Goal: Task Accomplishment & Management: Manage account settings

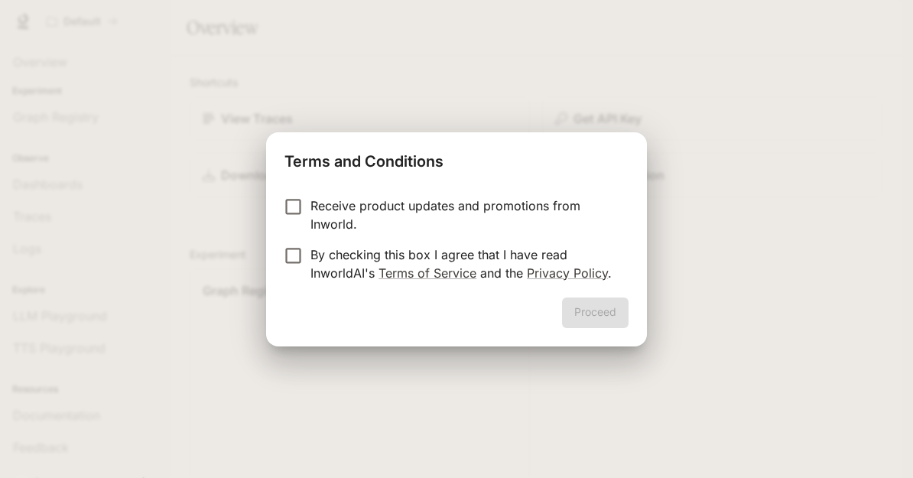
click at [142, 324] on div "Terms and Conditions Receive product updates and promotions from Inworld. By ch…" at bounding box center [456, 239] width 913 height 478
click at [206, 335] on div "Terms and Conditions Receive product updates and promotions from Inworld. By ch…" at bounding box center [456, 239] width 913 height 478
click at [301, 179] on h2 "Terms and Conditions" at bounding box center [456, 158] width 381 height 52
click at [300, 178] on h2 "Terms and Conditions" at bounding box center [456, 158] width 381 height 52
click at [613, 320] on button "Proceed" at bounding box center [595, 312] width 67 height 31
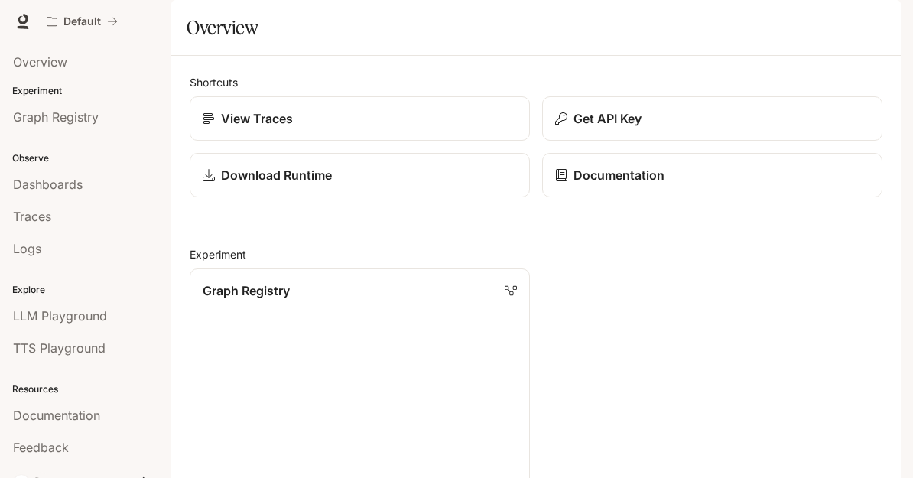
click at [207, 141] on link "View Traces" at bounding box center [360, 118] width 340 height 44
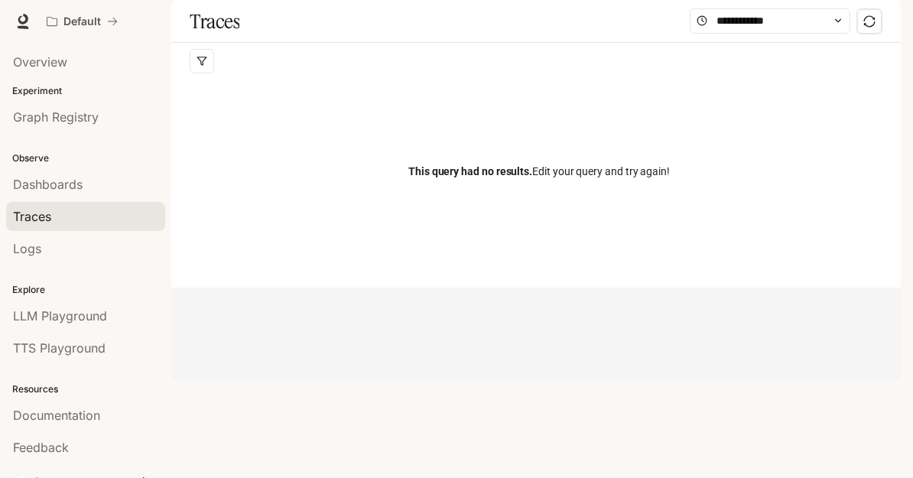
click at [853, 288] on div "Traces Filters Duration MIN ms [PERSON_NAME] ms Clear All Status Clear All App …" at bounding box center [536, 144] width 730 height 288
click at [36, 150] on div "Observe Dashboards Traces Logs" at bounding box center [85, 202] width 171 height 132
click at [29, 129] on link "Graph Registry" at bounding box center [85, 116] width 159 height 29
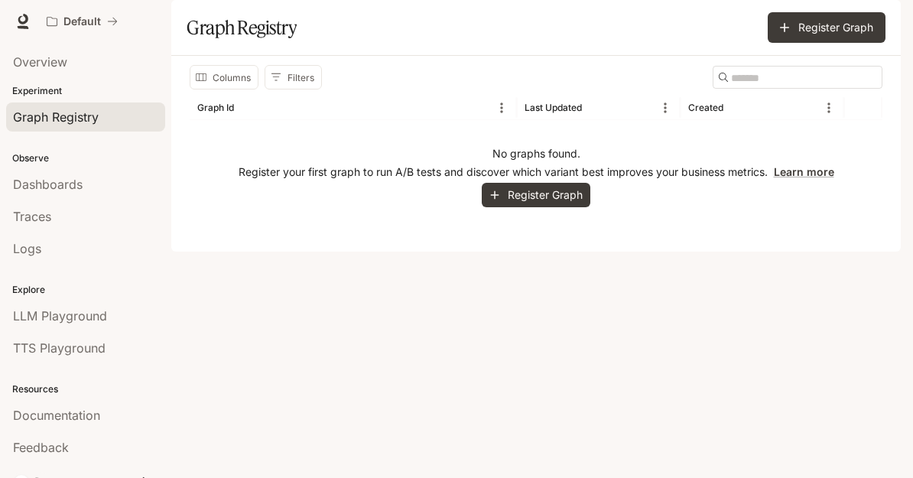
click at [577, 208] on button "Register Graph" at bounding box center [536, 195] width 109 height 25
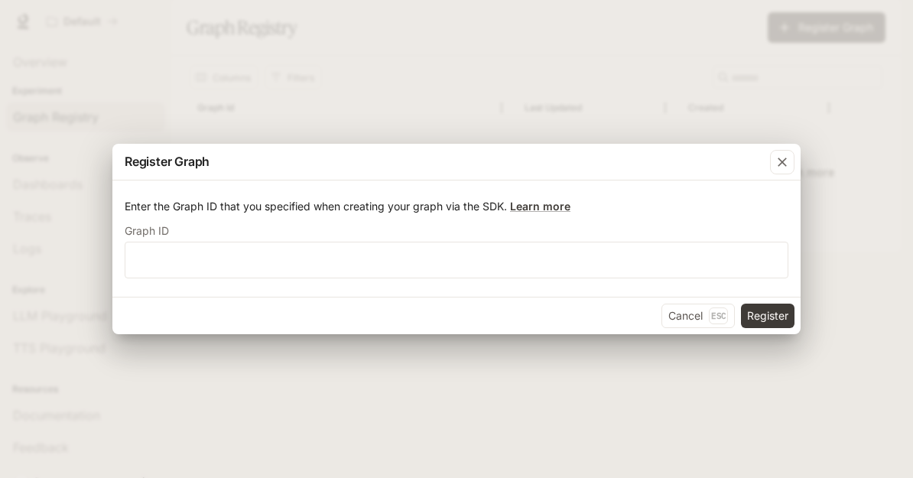
click at [671, 236] on label "Graph ID" at bounding box center [457, 233] width 664 height 15
click at [662, 265] on input "text" at bounding box center [456, 259] width 662 height 15
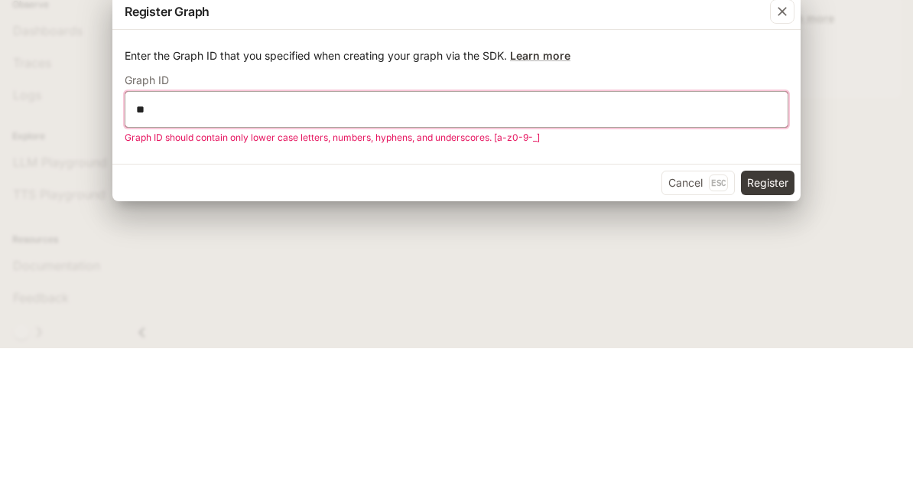
type input "*"
click at [58, 86] on div "Register Graph Enter the Graph ID that you specified when creating your graph v…" at bounding box center [456, 251] width 913 height 502
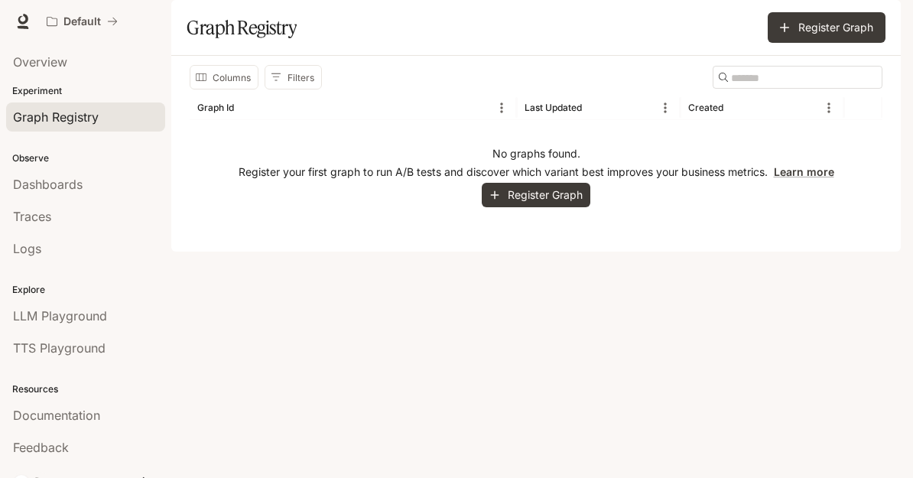
click at [24, 145] on div "Observe Dashboards Traces Logs" at bounding box center [85, 202] width 171 height 132
click at [34, 190] on span "Dashboards" at bounding box center [48, 184] width 70 height 18
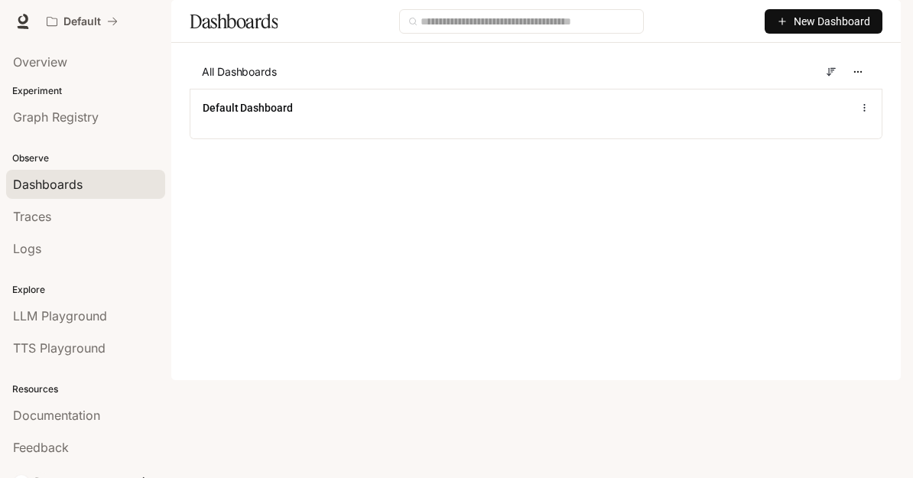
click at [31, 64] on span "Overview" at bounding box center [40, 62] width 54 height 18
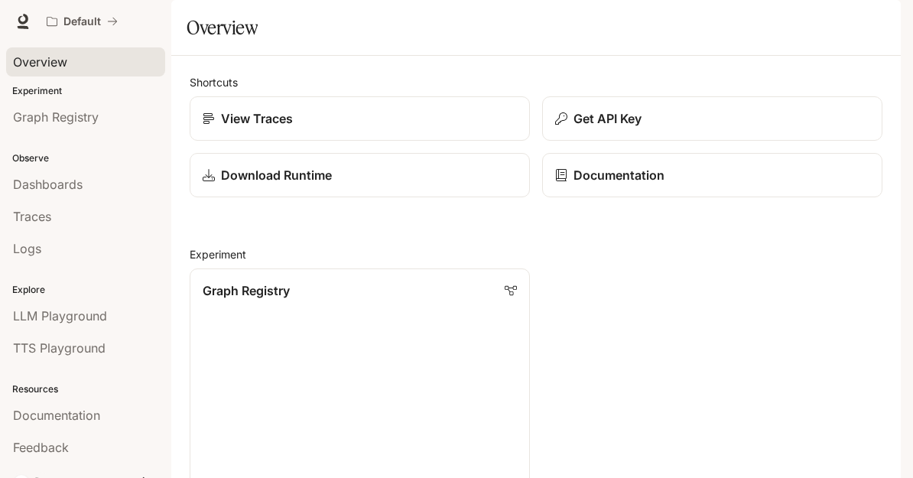
scroll to position [1, 0]
click at [827, 141] on button "Get API Key" at bounding box center [712, 118] width 340 height 44
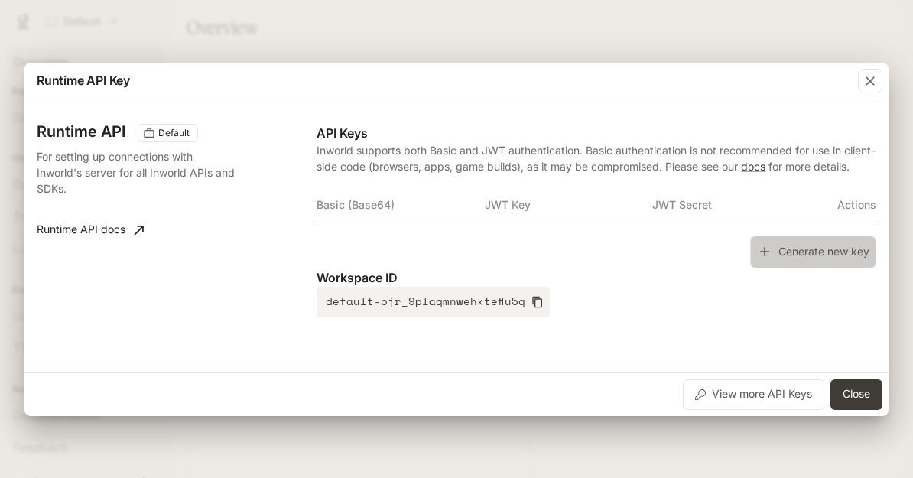
click at [829, 247] on button "Generate new key" at bounding box center [813, 252] width 126 height 33
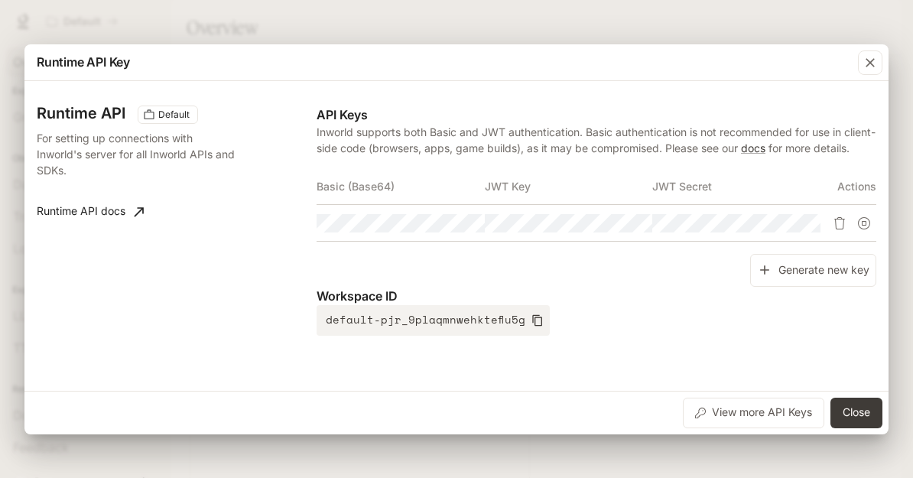
click at [824, 264] on button "Generate new key" at bounding box center [813, 270] width 126 height 33
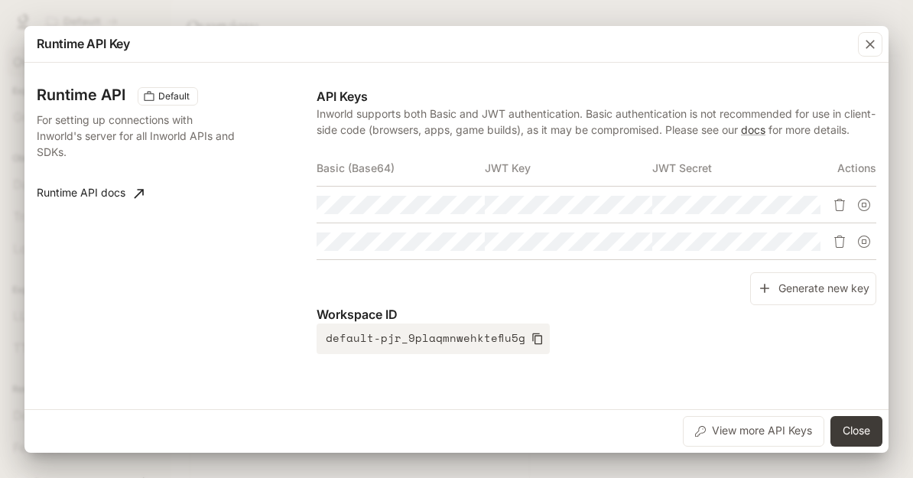
click at [780, 435] on button "View more API Keys" at bounding box center [753, 431] width 141 height 31
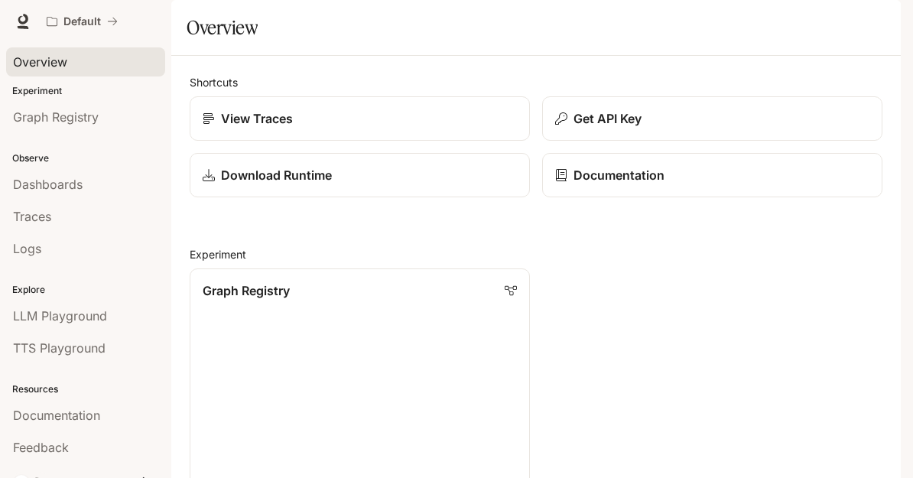
scroll to position [522, 0]
click at [21, 283] on p "Explore" at bounding box center [85, 290] width 171 height 14
click at [37, 289] on p "Explore" at bounding box center [85, 290] width 171 height 14
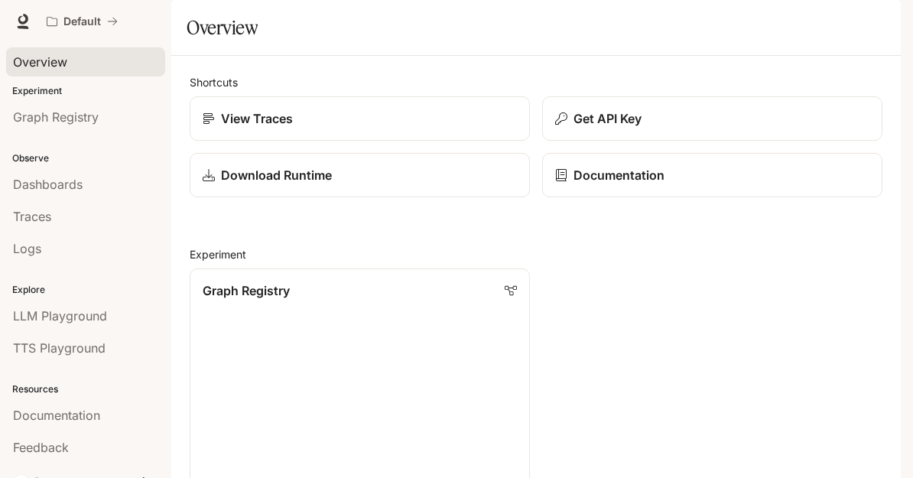
click at [38, 326] on link "LLM Playground" at bounding box center [85, 315] width 159 height 29
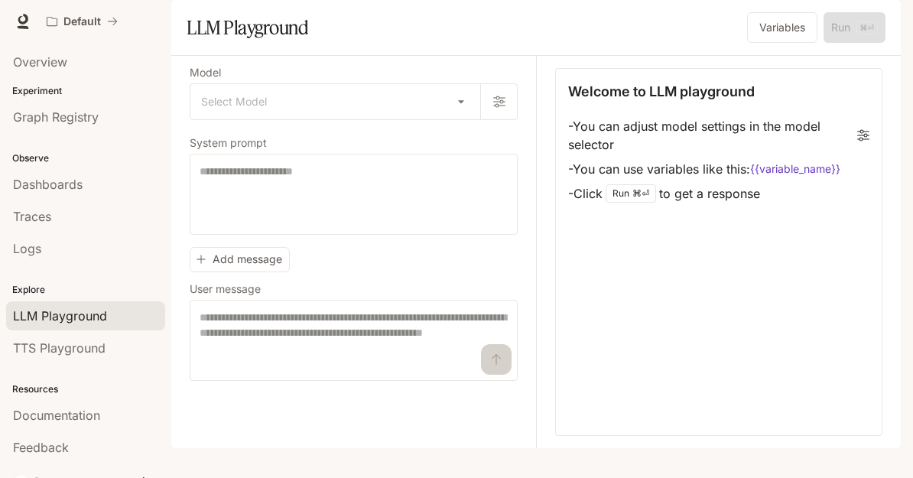
click at [52, 353] on span "TTS Playground" at bounding box center [59, 348] width 93 height 18
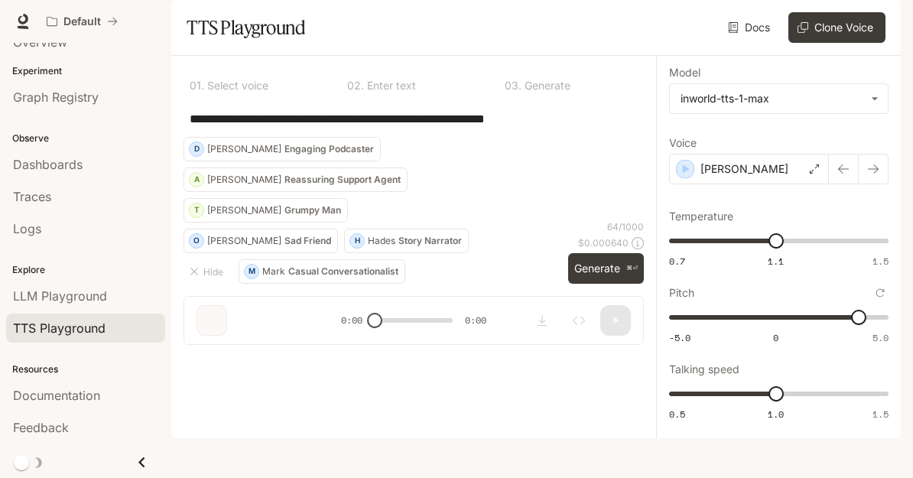
scroll to position [2, 0]
type input "***"
click at [57, 423] on span "Feedback" at bounding box center [41, 427] width 56 height 18
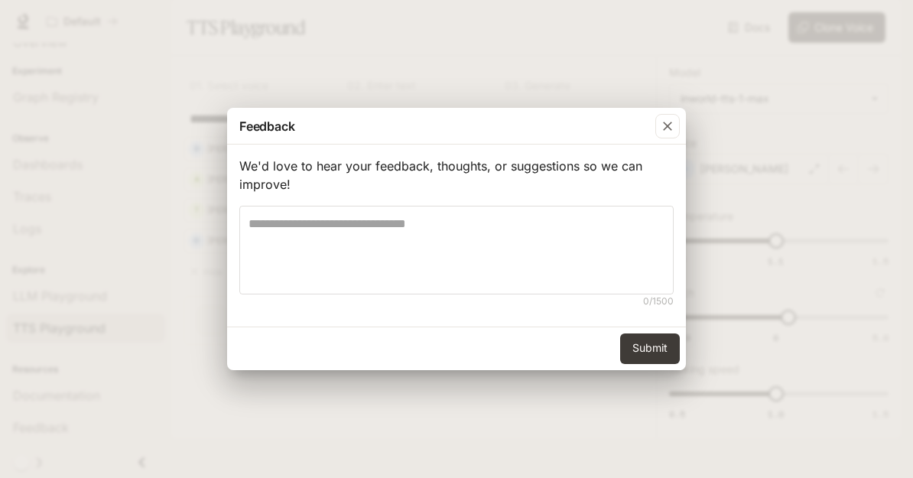
click at [40, 363] on div "Feedback We'd love to hear your feedback, thoughts, or suggestions so we can im…" at bounding box center [456, 239] width 913 height 478
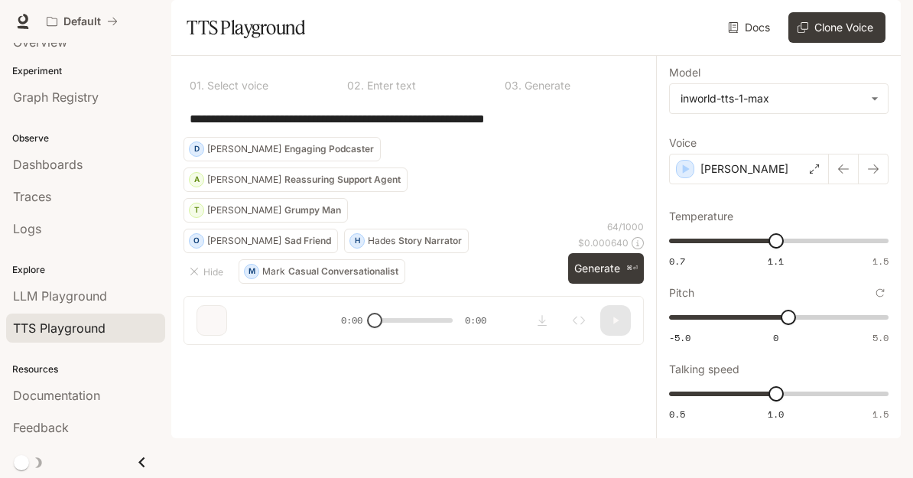
click at [52, 360] on div "Resources Documentation Feedback" at bounding box center [85, 396] width 171 height 99
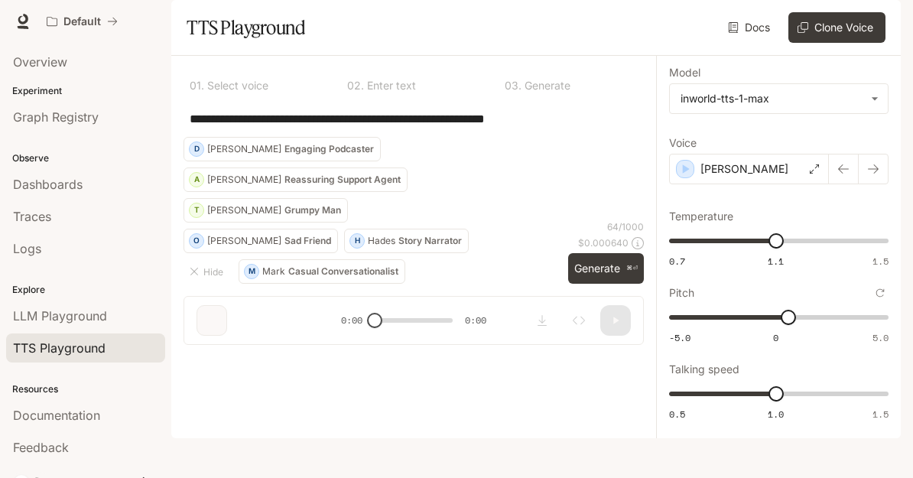
scroll to position [-1, 0]
type input "***"
click at [18, 34] on div "Default Documentation Documentation" at bounding box center [456, 21] width 913 height 43
click at [36, 67] on span "Overview" at bounding box center [40, 62] width 54 height 18
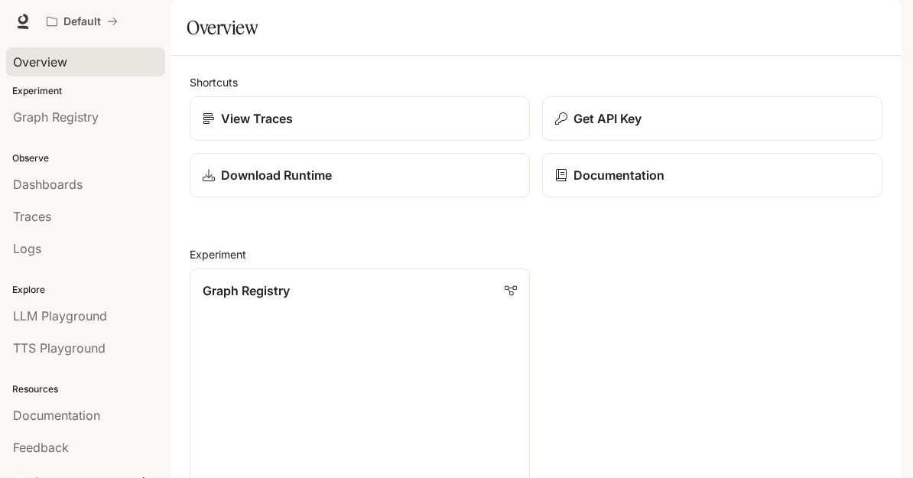
scroll to position [106, 0]
click at [490, 361] on link "Graph Registry Run A/B tests and discover which variant best improves your busi…" at bounding box center [360, 395] width 340 height 255
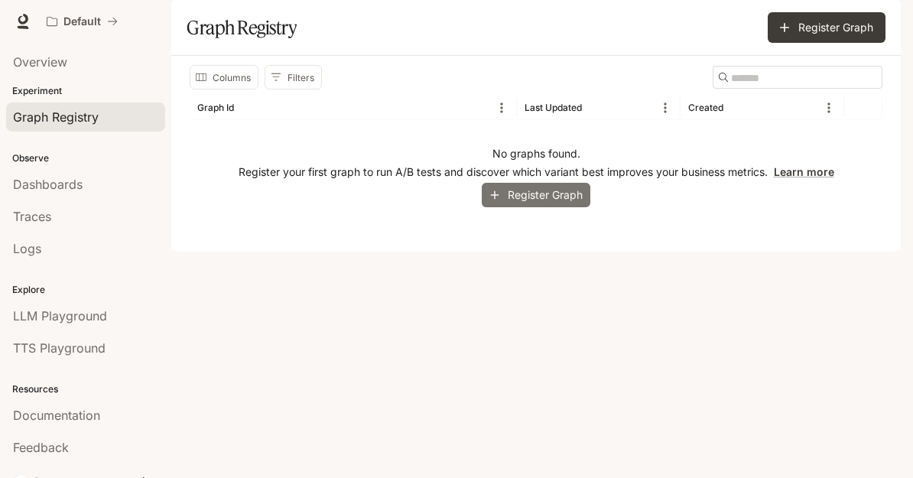
click at [569, 208] on button "Register Graph" at bounding box center [536, 195] width 109 height 25
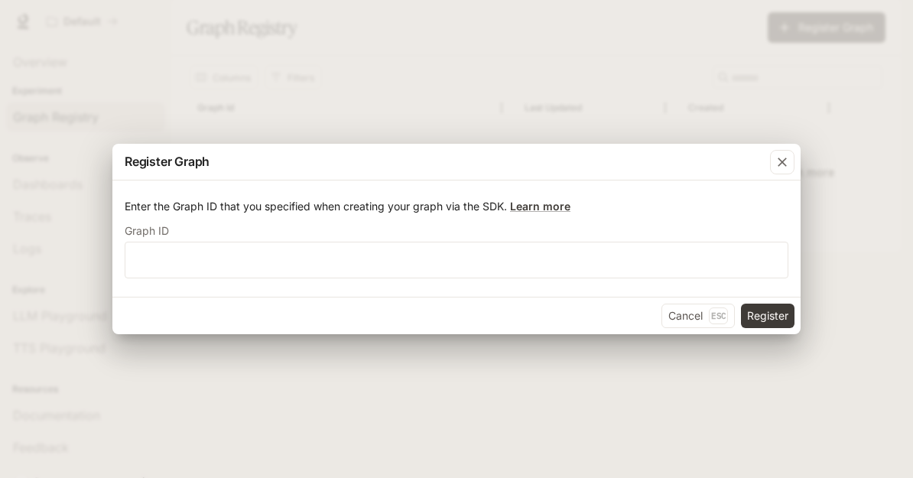
click at [720, 320] on p "Esc" at bounding box center [718, 315] width 19 height 17
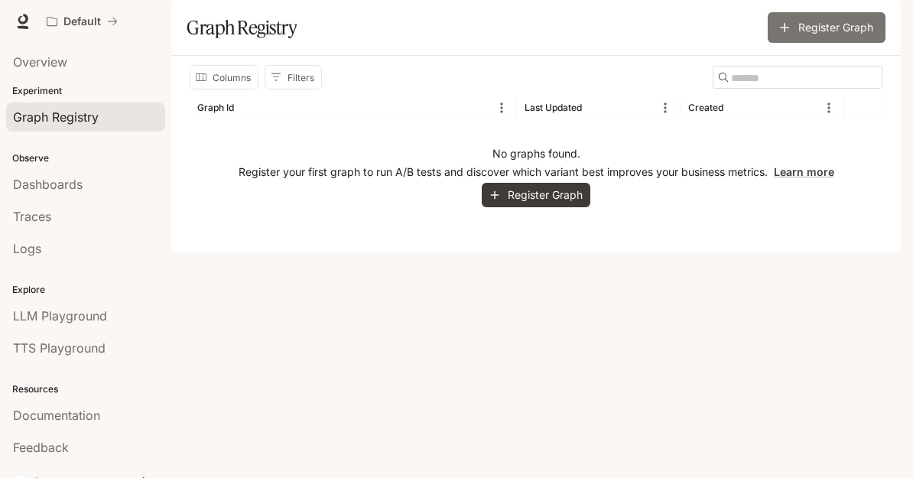
click at [858, 43] on button "Register Graph" at bounding box center [827, 27] width 118 height 31
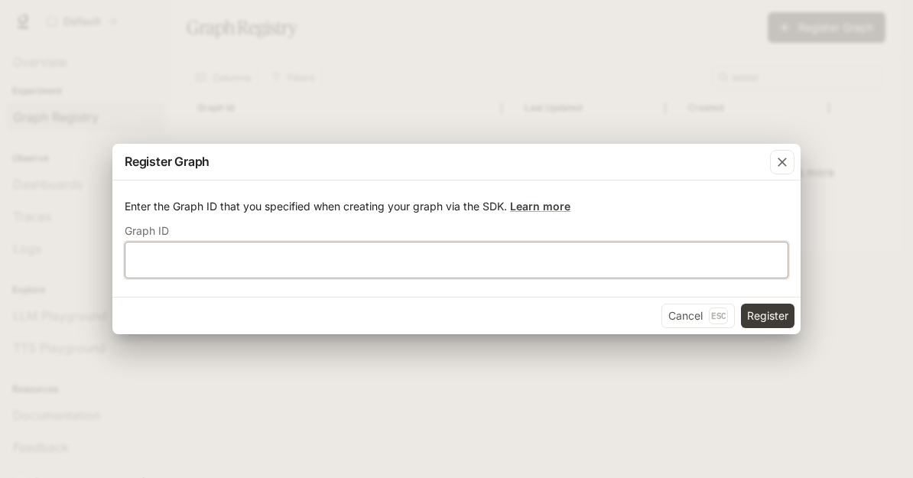
click at [714, 267] on input "text" at bounding box center [456, 259] width 662 height 15
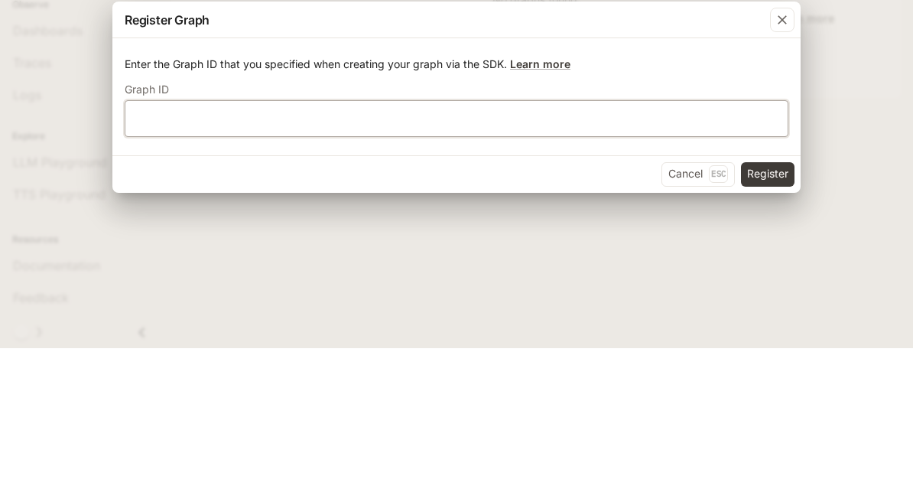
type input "*"
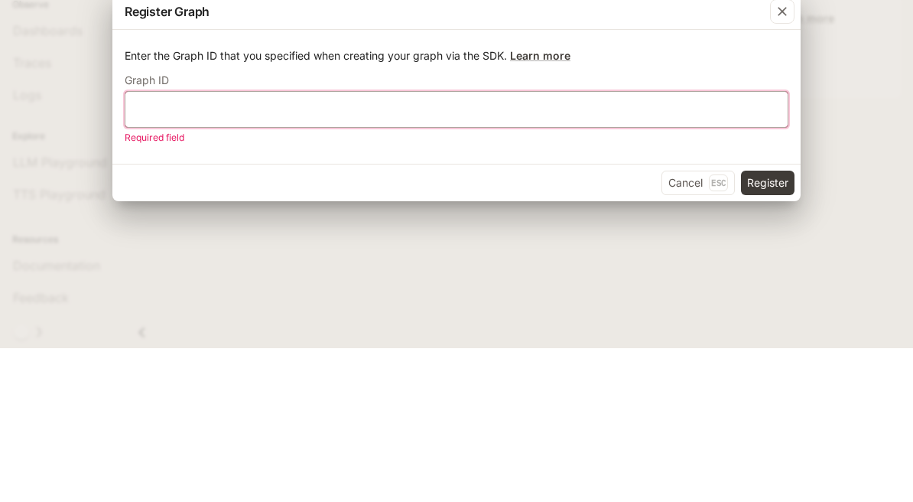
type input "*"
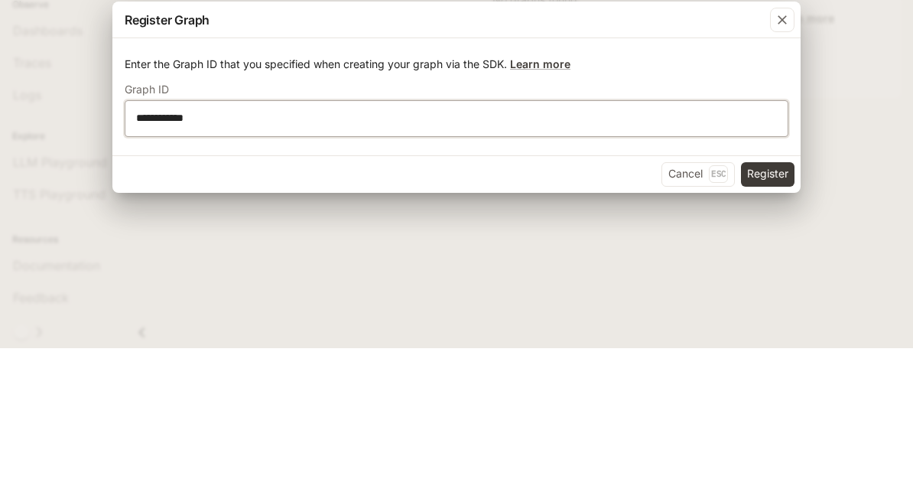
type input "**********"
click at [739, 210] on p "Enter the Graph ID that you specified when creating your graph via the SDK. Lea…" at bounding box center [457, 217] width 664 height 15
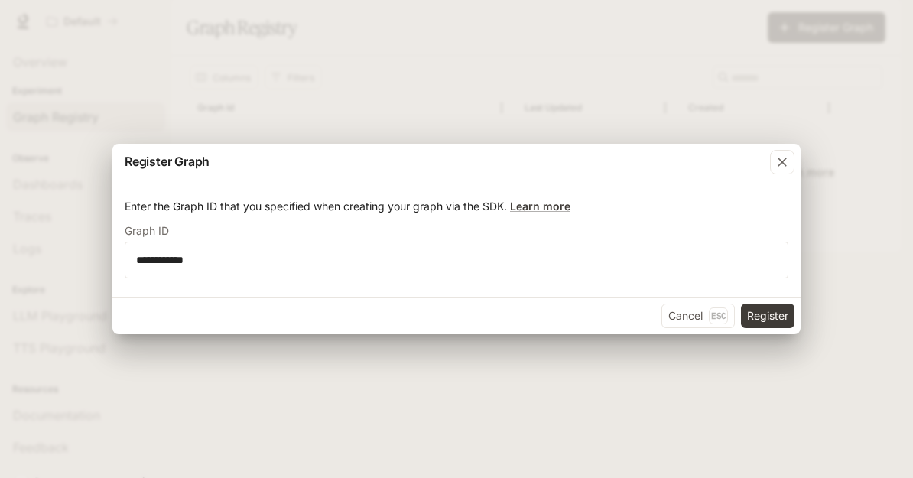
click at [772, 326] on button "Register" at bounding box center [768, 316] width 54 height 24
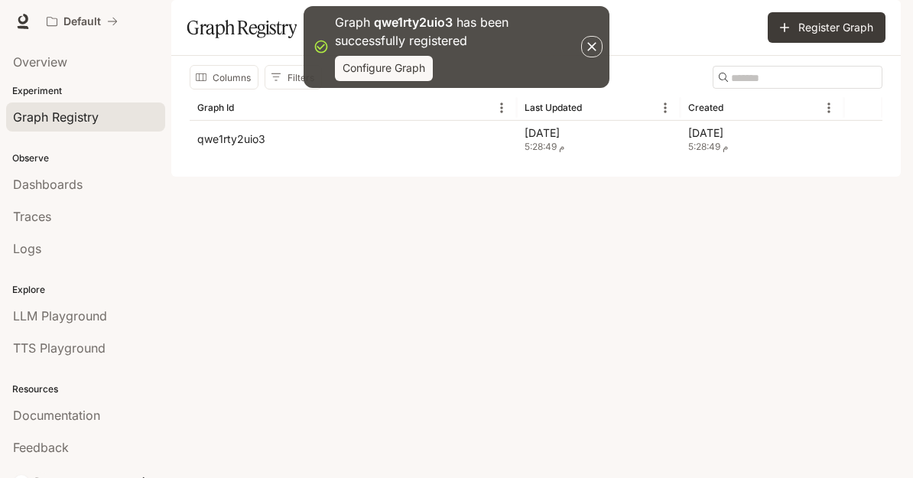
click at [884, 43] on button "Register Graph" at bounding box center [827, 27] width 118 height 31
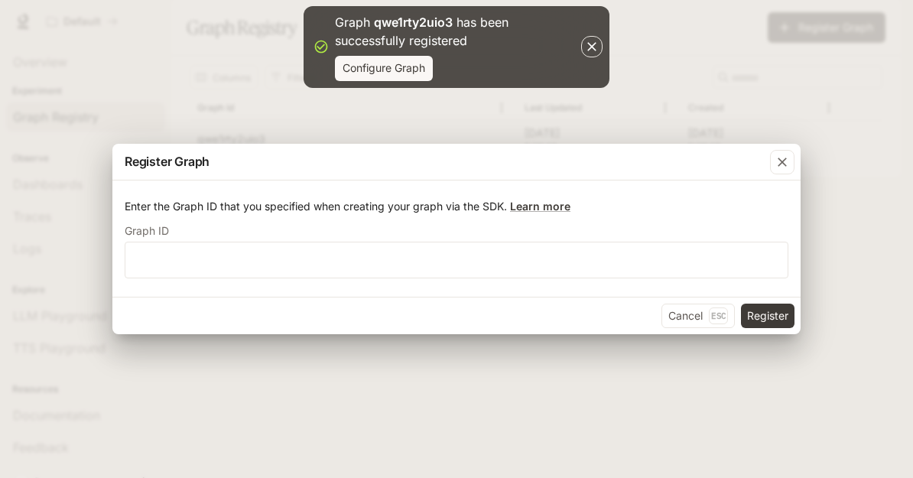
click at [67, 183] on div "Register Graph Enter the Graph ID that you specified when creating your graph v…" at bounding box center [456, 239] width 913 height 478
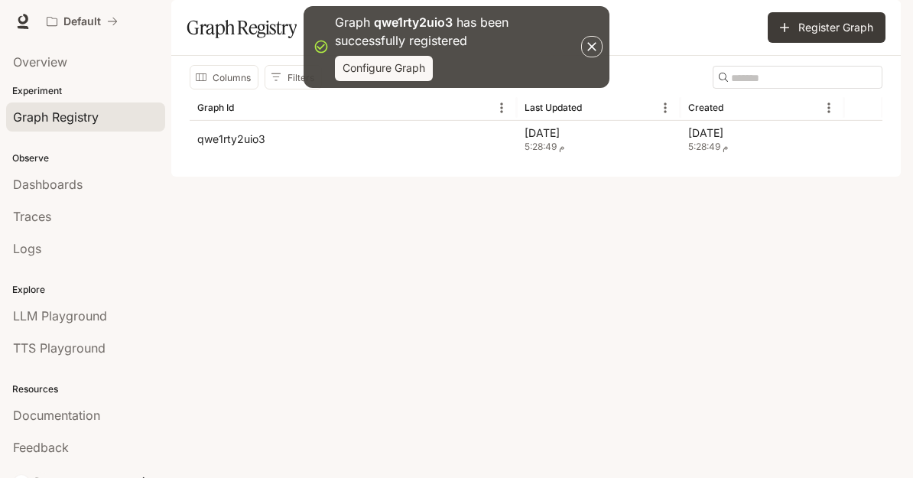
click at [74, 221] on div "Traces" at bounding box center [85, 216] width 145 height 18
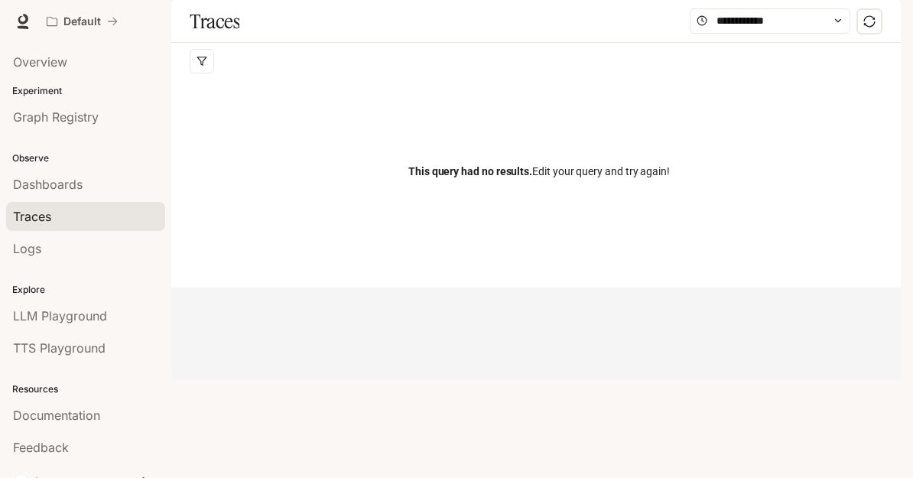
click at [14, 172] on link "Dashboards" at bounding box center [85, 184] width 159 height 29
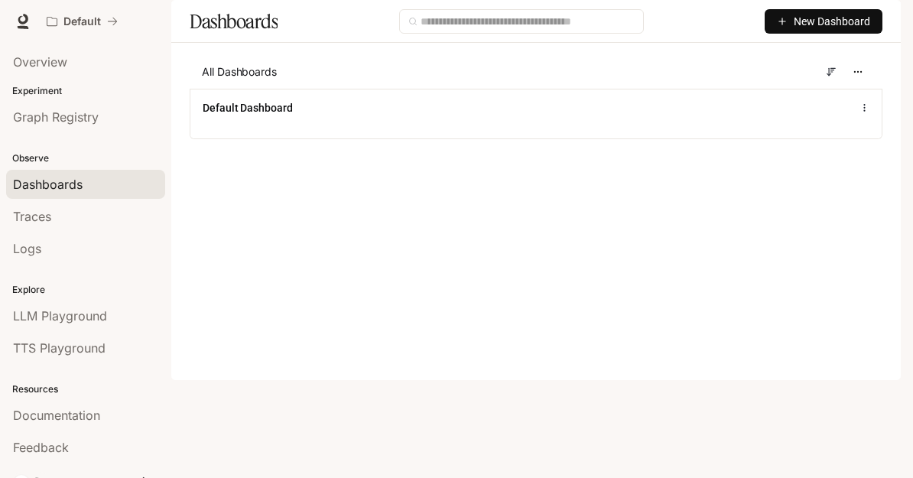
click at [23, 131] on link "Graph Registry" at bounding box center [85, 116] width 159 height 29
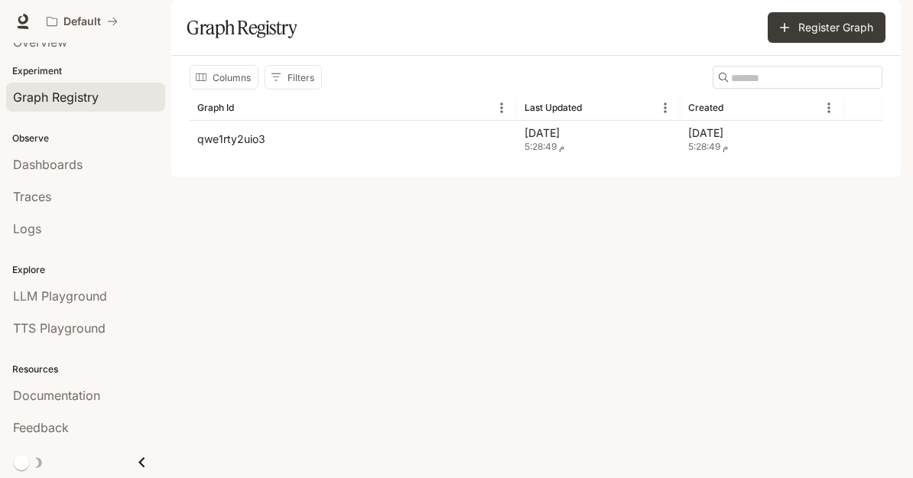
scroll to position [20, 0]
click at [99, 456] on div "main menu drawer" at bounding box center [85, 462] width 171 height 31
click at [140, 470] on icon "Close drawer" at bounding box center [142, 462] width 21 height 21
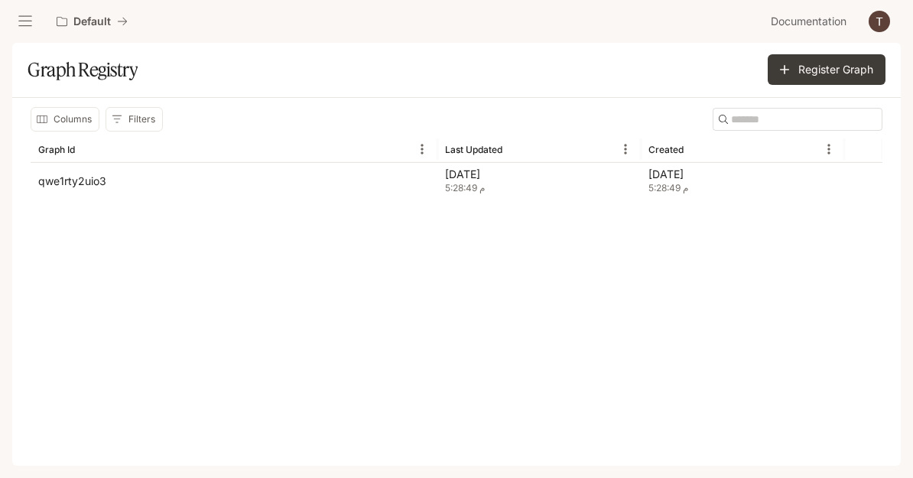
scroll to position [0, 0]
click at [866, 245] on div "Columns Filters ​ Graph Id Last Updated Created qwe1rty2uio3 [DATE] 5:28:49 م […" at bounding box center [456, 282] width 889 height 368
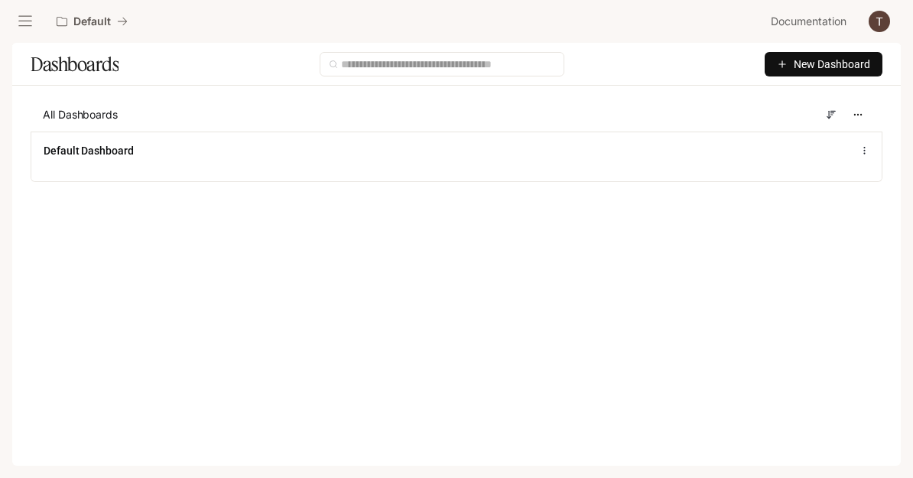
click at [874, 60] on button "New Dashboard" at bounding box center [824, 64] width 118 height 24
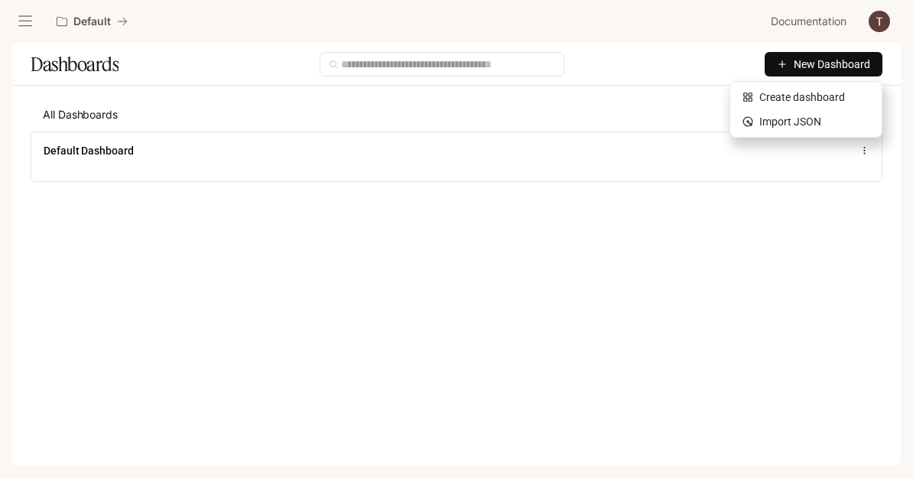
click at [852, 89] on div "Create dashboard" at bounding box center [806, 97] width 127 height 17
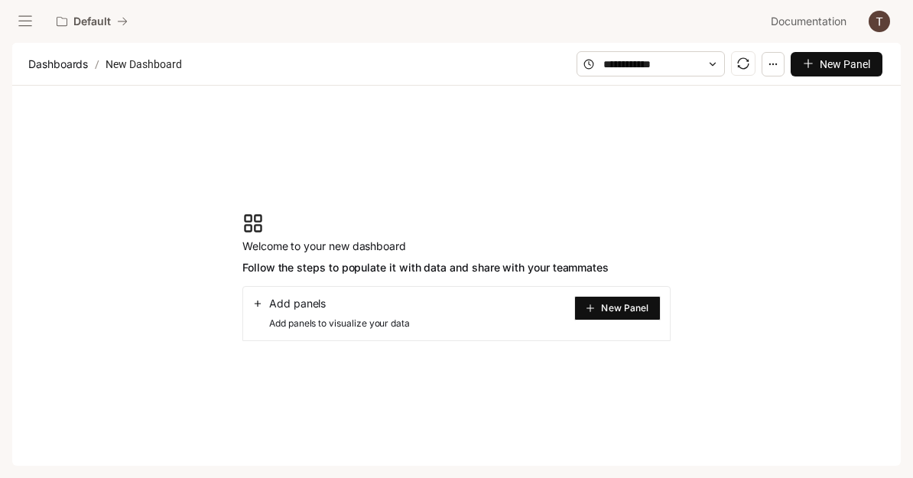
click at [616, 310] on span "New Panel" at bounding box center [624, 308] width 47 height 8
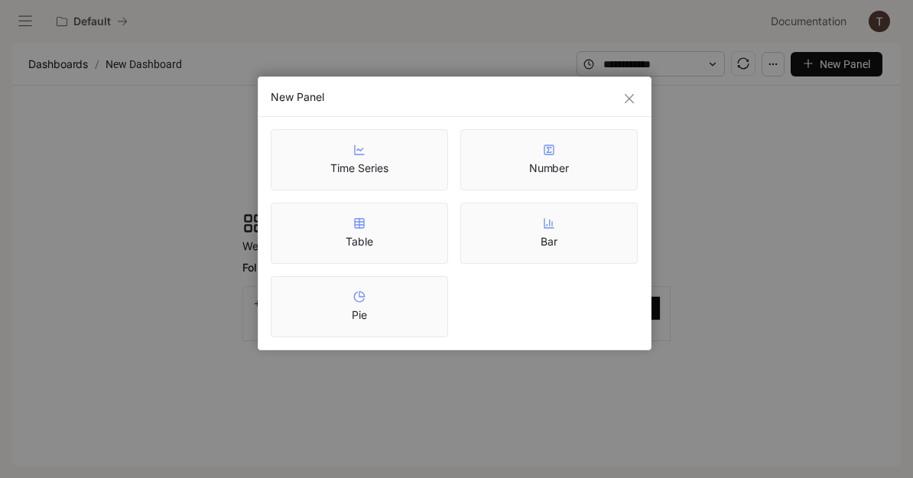
click at [911, 236] on div "New Panel Time Series Number Table Bar Pie" at bounding box center [456, 239] width 913 height 478
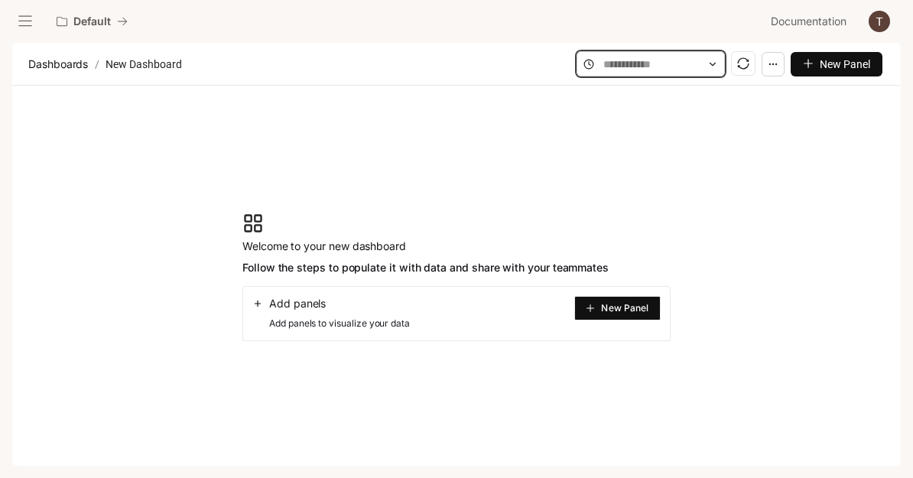
click at [697, 56] on input "text" at bounding box center [650, 64] width 95 height 17
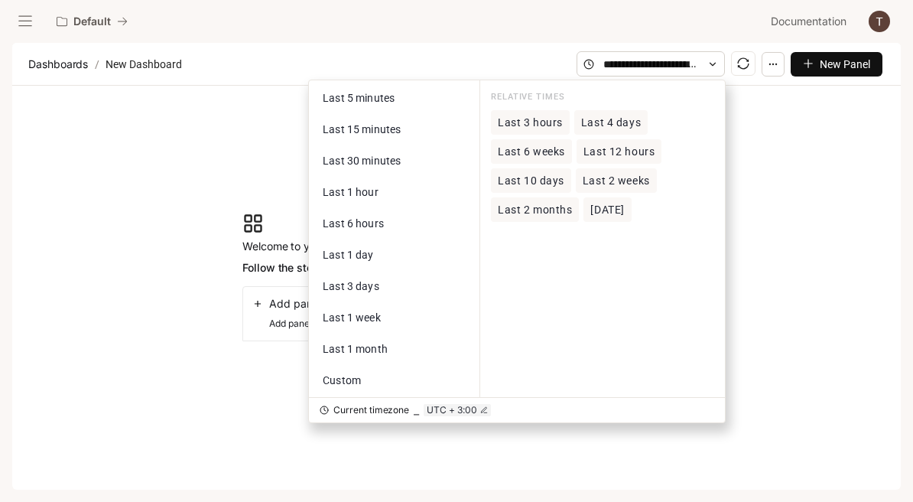
click at [843, 135] on section "Welcome to your new dashboard Follow the steps to populate it with data and sha…" at bounding box center [456, 277] width 889 height 382
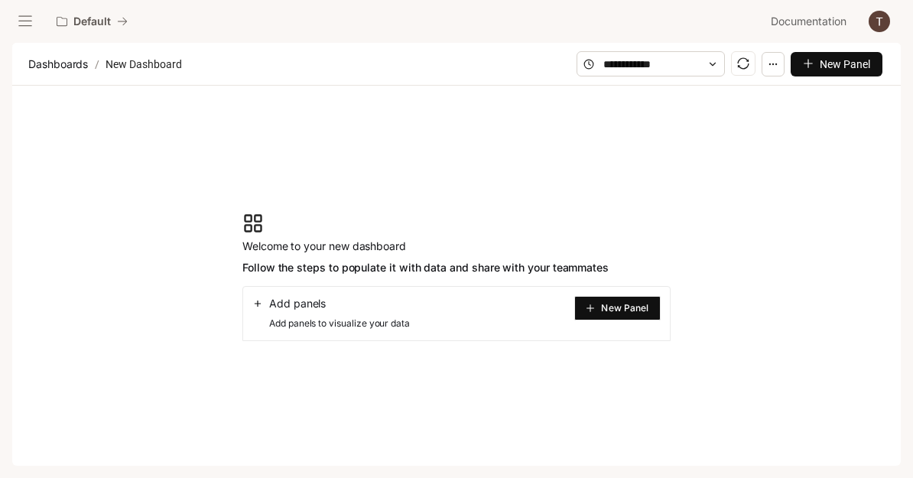
click at [859, 73] on button "New Panel" at bounding box center [837, 64] width 92 height 24
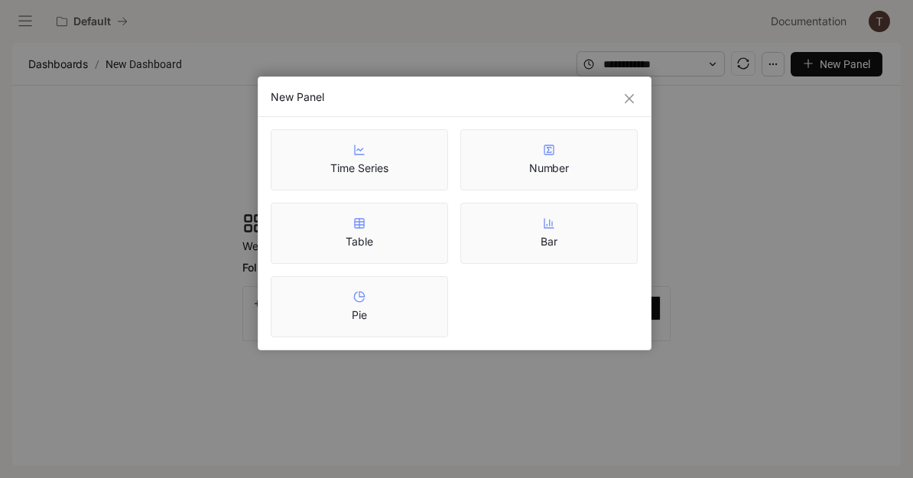
click at [279, 311] on div "Pie" at bounding box center [359, 306] width 177 height 61
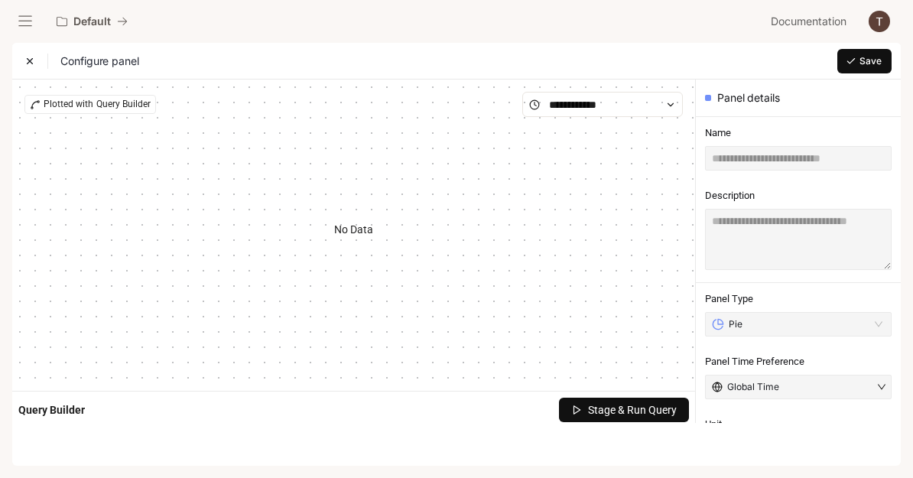
click at [157, 261] on div "No Data" at bounding box center [353, 229] width 658 height 225
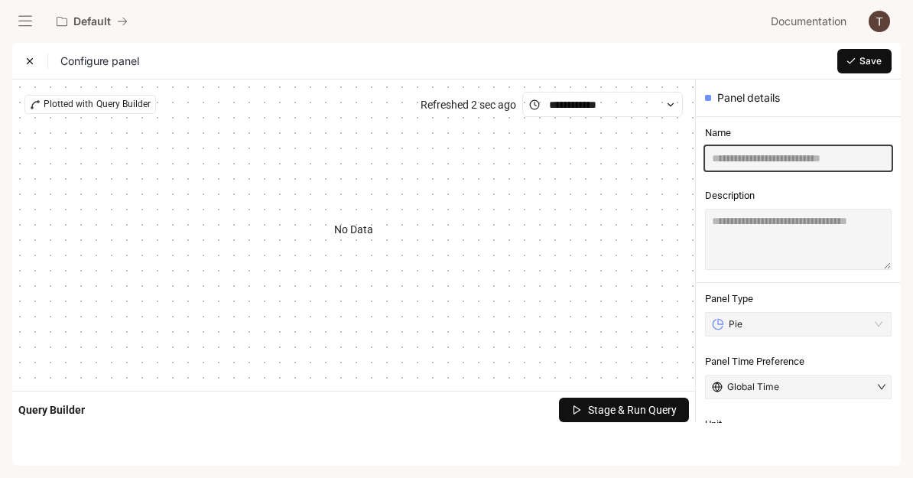
click at [797, 161] on input "text" at bounding box center [798, 158] width 187 height 24
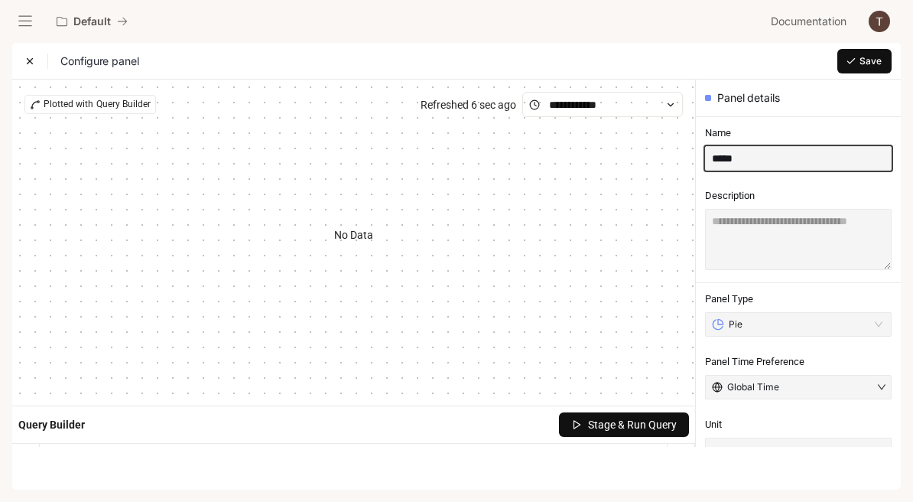
type input "*****"
click at [72, 114] on div "Plotted with Query Builder Refreshed 6 sec ago" at bounding box center [353, 104] width 658 height 25
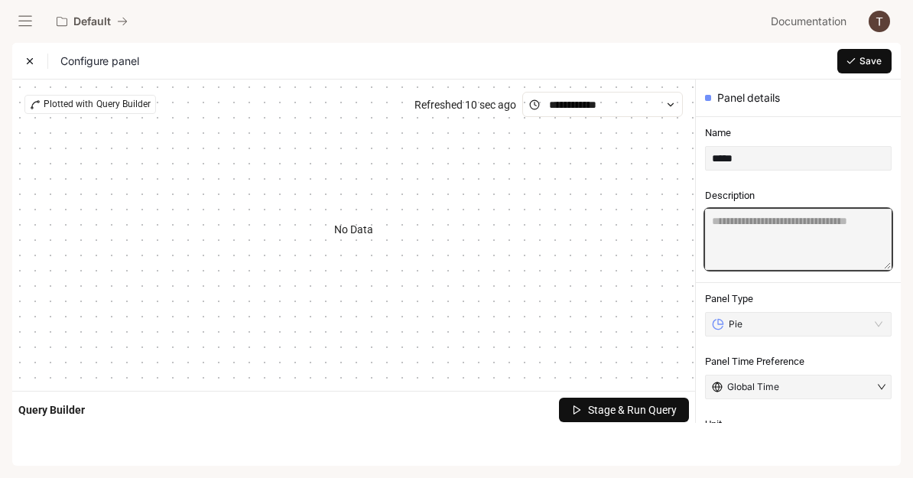
click at [870, 240] on textarea at bounding box center [798, 239] width 187 height 61
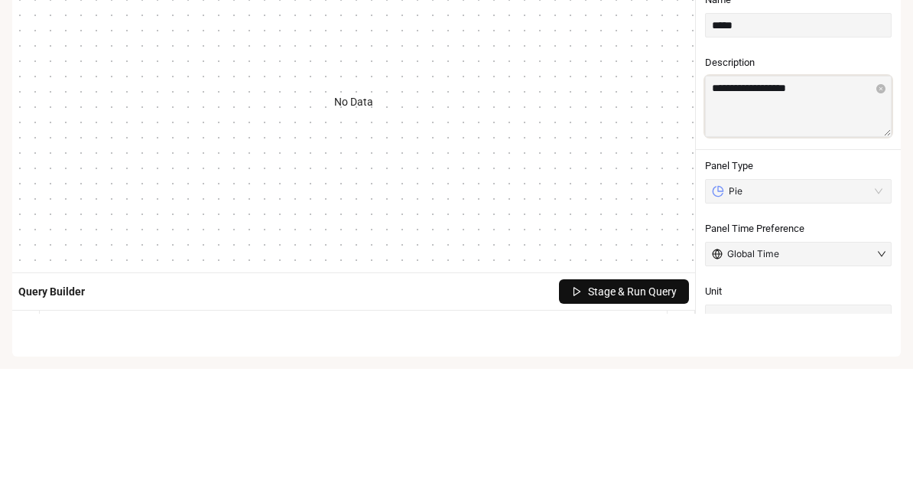
type textarea "**********"
click at [148, 167] on div "No Data" at bounding box center [353, 235] width 658 height 236
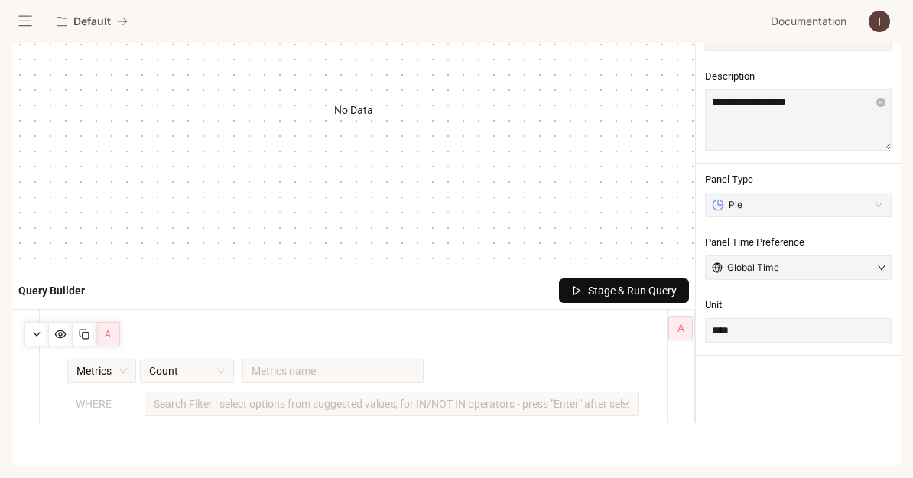
scroll to position [123, 0]
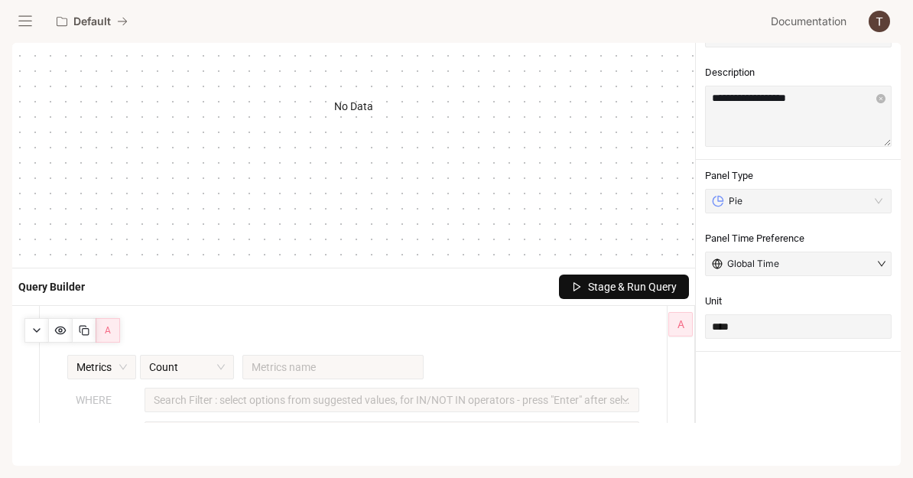
click at [875, 194] on input "search" at bounding box center [798, 201] width 168 height 23
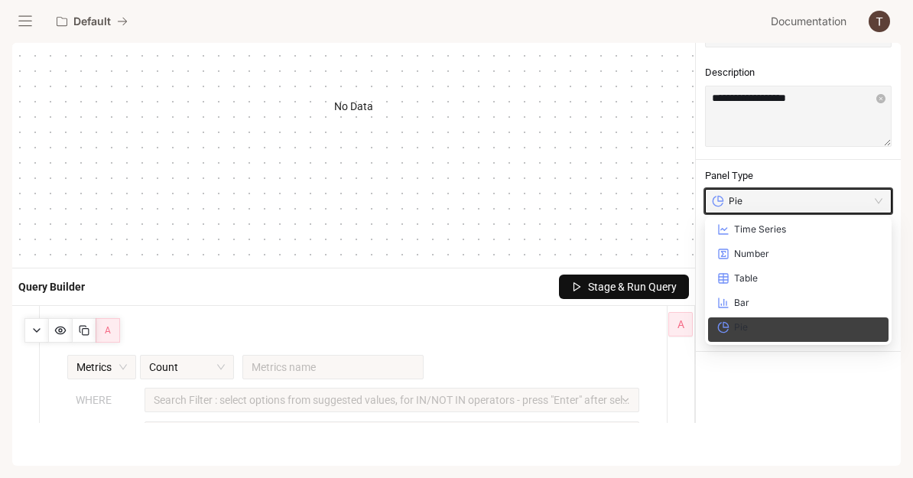
click at [873, 209] on input "search" at bounding box center [798, 201] width 168 height 23
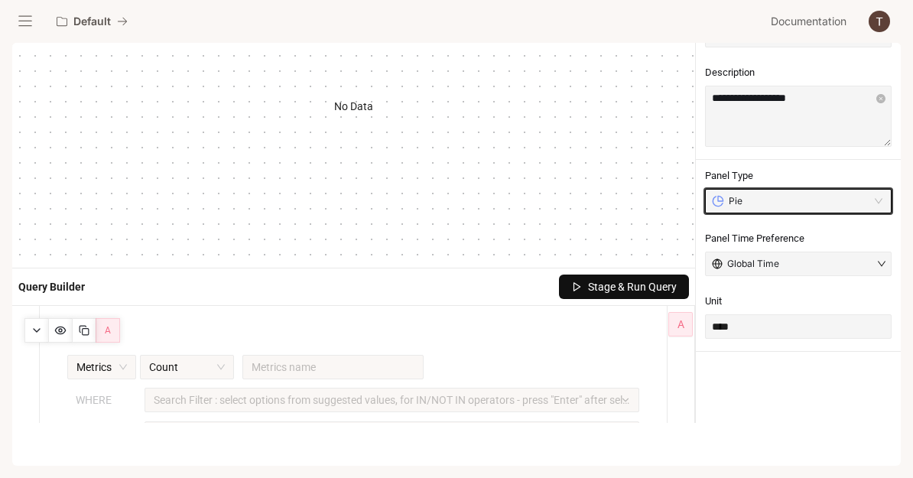
click at [656, 294] on span "Stage & Run Query" at bounding box center [632, 286] width 89 height 17
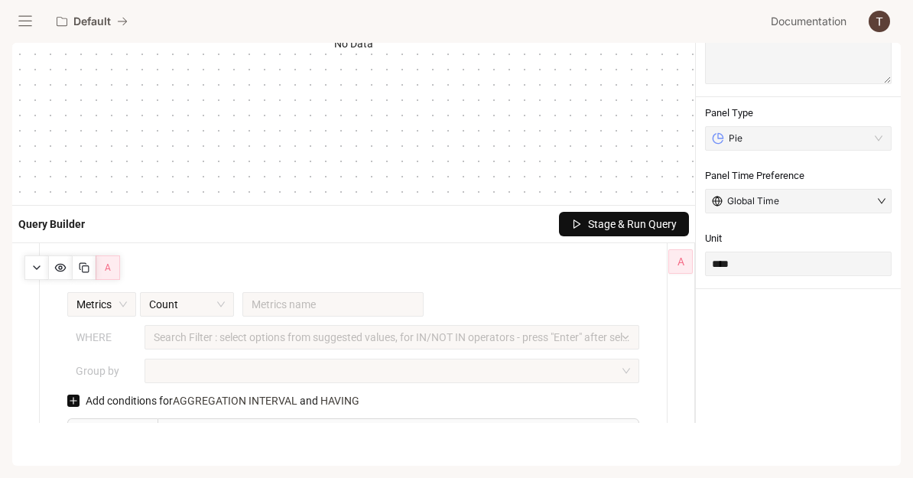
scroll to position [190, 0]
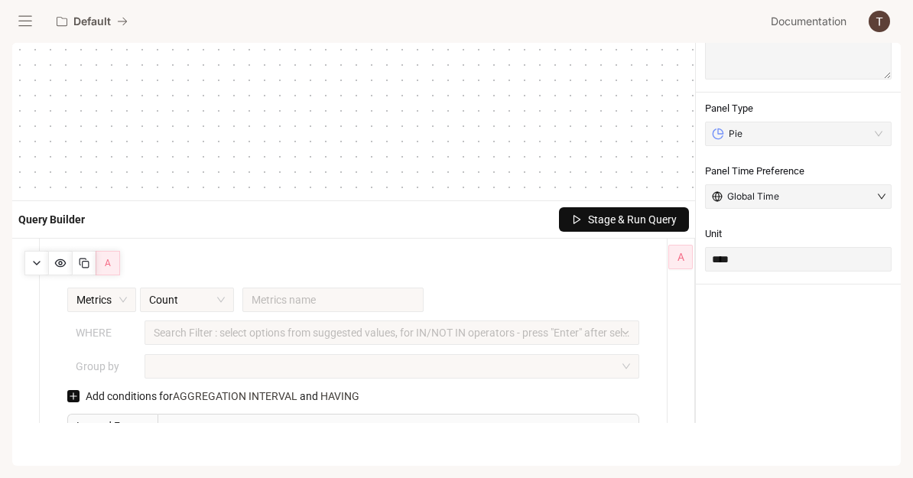
click at [767, 307] on div "**********" at bounding box center [798, 183] width 205 height 588
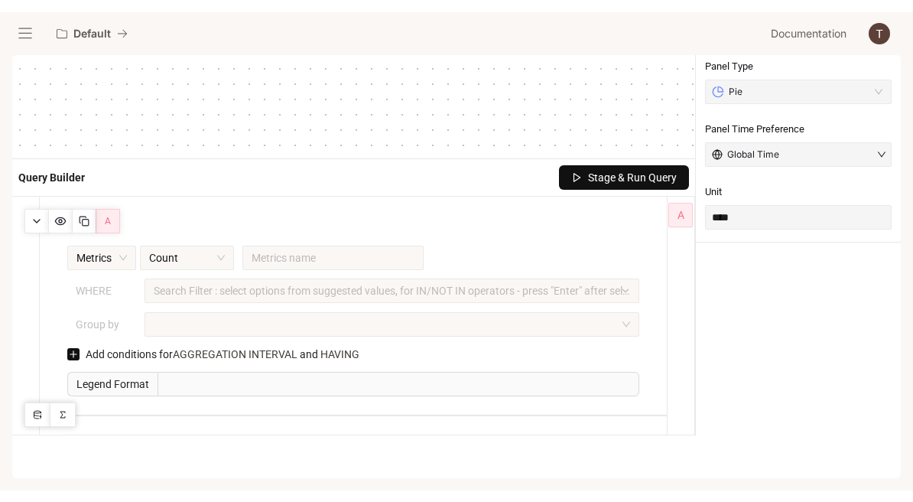
scroll to position [245, 0]
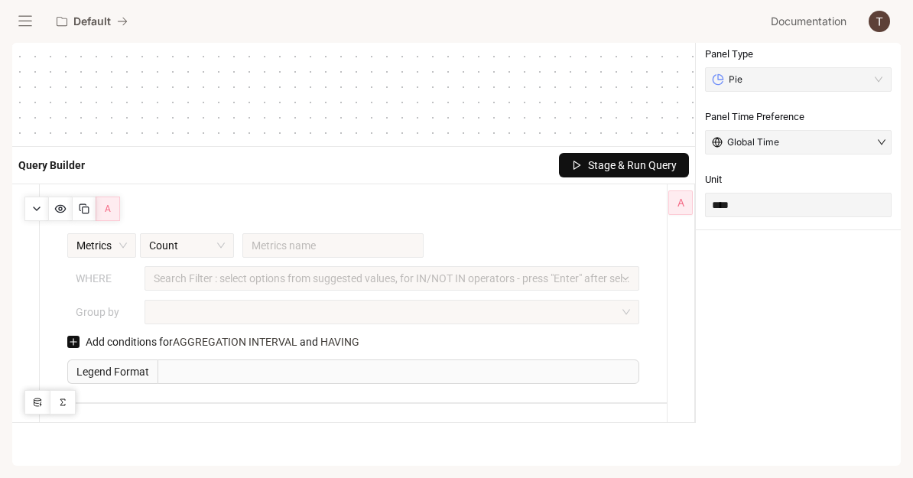
click at [173, 284] on div at bounding box center [384, 279] width 472 height 10
click at [182, 284] on div at bounding box center [384, 279] width 472 height 10
click at [181, 284] on div at bounding box center [384, 279] width 472 height 10
click at [187, 281] on div at bounding box center [384, 279] width 472 height 10
click at [171, 249] on span "Count" at bounding box center [187, 245] width 76 height 23
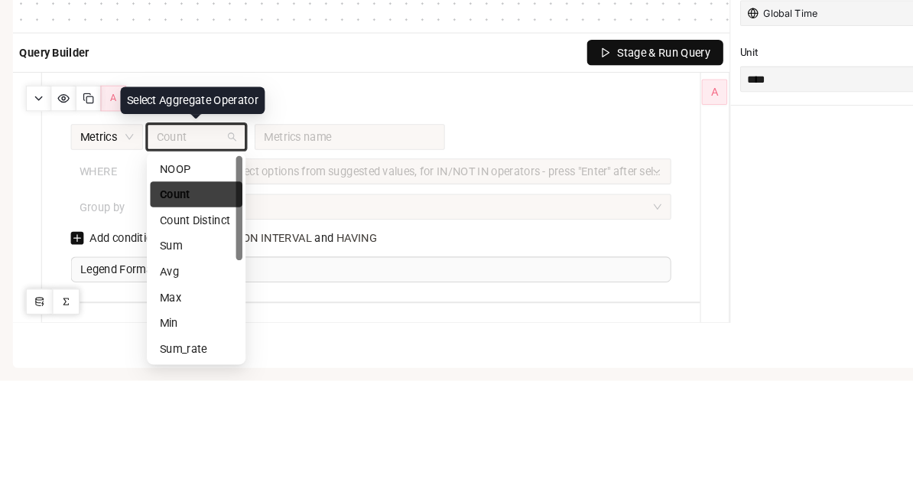
scroll to position [236, 0]
click at [67, 257] on div "Metrics Count Metrics name WHERE Search Filter : select options from suggested …" at bounding box center [353, 285] width 576 height 57
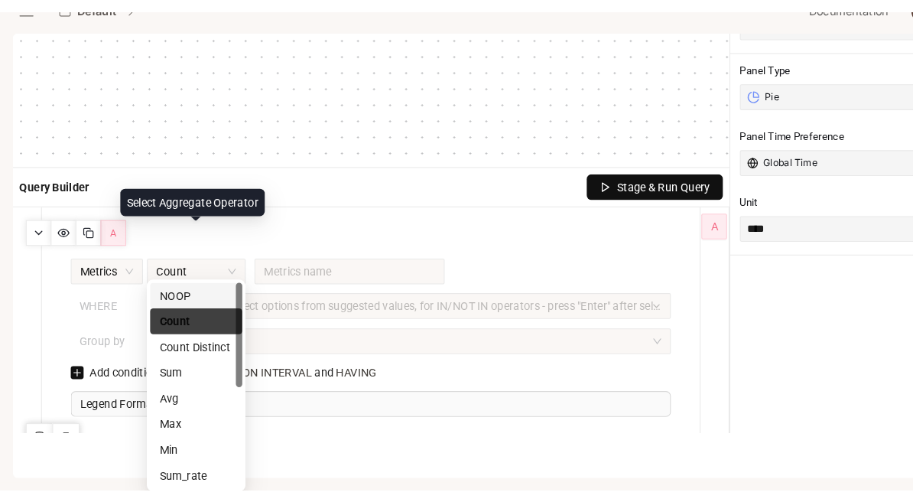
scroll to position [0, 0]
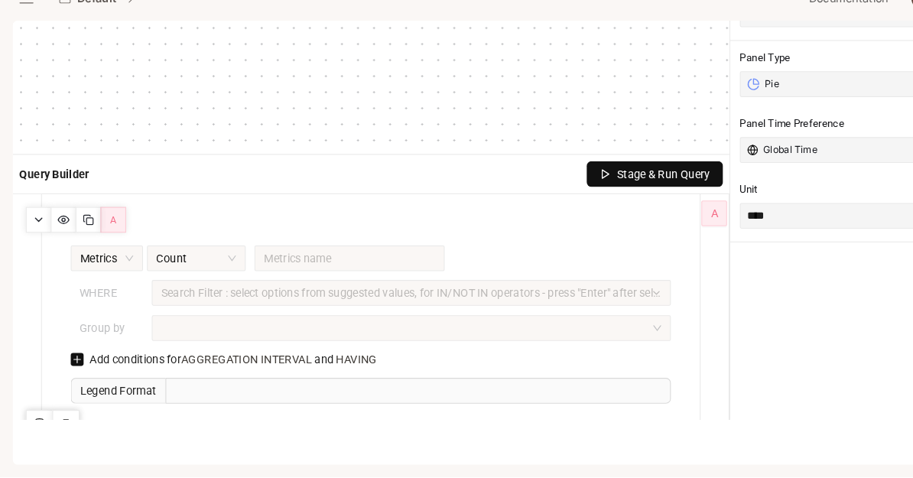
click at [151, 258] on span "Count" at bounding box center [187, 269] width 76 height 23
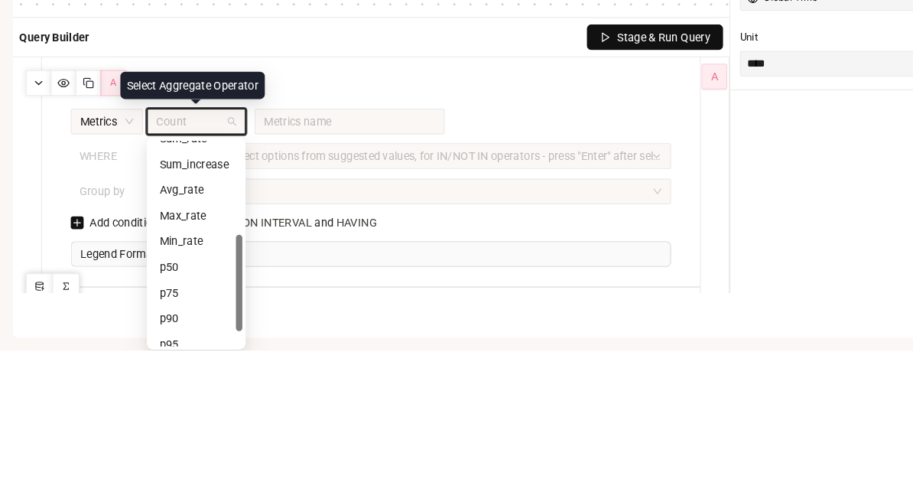
scroll to position [192, 0]
click at [164, 310] on div "Sum_increase" at bounding box center [187, 318] width 70 height 17
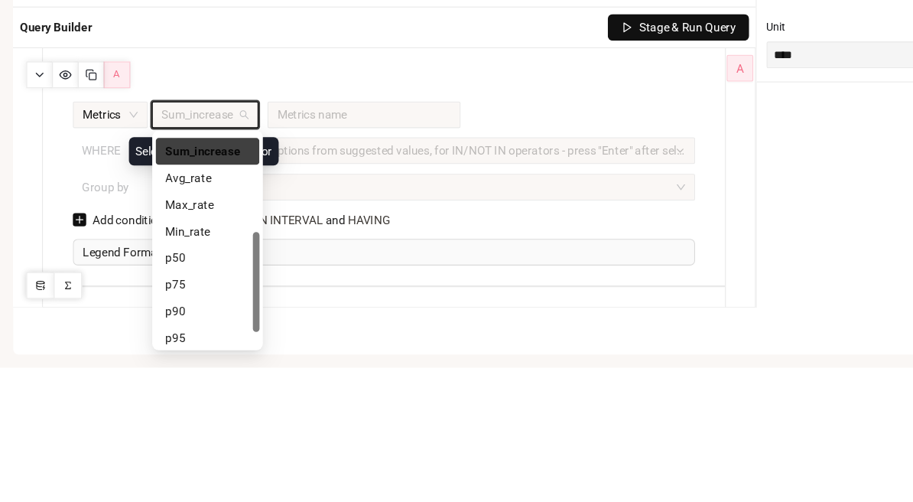
scroll to position [236, 0]
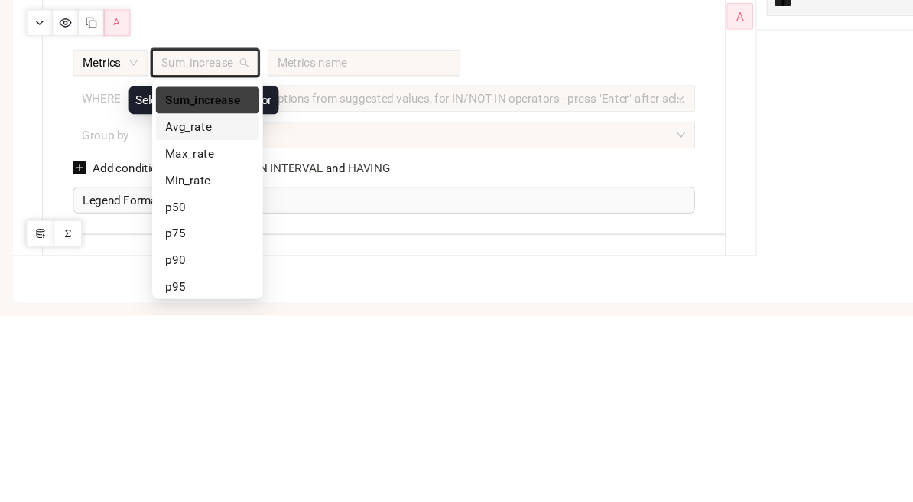
click at [83, 258] on span "Metrics" at bounding box center [101, 269] width 50 height 23
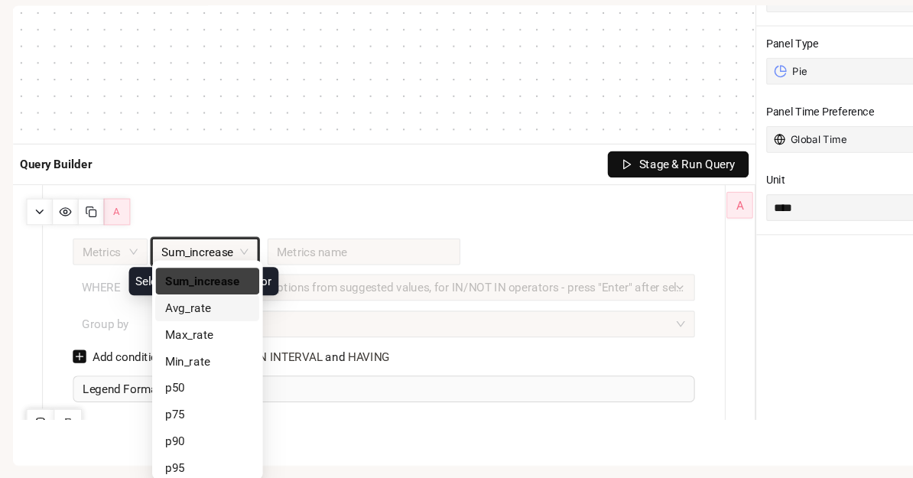
scroll to position [0, 0]
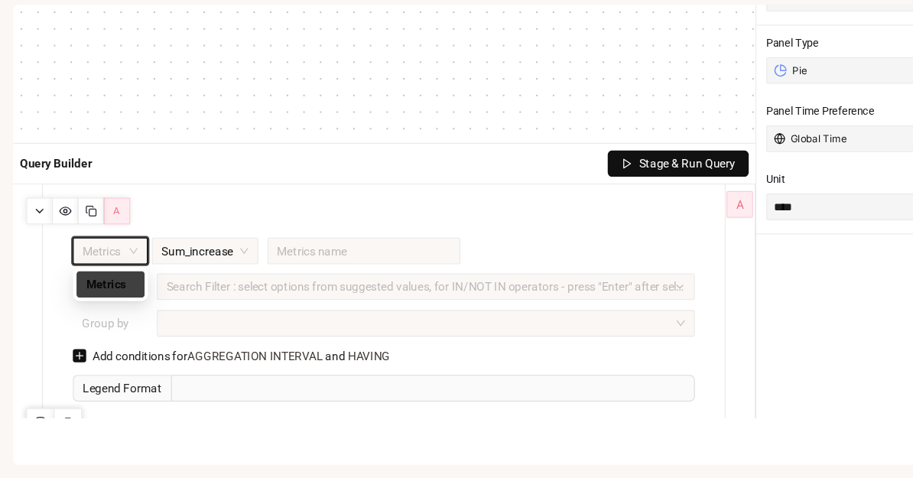
click at [86, 258] on span "Metrics" at bounding box center [101, 269] width 50 height 23
click at [125, 258] on span "Metrics" at bounding box center [101, 269] width 50 height 23
click at [73, 323] on div "Group by" at bounding box center [101, 335] width 69 height 24
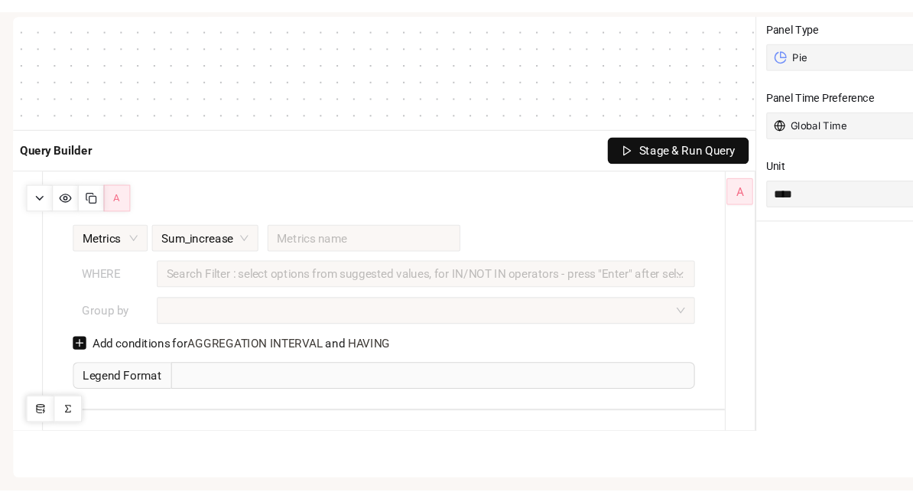
scroll to position [245, 0]
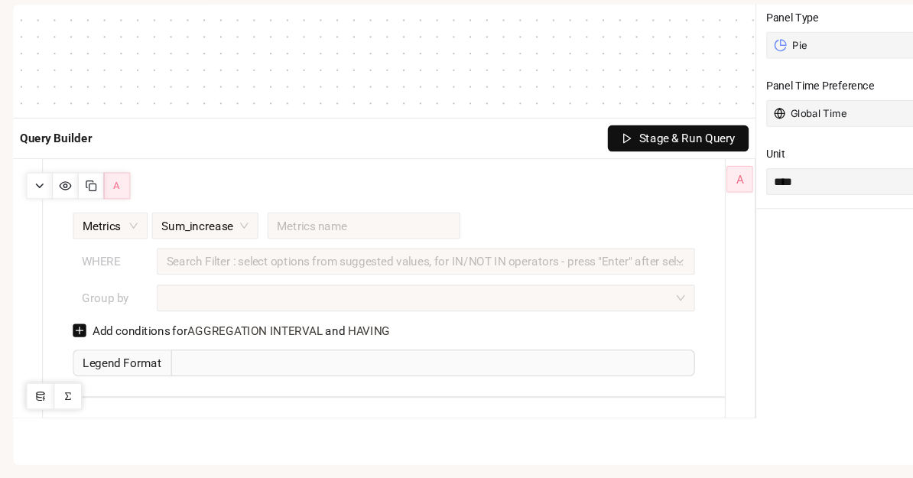
click at [96, 359] on span "Legend Format" at bounding box center [112, 371] width 90 height 24
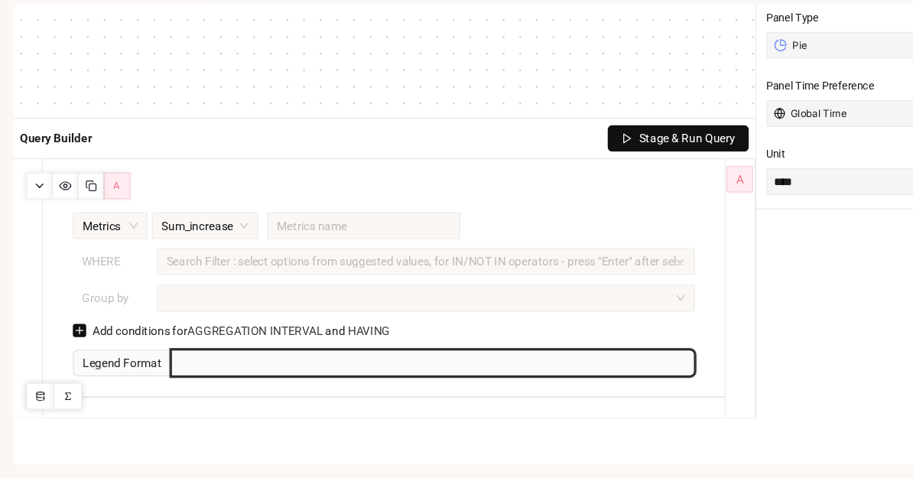
click at [163, 359] on input "text" at bounding box center [399, 371] width 482 height 24
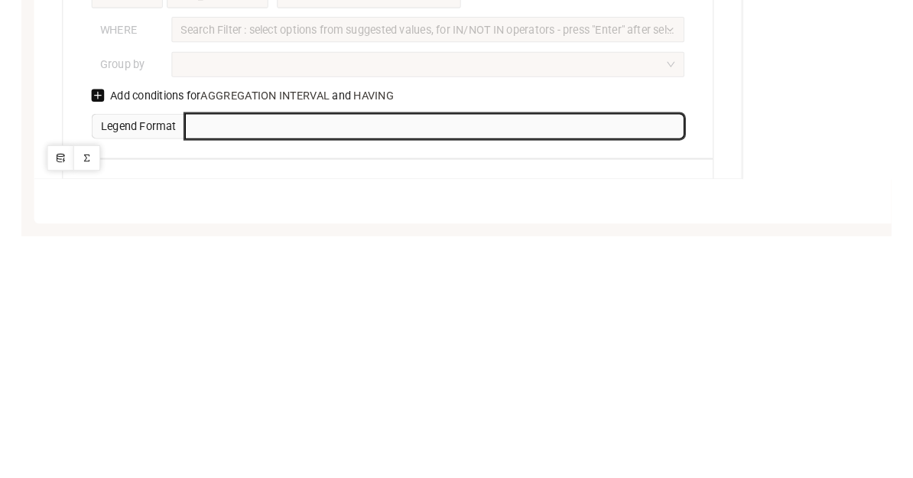
scroll to position [236, 0]
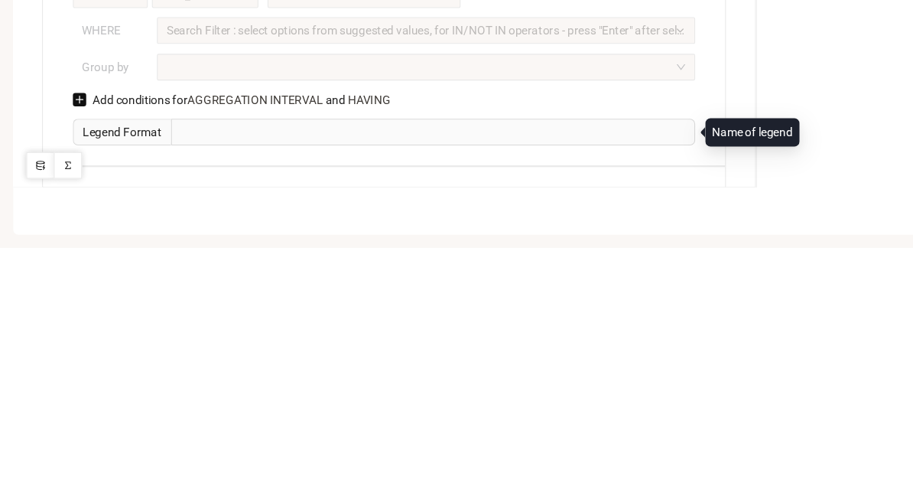
click at [705, 387] on div "Name of legend" at bounding box center [692, 395] width 74 height 17
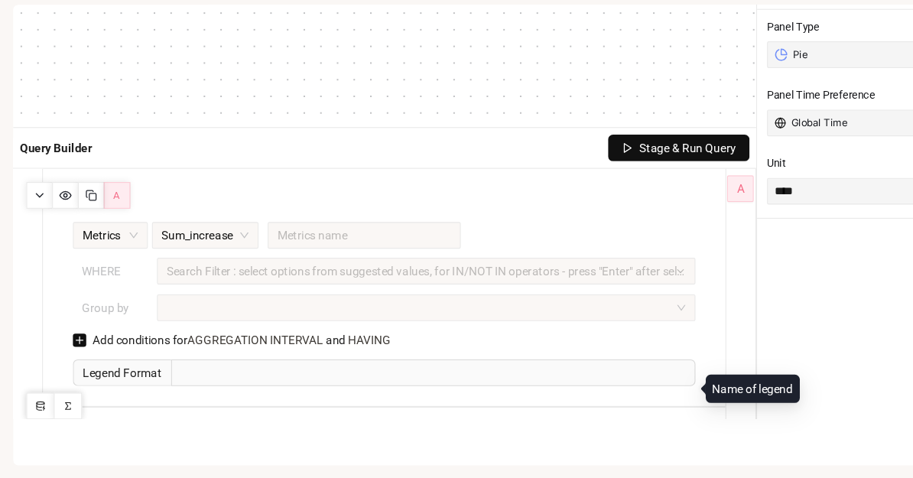
scroll to position [221, 0]
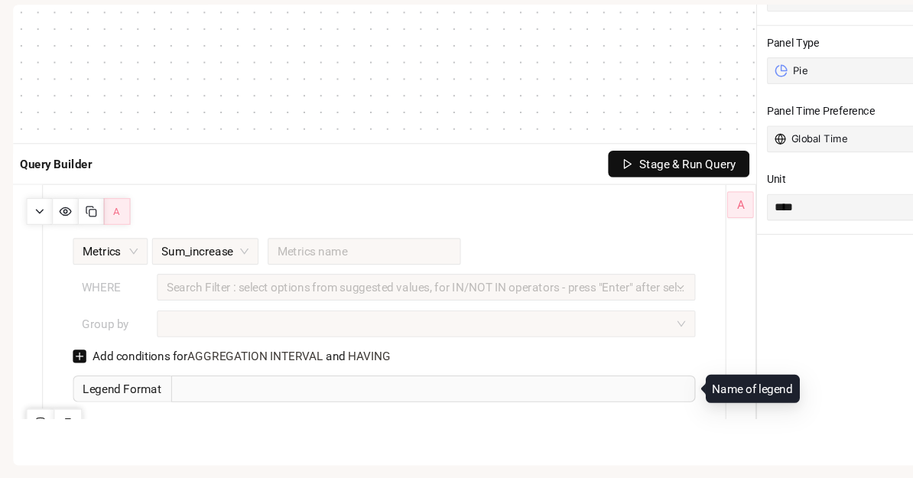
click at [594, 331] on div at bounding box center [384, 336] width 472 height 10
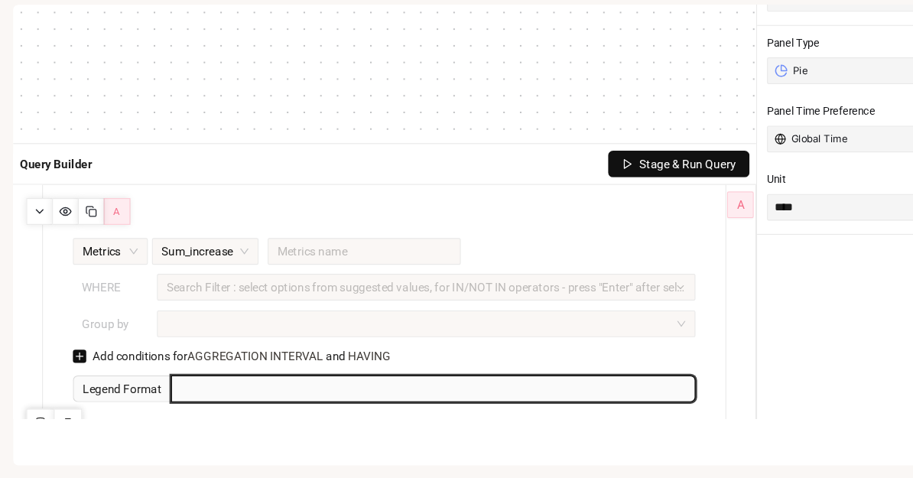
click at [557, 383] on input "text" at bounding box center [399, 395] width 482 height 24
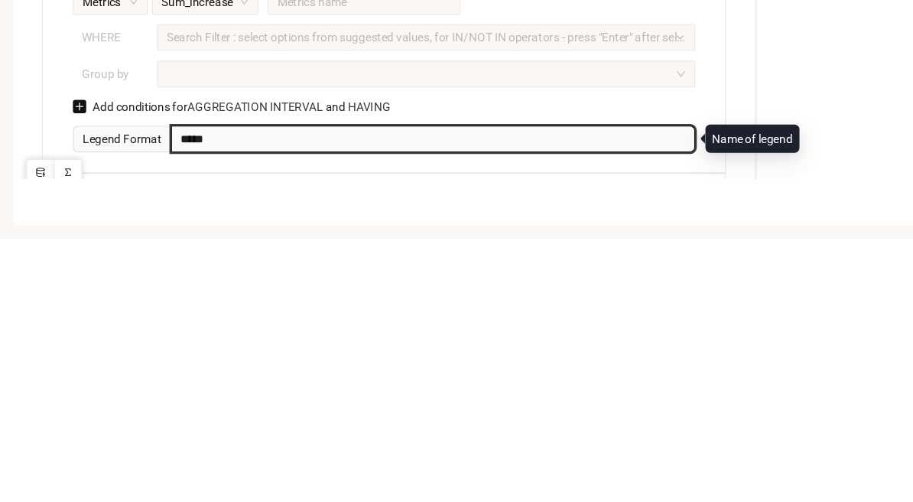
type input "*****"
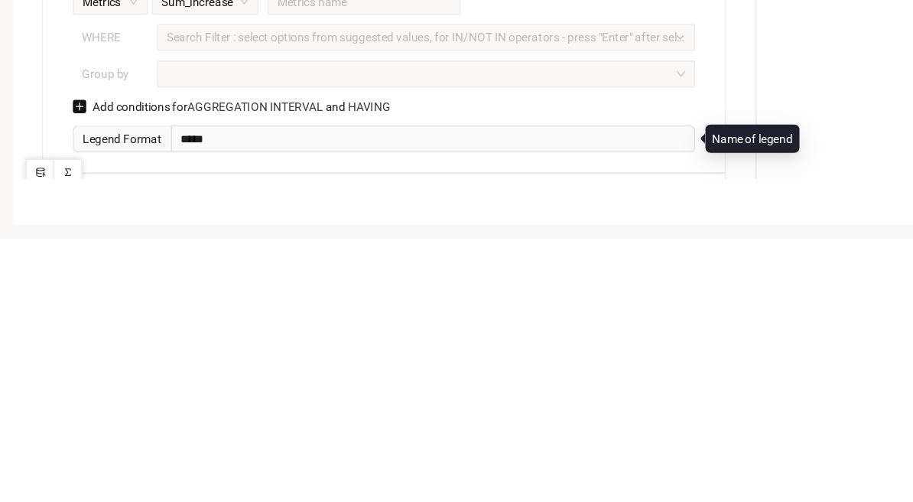
click at [740, 94] on div "**********" at bounding box center [798, 160] width 205 height 603
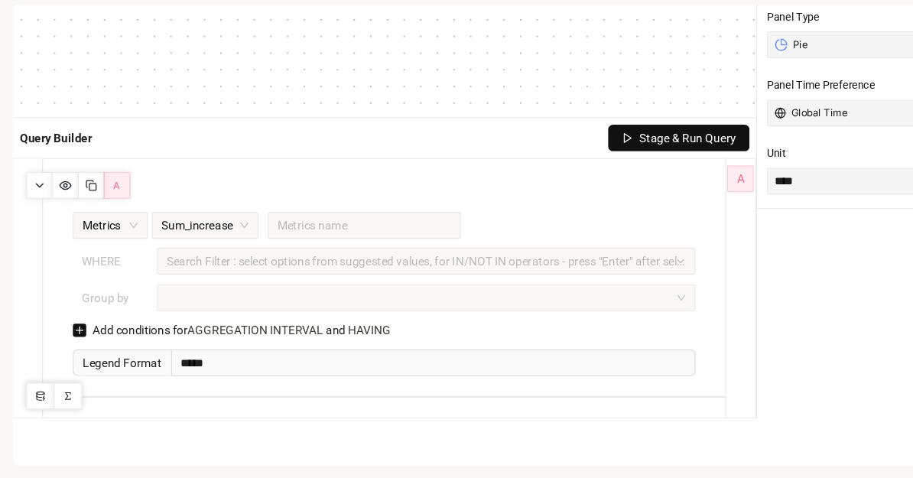
scroll to position [245, 0]
click at [172, 307] on div at bounding box center [384, 312] width 472 height 10
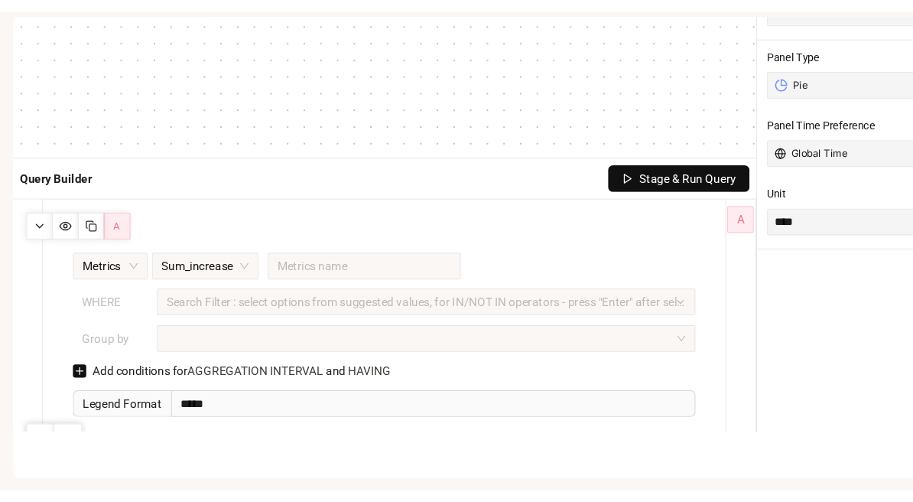
scroll to position [216, 0]
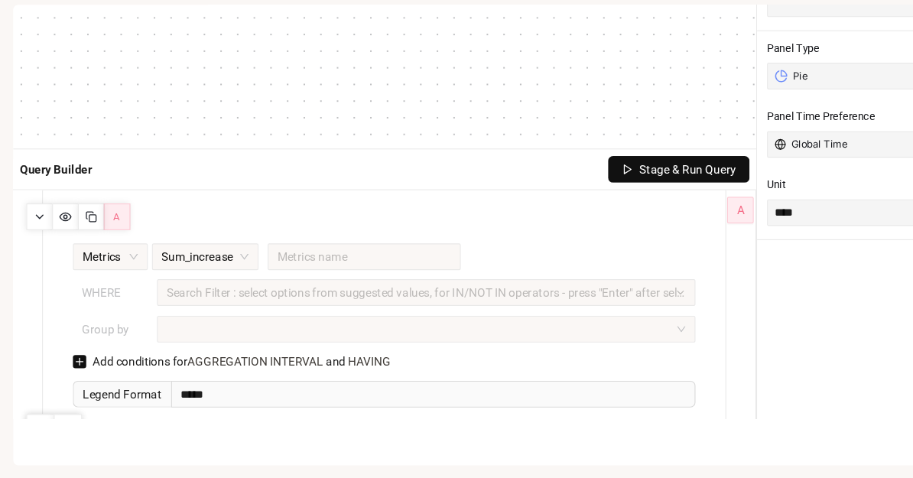
click at [264, 262] on input "search" at bounding box center [335, 273] width 160 height 23
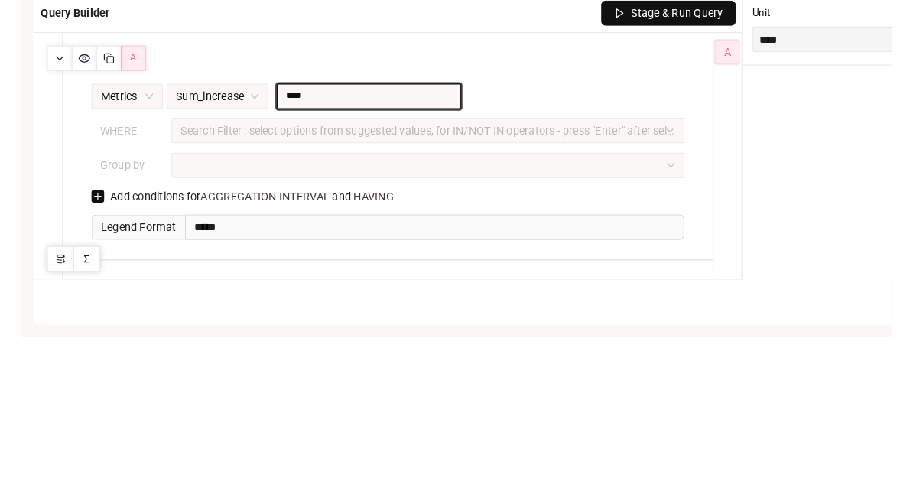
scroll to position [236, 0]
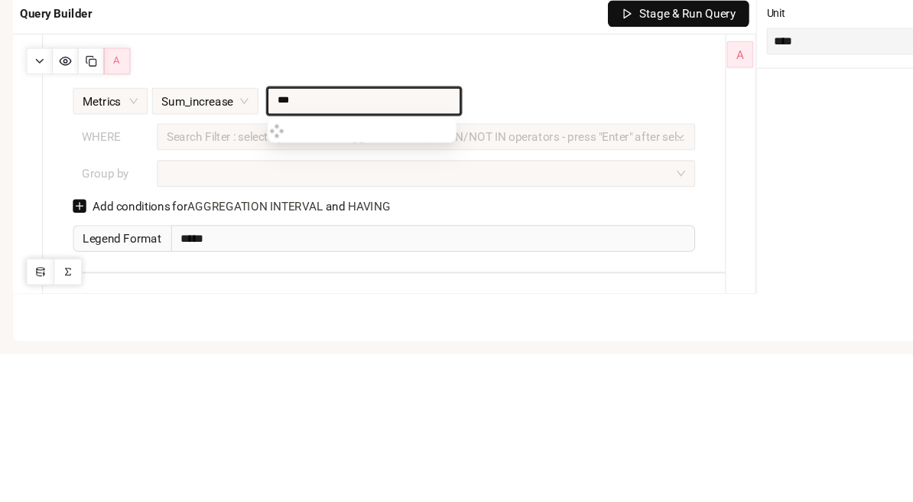
type input "****"
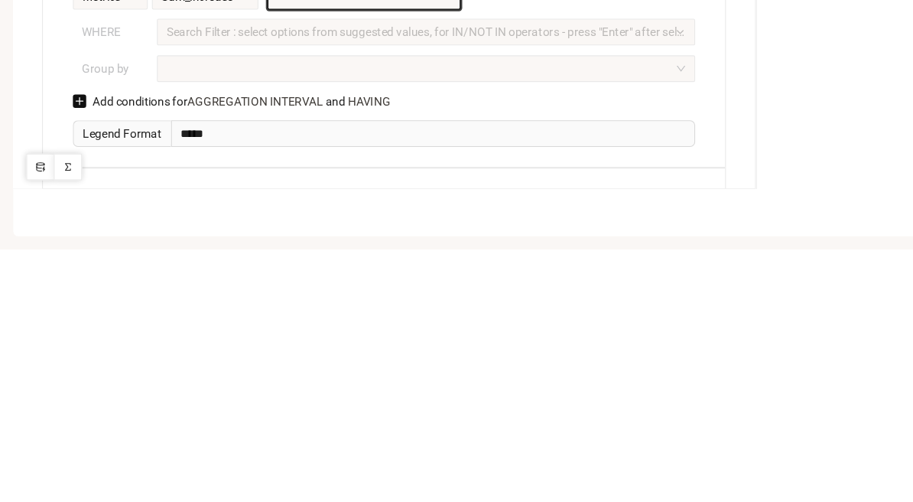
click at [160, 290] on div "Search Filter : select options from suggested values, for IN/NOT IN operators -…" at bounding box center [392, 302] width 495 height 24
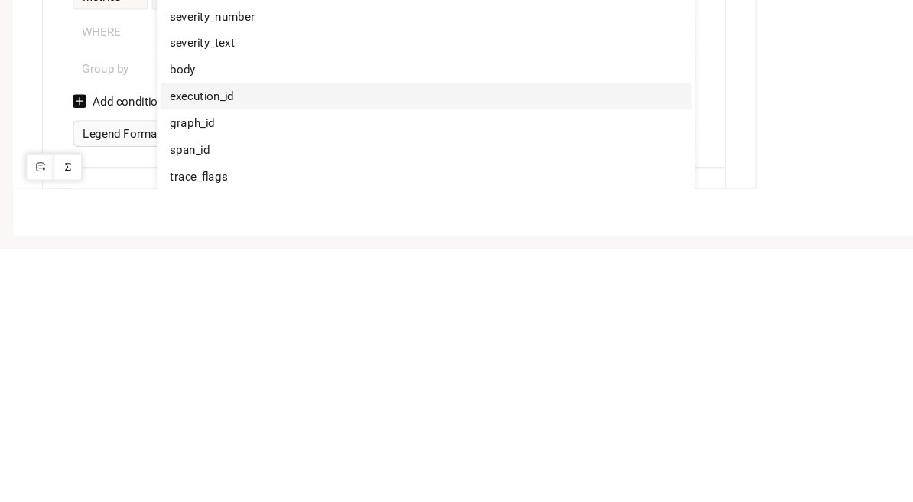
click at [161, 355] on span "execution_id" at bounding box center [186, 361] width 59 height 12
type input "**********"
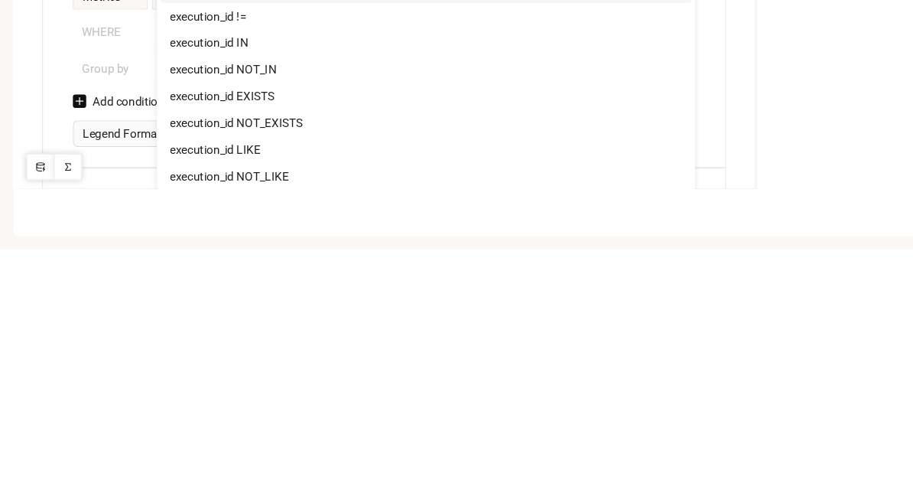
click at [171, 355] on span "execution_id EXISTS" at bounding box center [205, 361] width 96 height 12
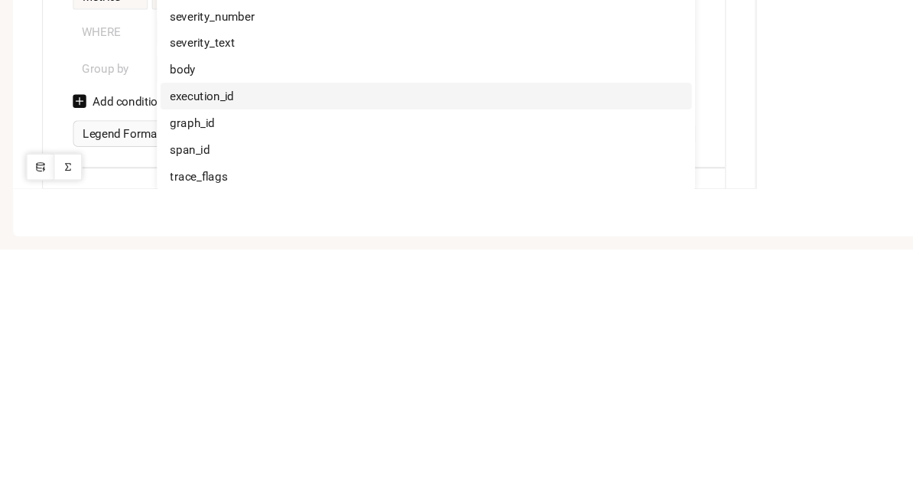
click at [164, 355] on span "execution_id" at bounding box center [186, 361] width 59 height 12
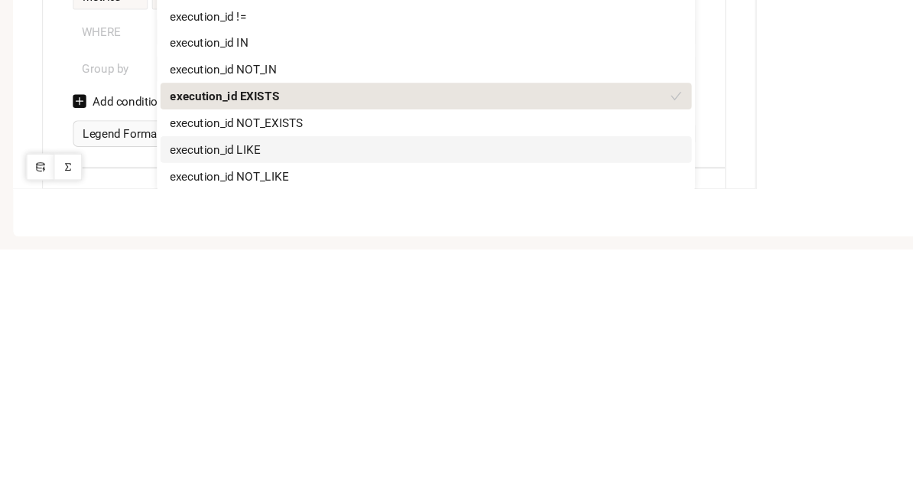
click at [161, 404] on span "execution_id LIKE" at bounding box center [198, 410] width 83 height 12
type input "**********"
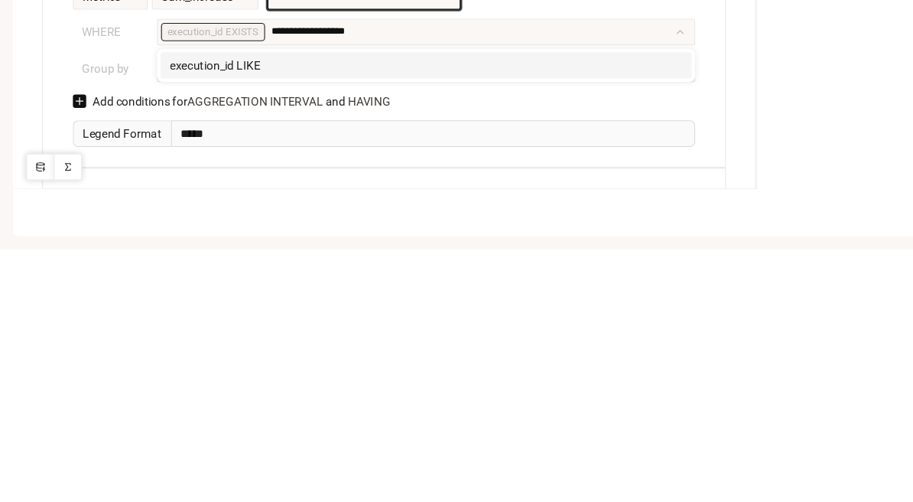
type input "****"
click at [755, 93] on div "**********" at bounding box center [798, 145] width 205 height 603
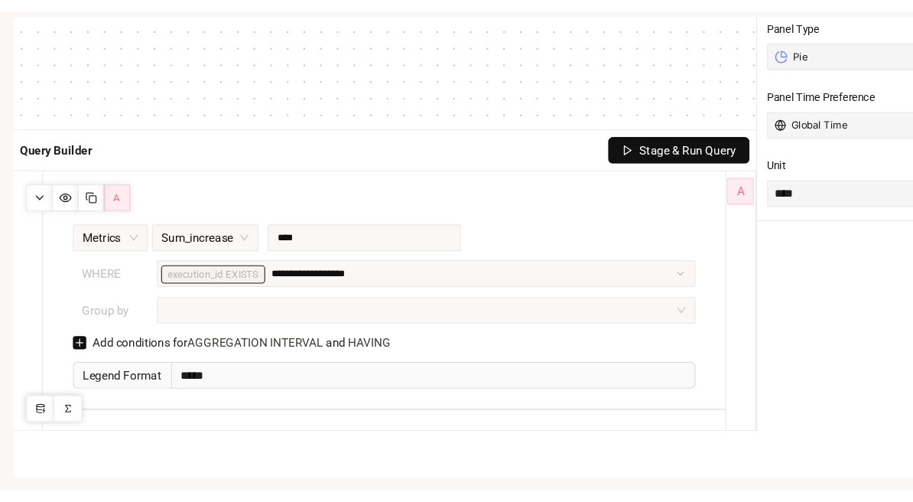
scroll to position [245, 0]
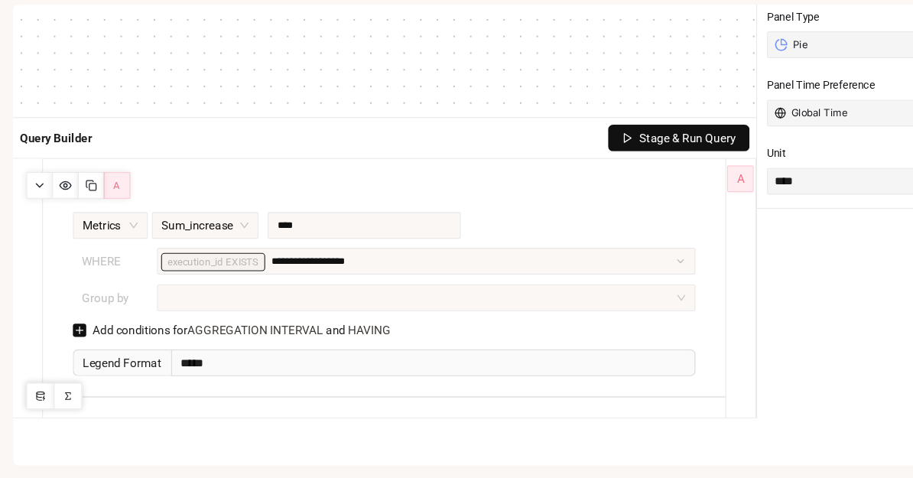
click at [623, 300] on div at bounding box center [392, 312] width 495 height 24
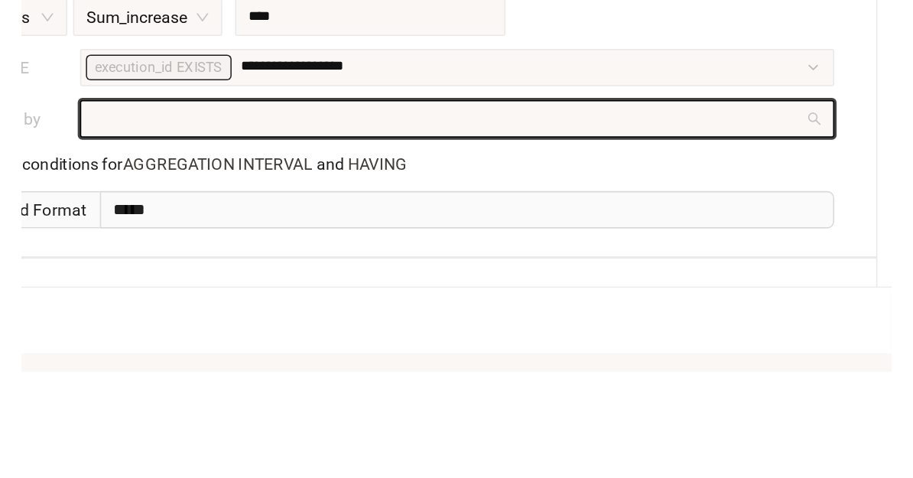
scroll to position [236, 0]
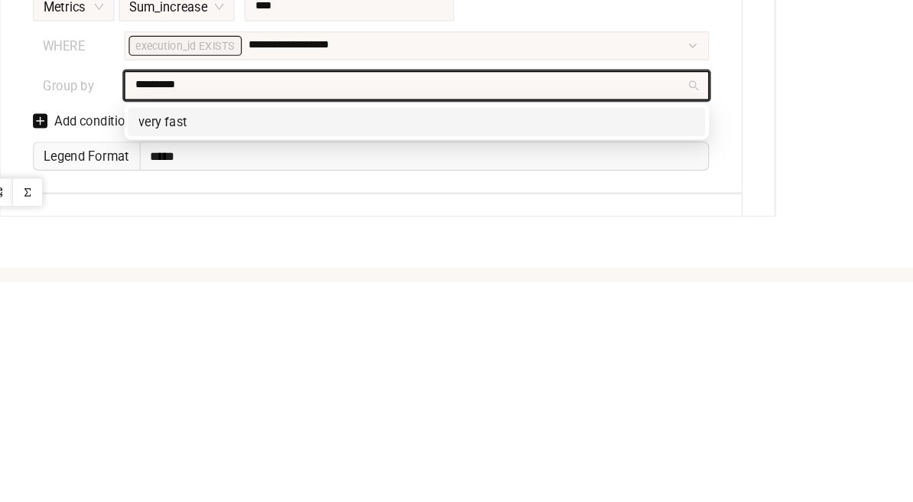
type input "*********"
click at [711, 68] on div "**********" at bounding box center [798, 145] width 205 height 603
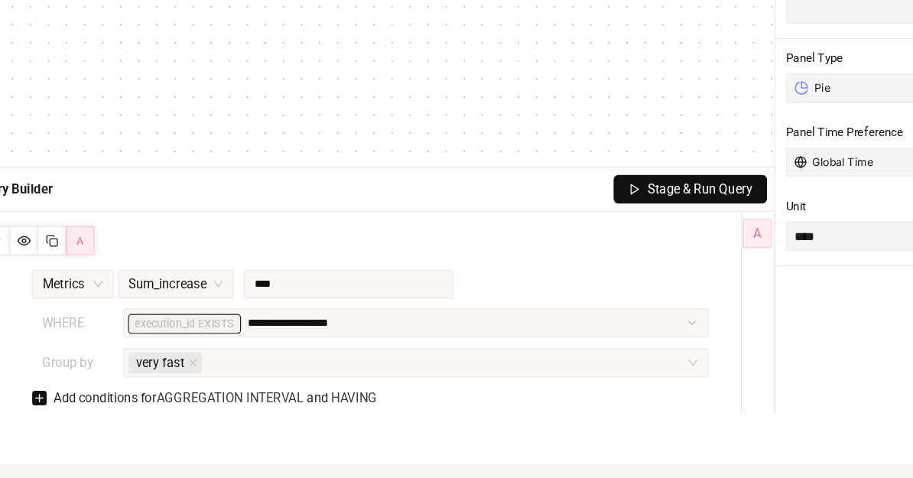
scroll to position [154, 0]
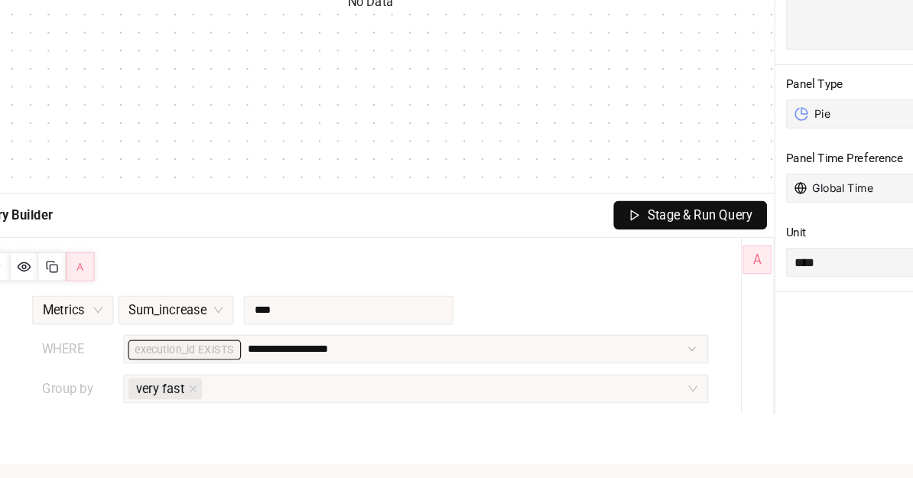
click at [618, 247] on span "Stage & Run Query" at bounding box center [632, 255] width 89 height 17
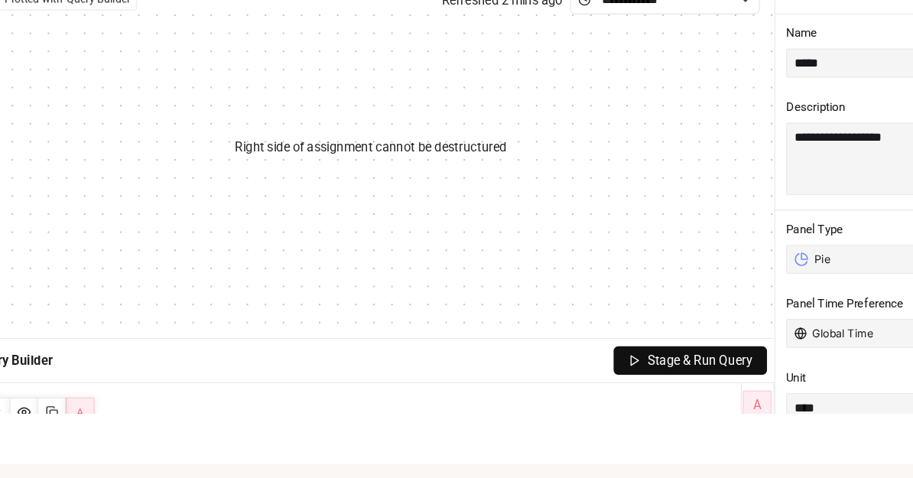
scroll to position [5, 0]
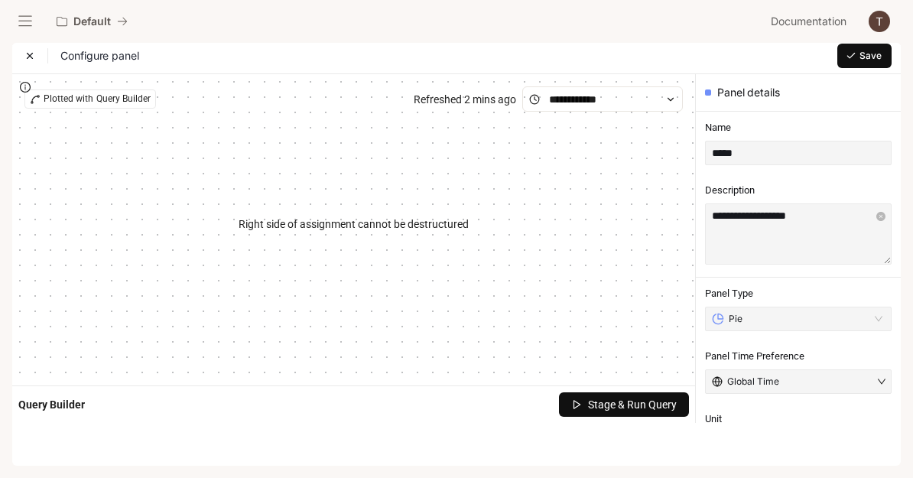
click at [657, 405] on span "Stage & Run Query" at bounding box center [632, 404] width 89 height 17
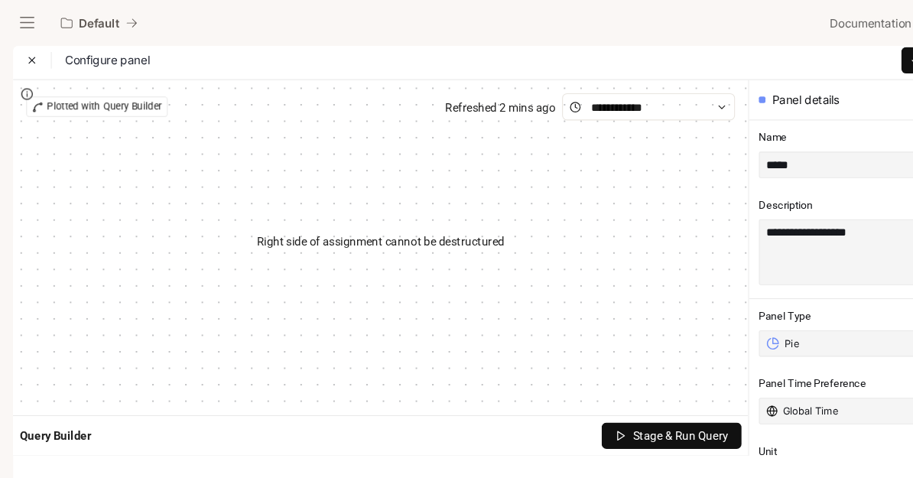
click at [620, 410] on span "Stage & Run Query" at bounding box center [632, 404] width 89 height 17
click at [620, 414] on button "Stage & Run Query" at bounding box center [624, 404] width 130 height 24
click at [610, 405] on span "Stage & Run Query" at bounding box center [632, 404] width 89 height 17
click at [604, 415] on button "Stage & Run Query" at bounding box center [624, 404] width 130 height 24
click at [75, 97] on div "Plotted with Query Builder" at bounding box center [90, 98] width 132 height 19
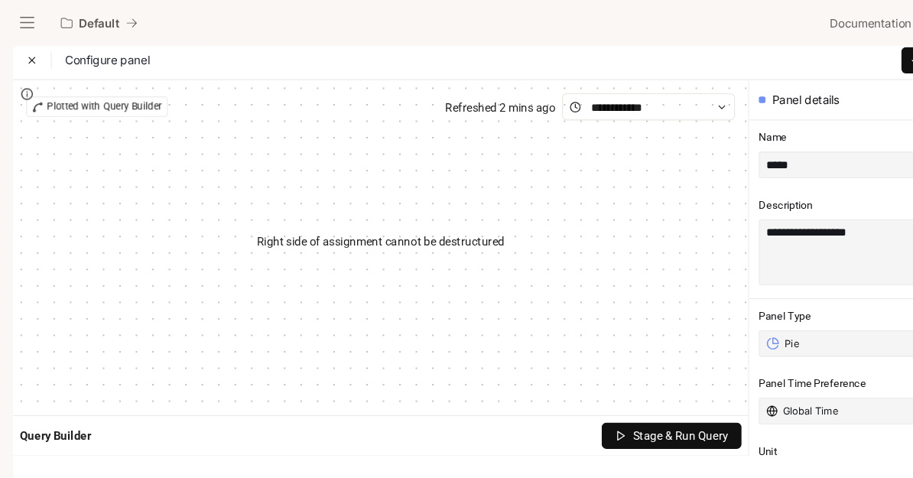
click at [54, 97] on div "Plotted with Query Builder" at bounding box center [90, 98] width 132 height 19
click at [28, 84] on icon "info-circle" at bounding box center [25, 87] width 11 height 11
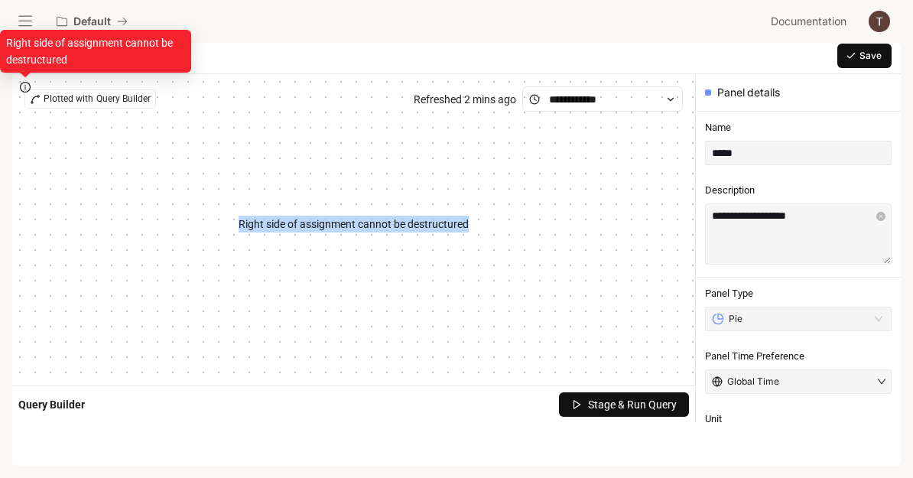
click at [651, 284] on div "Right side of assignment cannot be destructured" at bounding box center [353, 224] width 658 height 225
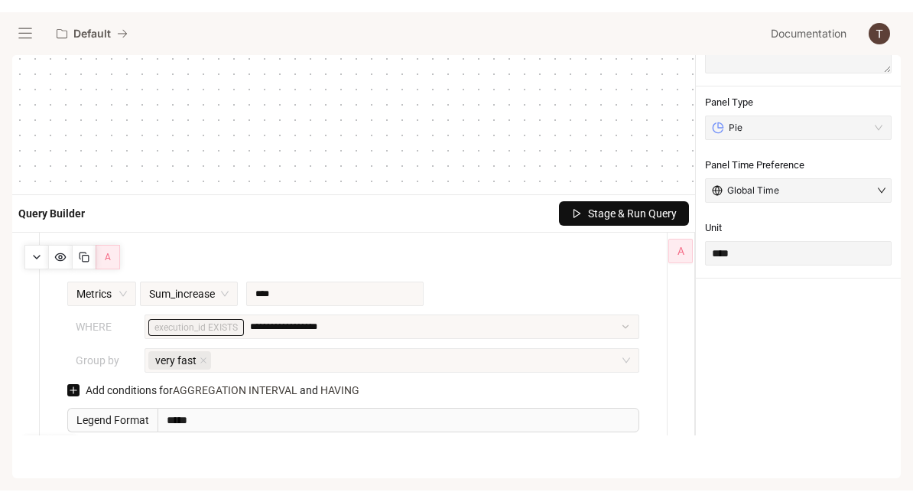
scroll to position [198, 0]
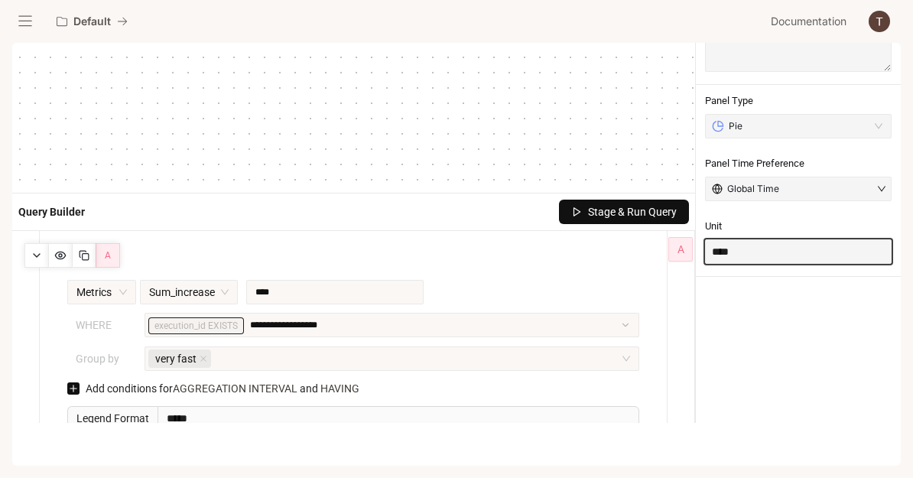
click at [842, 263] on input "****" at bounding box center [798, 251] width 187 height 24
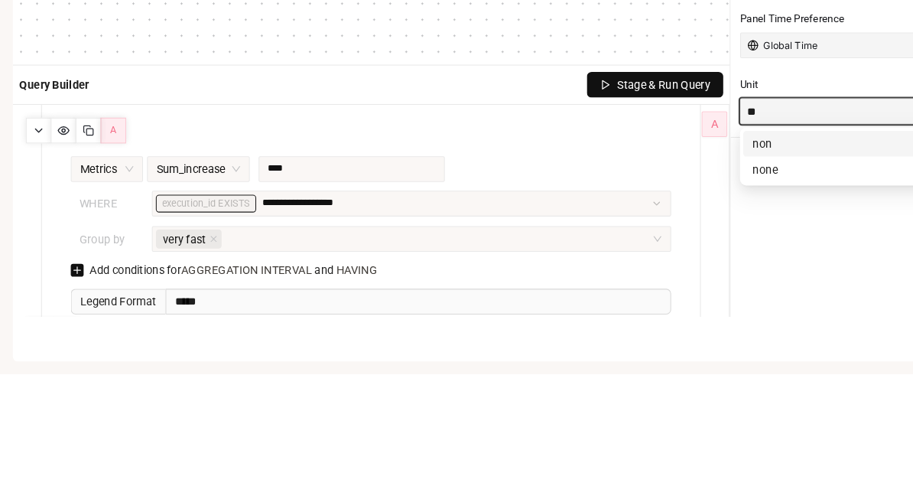
type input "*"
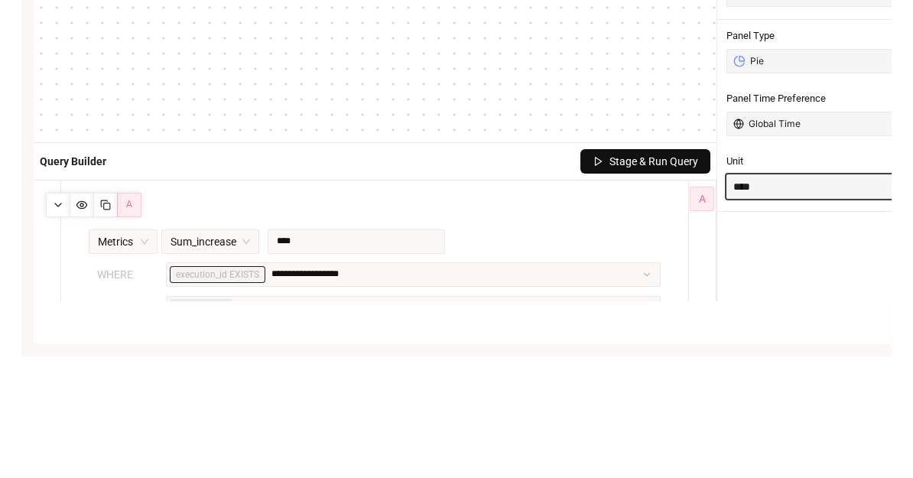
scroll to position [122, 0]
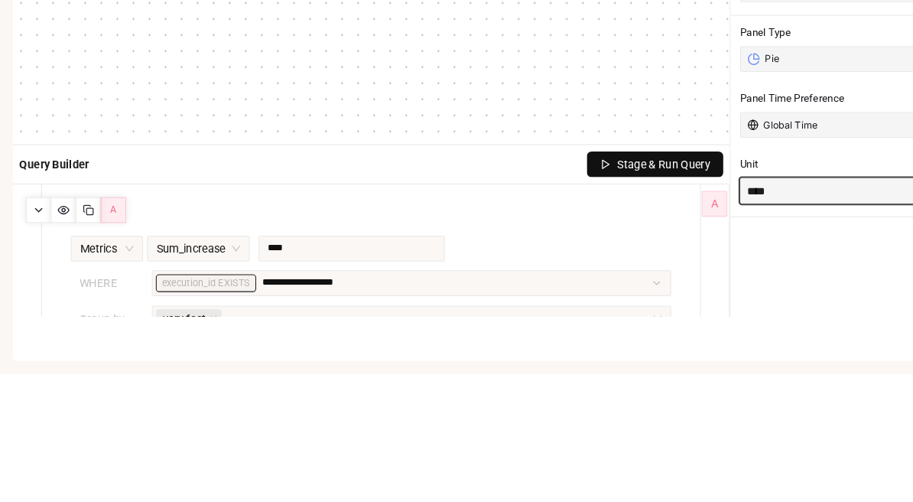
type input "****"
click at [645, 294] on span "Stage & Run Query" at bounding box center [632, 302] width 89 height 17
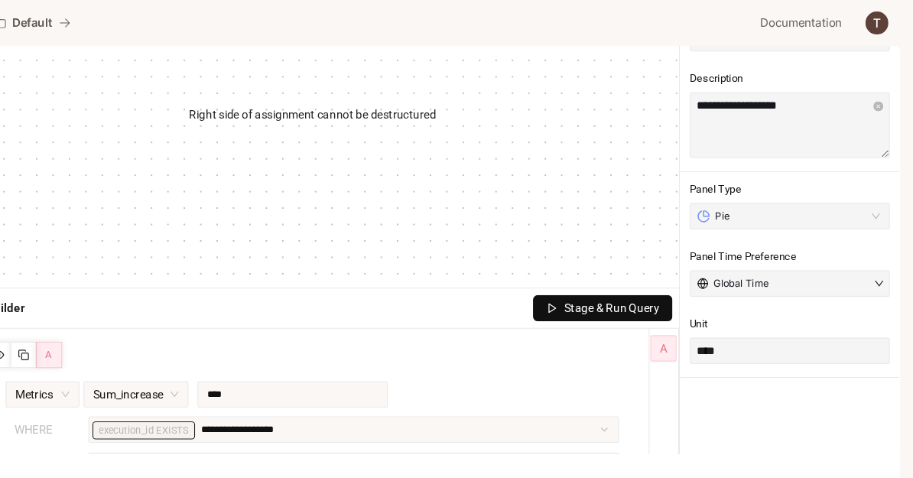
click at [846, 208] on div "**********" at bounding box center [456, 239] width 913 height 478
click at [811, 204] on span "Pie" at bounding box center [797, 202] width 171 height 12
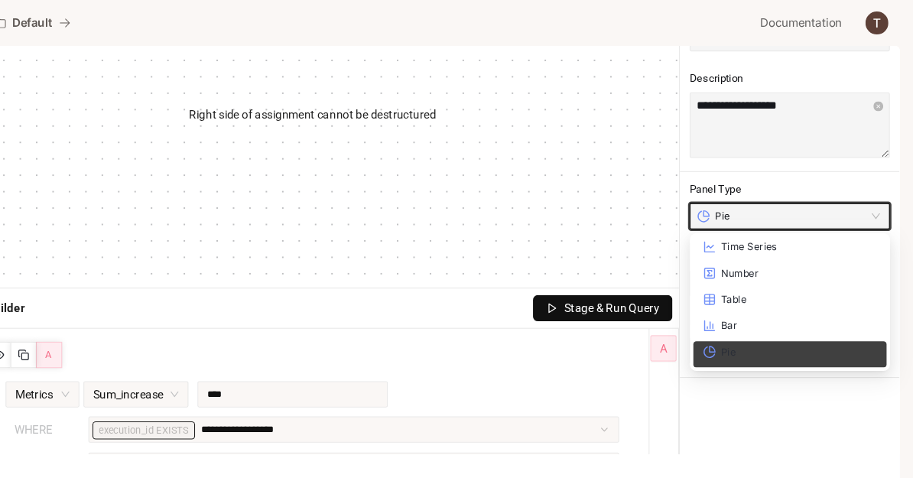
click at [795, 195] on input "search" at bounding box center [798, 201] width 168 height 23
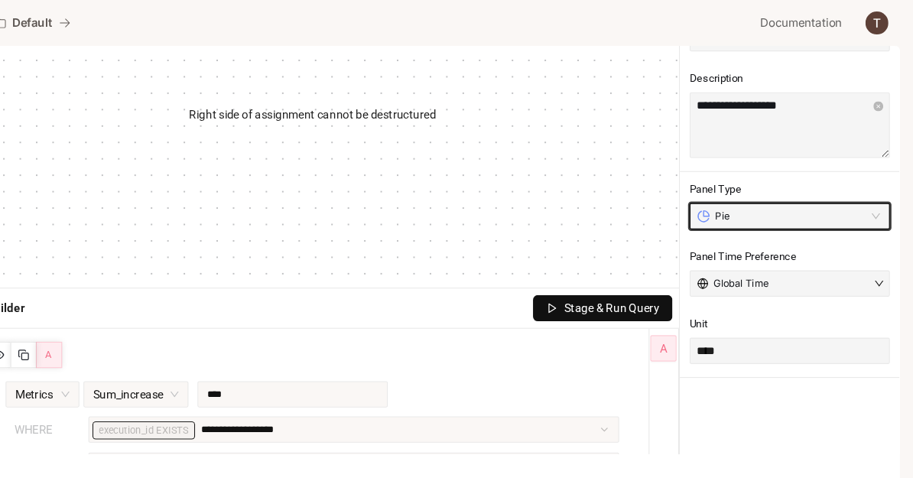
click at [804, 204] on div "Pie" at bounding box center [791, 202] width 158 height 12
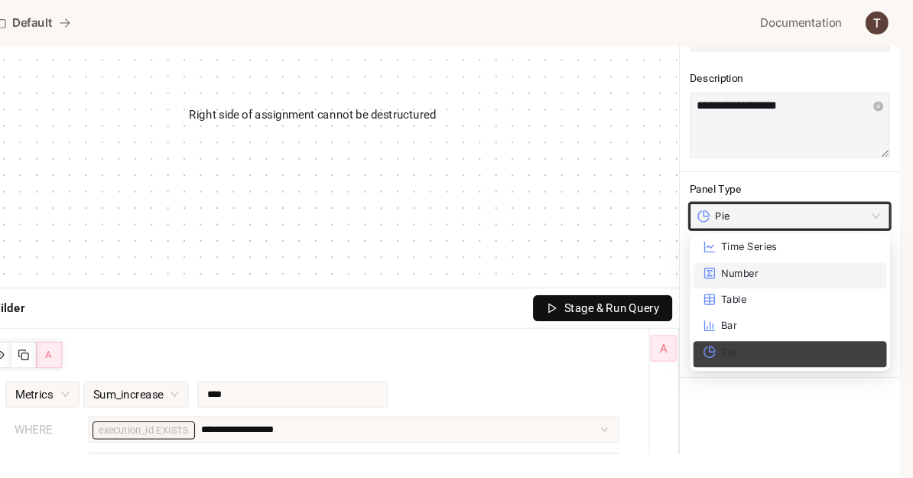
click at [767, 258] on div "Number" at bounding box center [798, 255] width 162 height 12
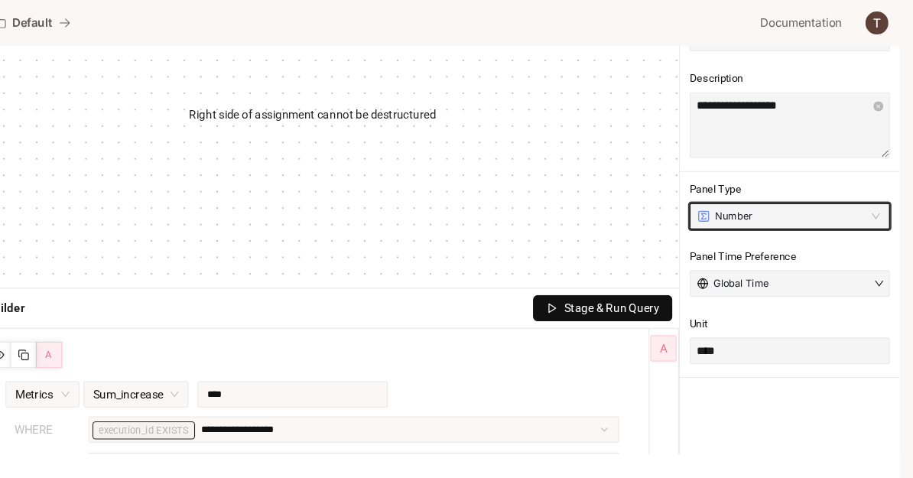
click at [591, 308] on div "**********" at bounding box center [353, 426] width 627 height 238
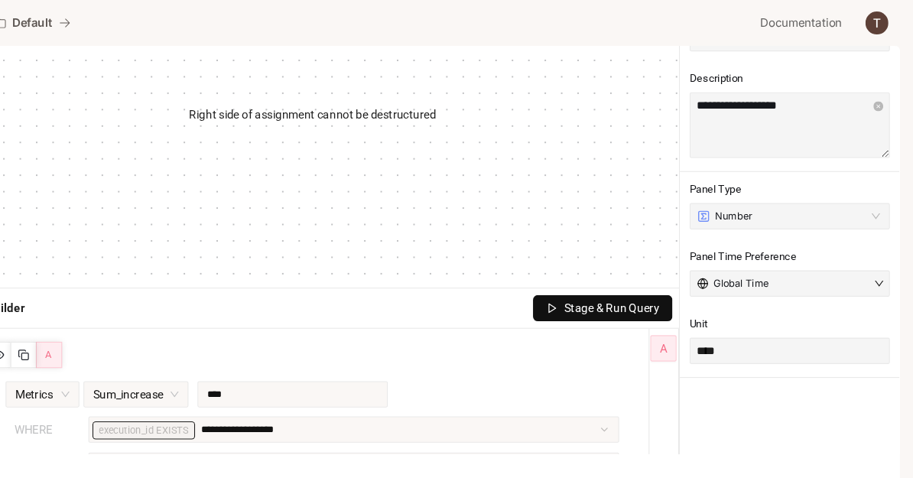
click at [590, 308] on div "**********" at bounding box center [353, 426] width 627 height 238
click at [588, 294] on span "Stage & Run Query" at bounding box center [632, 287] width 89 height 17
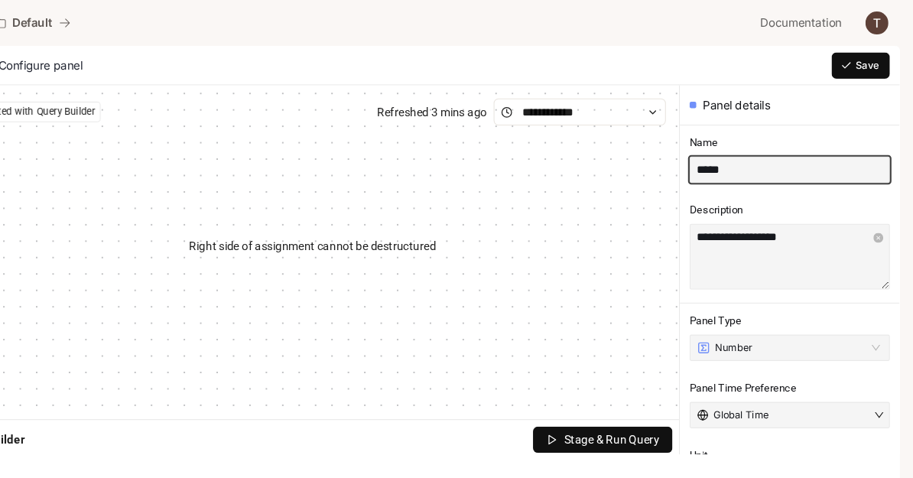
click at [705, 148] on input "*****" at bounding box center [798, 158] width 187 height 24
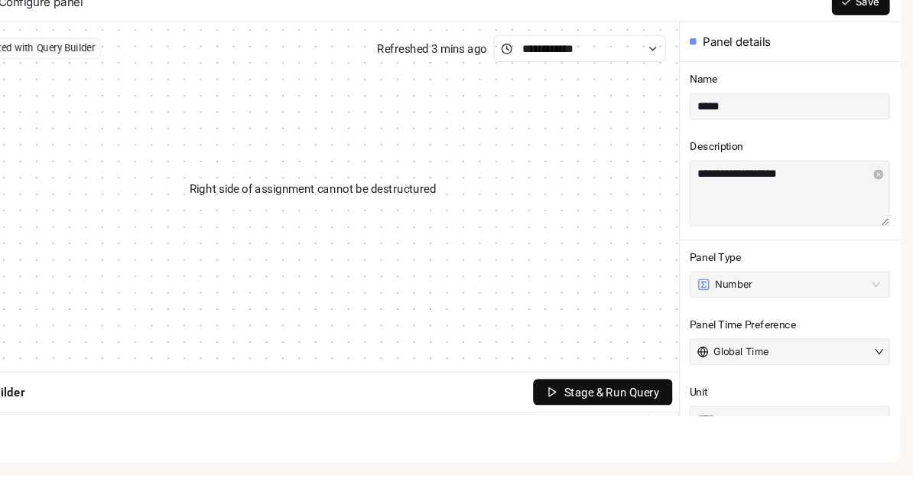
click at [711, 189] on span "Description" at bounding box center [798, 196] width 187 height 14
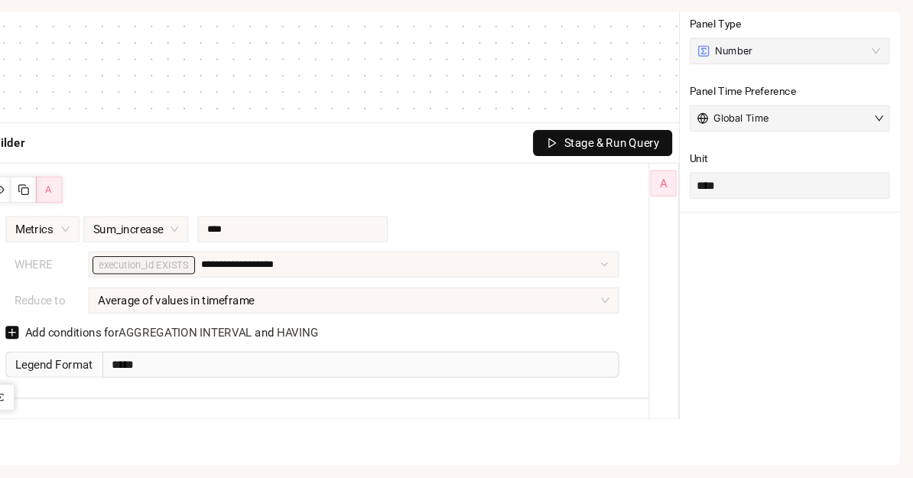
scroll to position [245, 0]
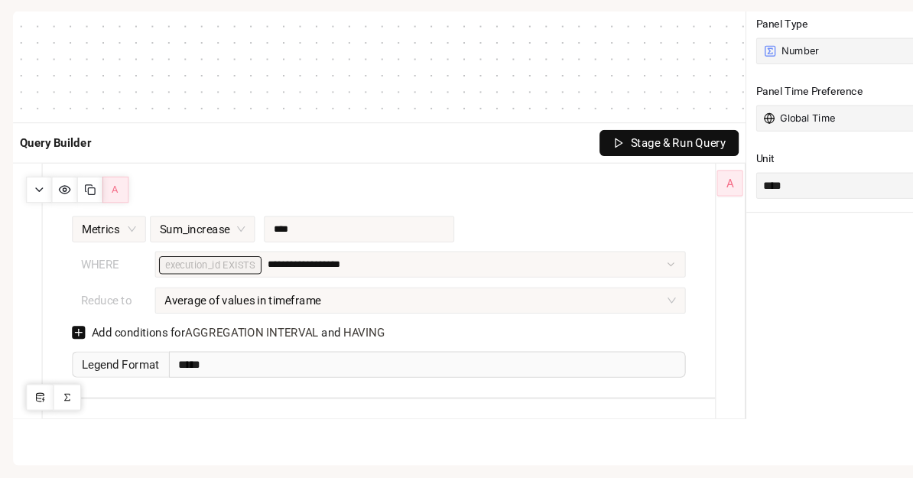
click at [75, 197] on button "button" at bounding box center [84, 209] width 24 height 24
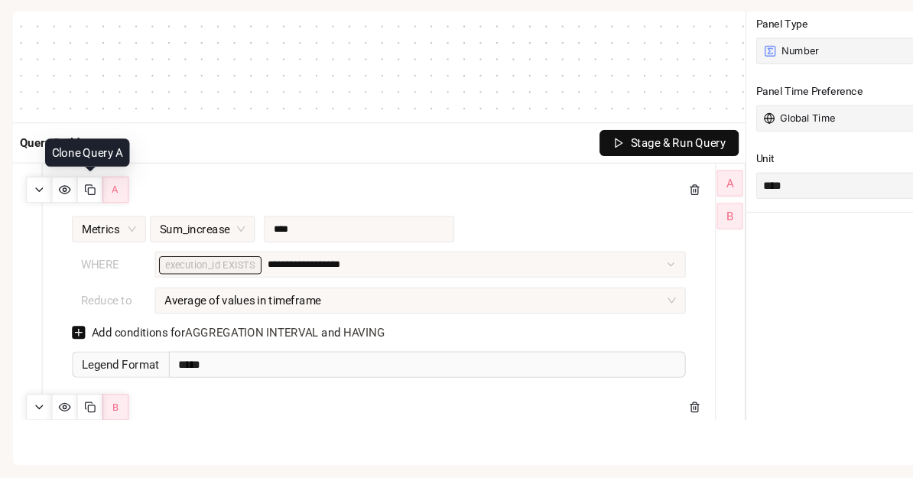
click at [61, 207] on circle "button" at bounding box center [60, 208] width 3 height 3
click at [63, 197] on button "button" at bounding box center [60, 209] width 24 height 24
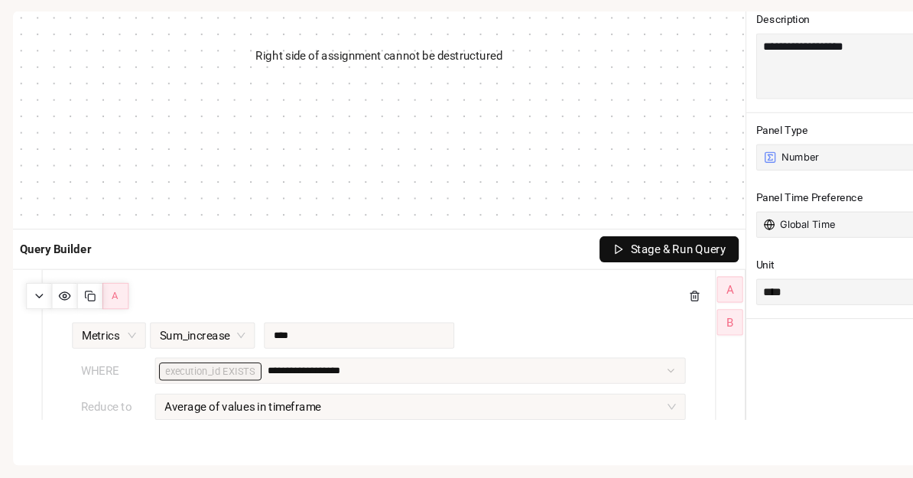
scroll to position [142, 0]
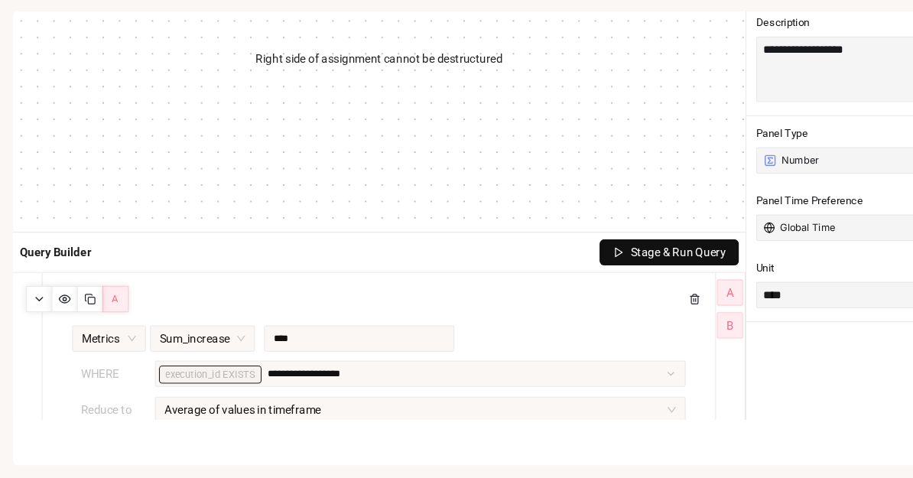
click at [628, 259] on span "Stage & Run Query" at bounding box center [632, 267] width 89 height 17
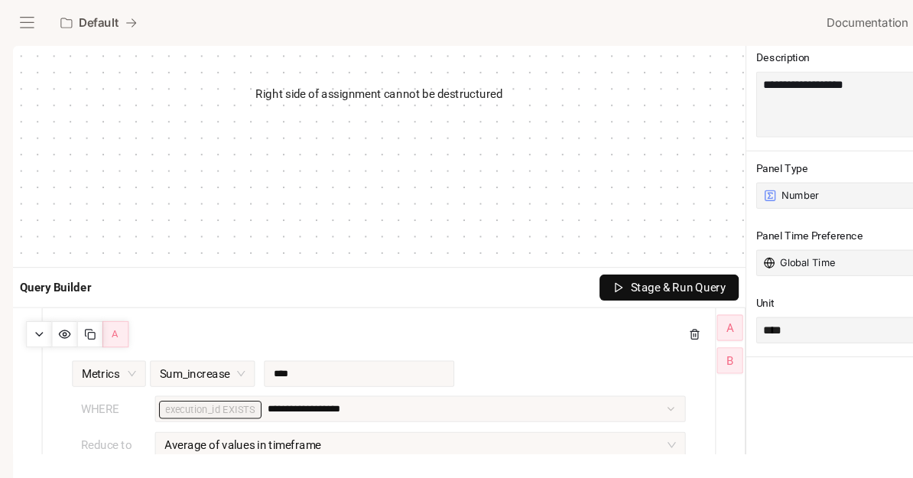
click at [678, 346] on button "B" at bounding box center [680, 335] width 24 height 24
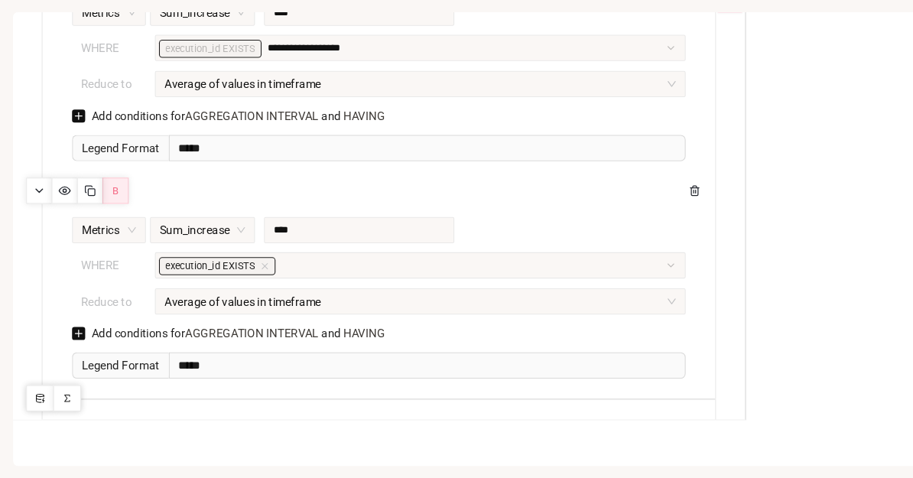
scroll to position [447, 0]
click at [60, 398] on icon "button" at bounding box center [62, 402] width 9 height 9
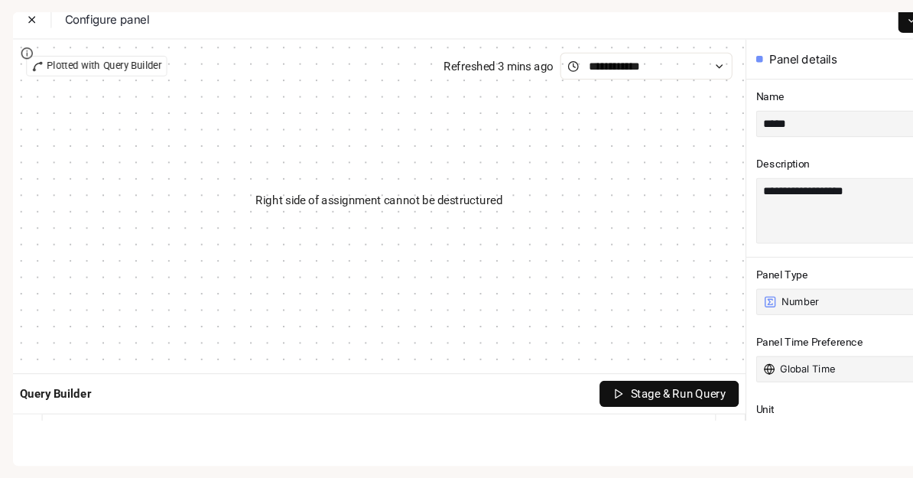
scroll to position [21, 0]
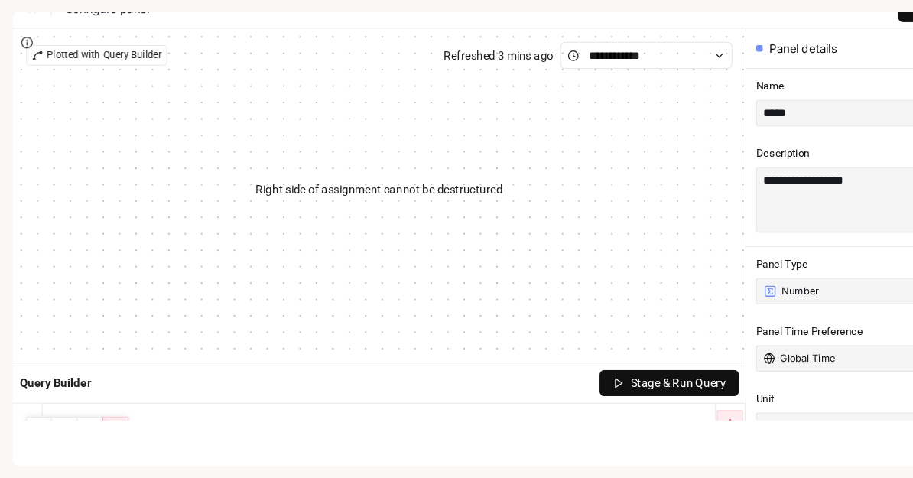
click at [637, 380] on span "Stage & Run Query" at bounding box center [632, 388] width 89 height 17
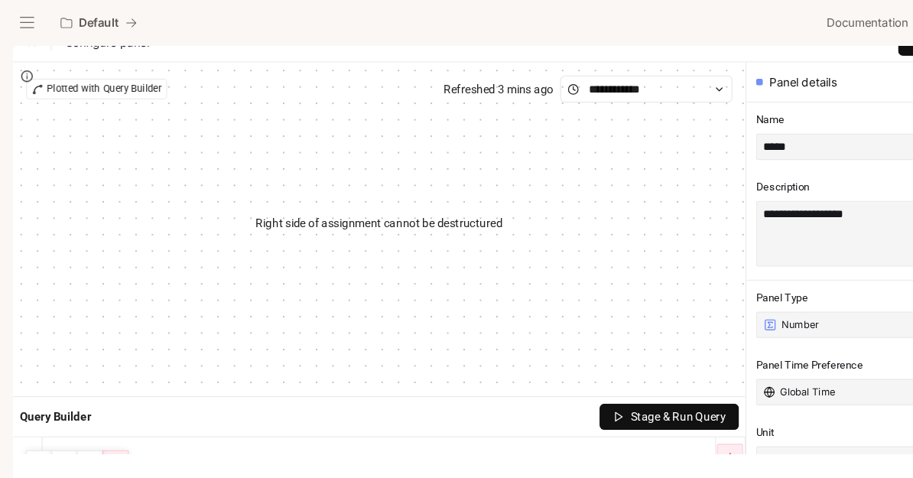
click at [633, 392] on span "Stage & Run Query" at bounding box center [632, 388] width 89 height 17
click at [623, 379] on button "Stage & Run Query" at bounding box center [624, 388] width 130 height 24
click at [622, 398] on button "Stage & Run Query" at bounding box center [624, 388] width 130 height 24
click at [606, 398] on button "Stage & Run Query" at bounding box center [624, 388] width 130 height 24
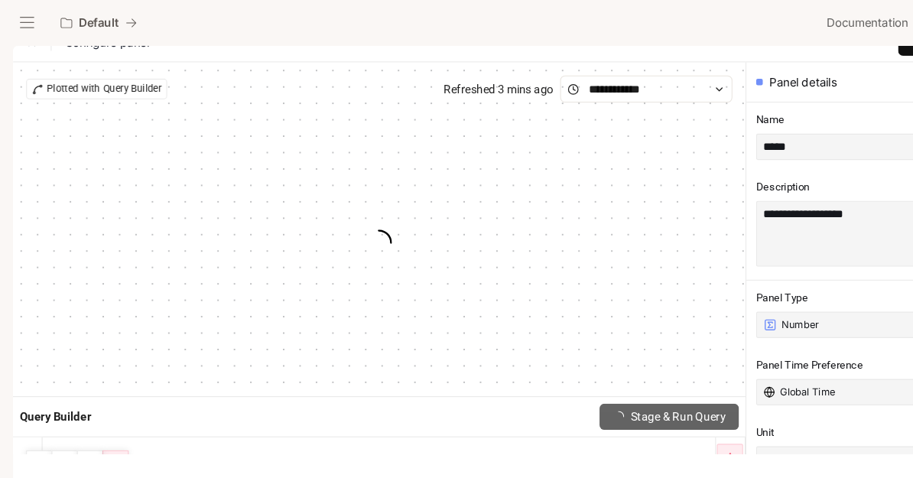
click at [613, 405] on div "Query Builder Stage & Run Query" at bounding box center [353, 388] width 683 height 37
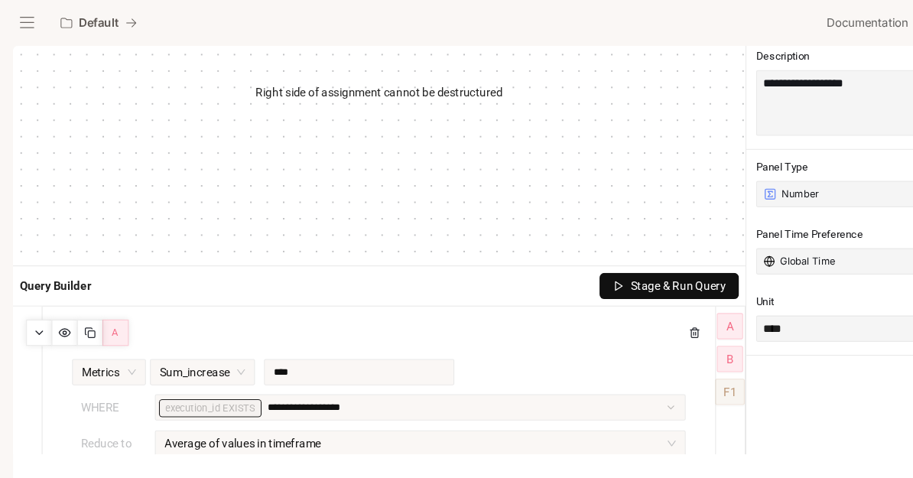
scroll to position [143, 0]
click at [474, 370] on div "**********" at bounding box center [392, 380] width 495 height 24
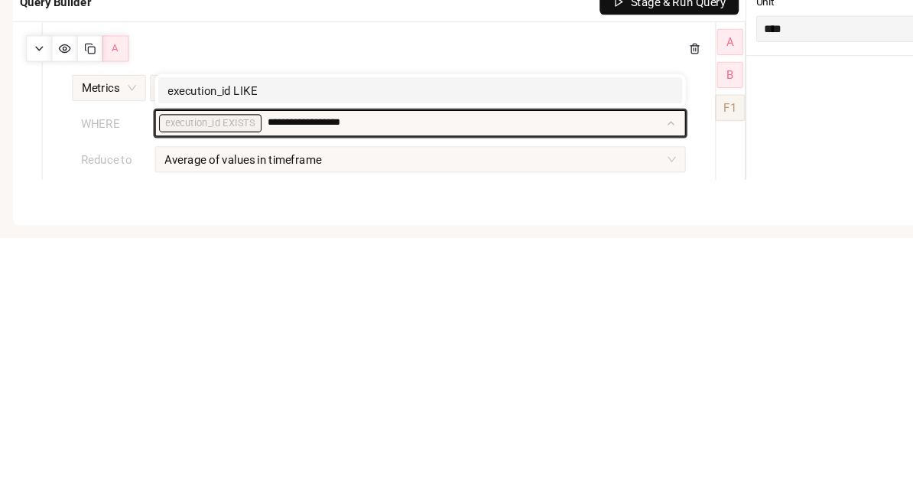
click at [158, 386] on span "execution_id EXISTS" at bounding box center [196, 394] width 96 height 17
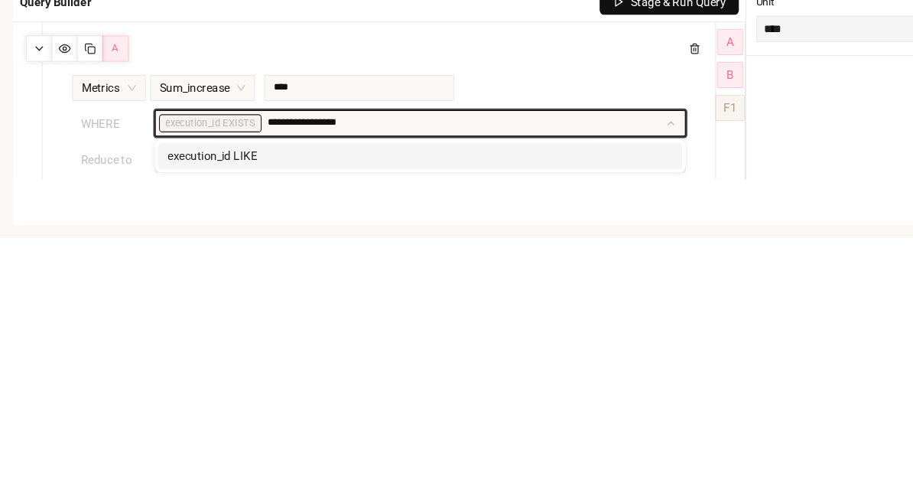
type input "**********"
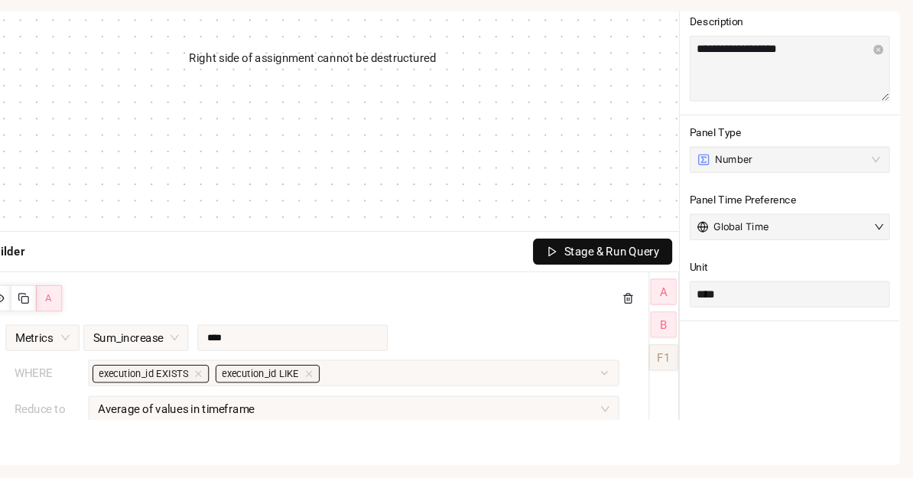
click at [563, 255] on button "Stage & Run Query" at bounding box center [624, 267] width 130 height 24
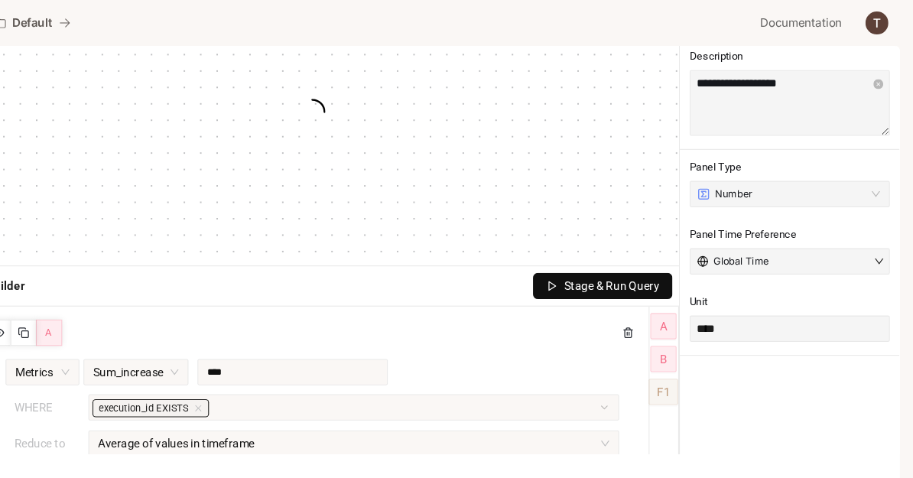
click at [564, 246] on div "Plotted with Query Builder Refreshed 3 mins ago" at bounding box center [353, 92] width 683 height 311
click at [588, 275] on span "Stage & Run Query" at bounding box center [632, 266] width 89 height 17
click at [559, 278] on button "Stage & Run Query" at bounding box center [624, 267] width 130 height 24
click at [552, 280] on div "Query Builder Stage & Run Query" at bounding box center [353, 267] width 683 height 37
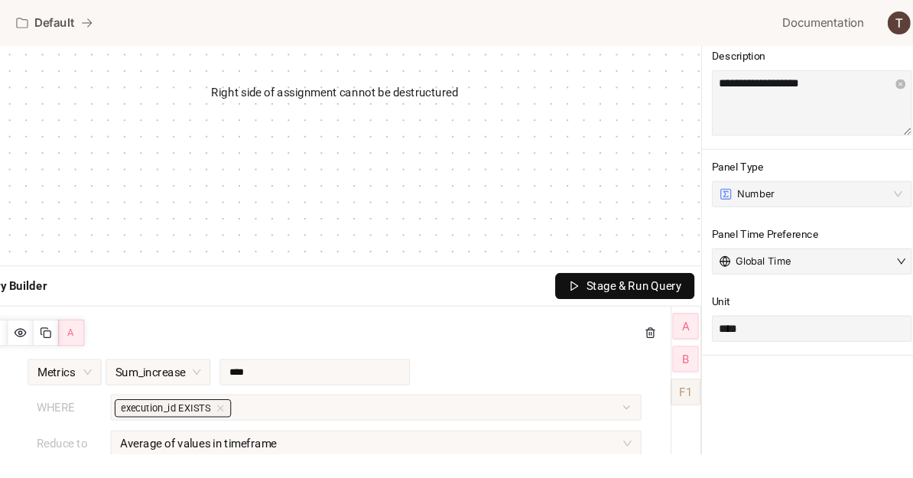
click at [817, 5] on div "Default Documentation Documentation" at bounding box center [456, 21] width 913 height 43
click at [73, 20] on p "Default" at bounding box center [91, 21] width 37 height 13
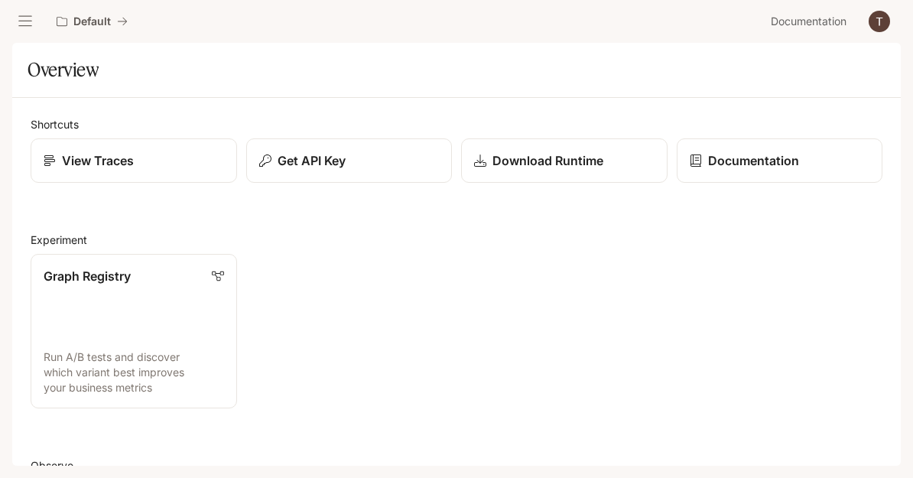
click at [72, 320] on link "Graph Registry Run A/B tests and discover which variant best improves your busi…" at bounding box center [134, 331] width 206 height 154
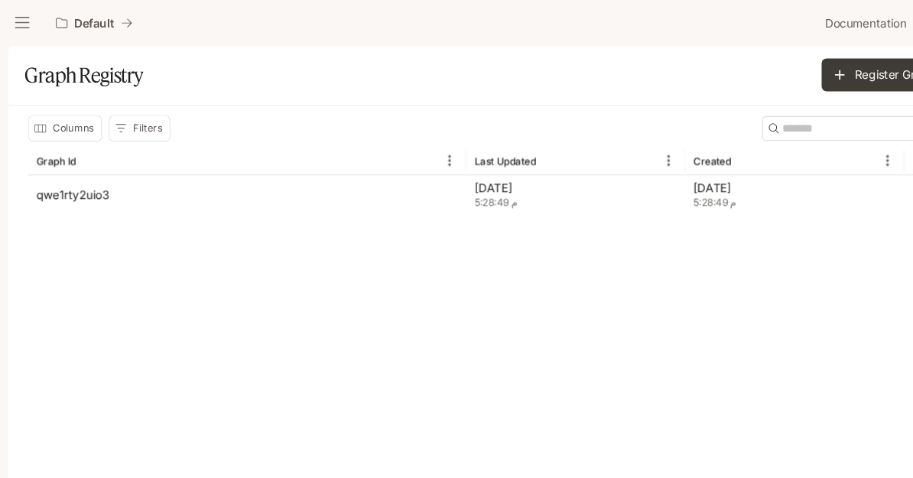
click at [544, 176] on p "[DATE]" at bounding box center [539, 174] width 188 height 15
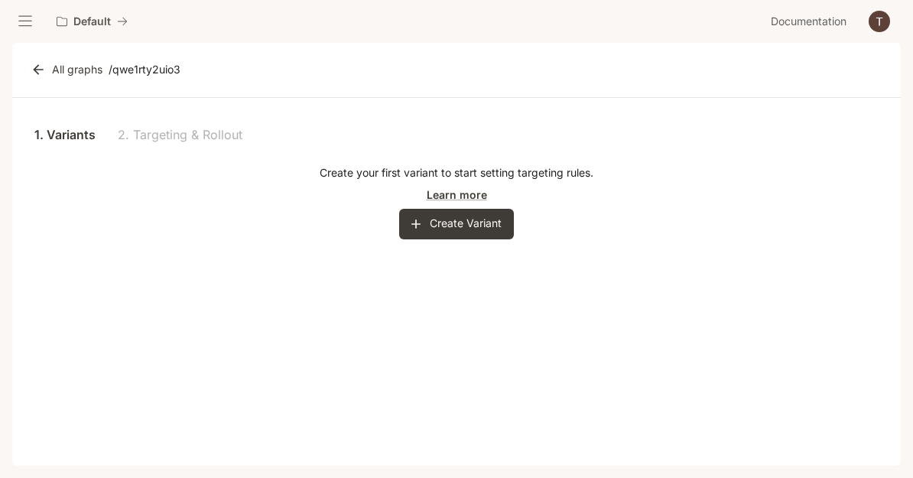
click at [497, 226] on button "Create Variant" at bounding box center [456, 224] width 115 height 31
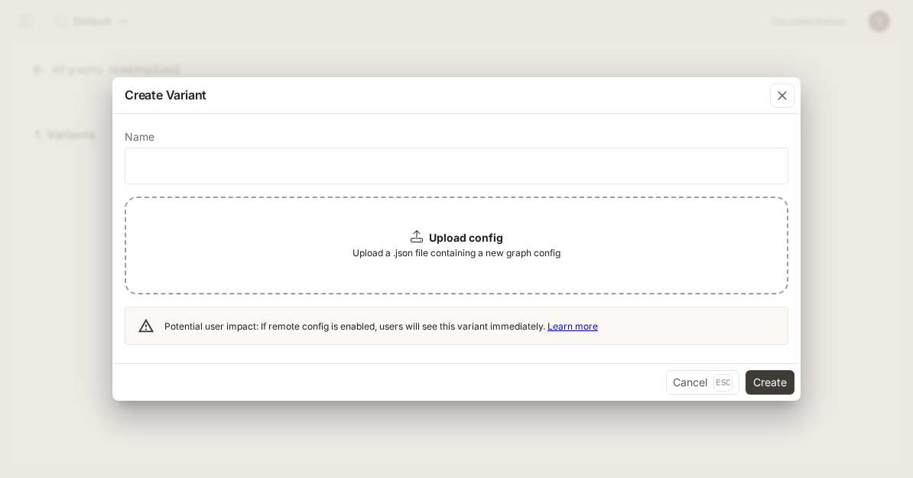
click at [538, 278] on div "Upload config Upload a .json file containing a new graph config" at bounding box center [457, 246] width 664 height 98
click at [512, 257] on span "Upload a .json file containing a new graph config" at bounding box center [457, 252] width 208 height 15
click at [512, 256] on span "Upload a .json file containing a new graph config" at bounding box center [457, 252] width 208 height 15
click at [515, 259] on span "Upload a .json file containing a new graph config" at bounding box center [457, 252] width 208 height 15
click at [492, 222] on div "Upload config Upload a .json file containing a new graph config" at bounding box center [457, 246] width 664 height 98
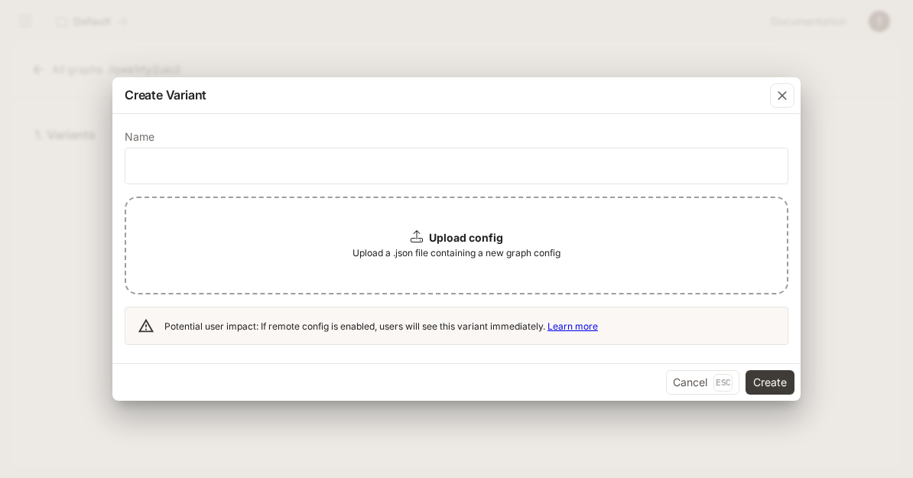
click at [487, 246] on span "Upload a .json file containing a new graph config" at bounding box center [457, 252] width 208 height 15
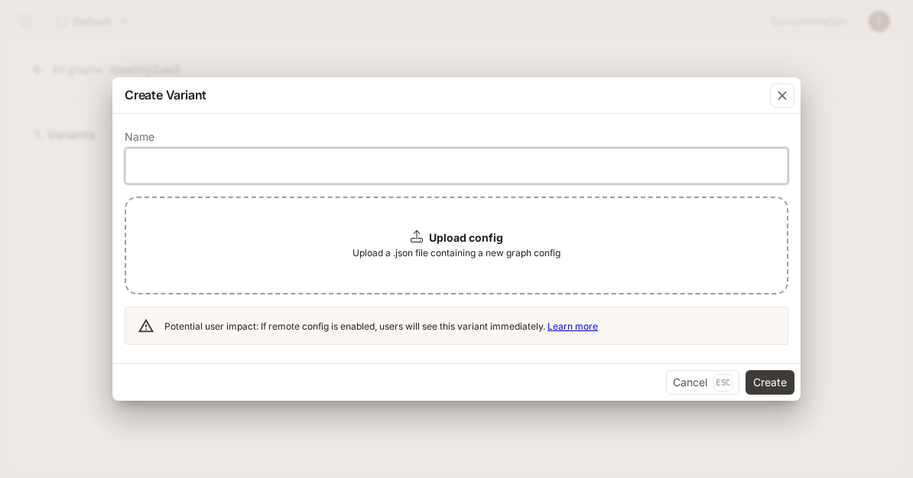
click at [636, 171] on input "text" at bounding box center [456, 165] width 662 height 15
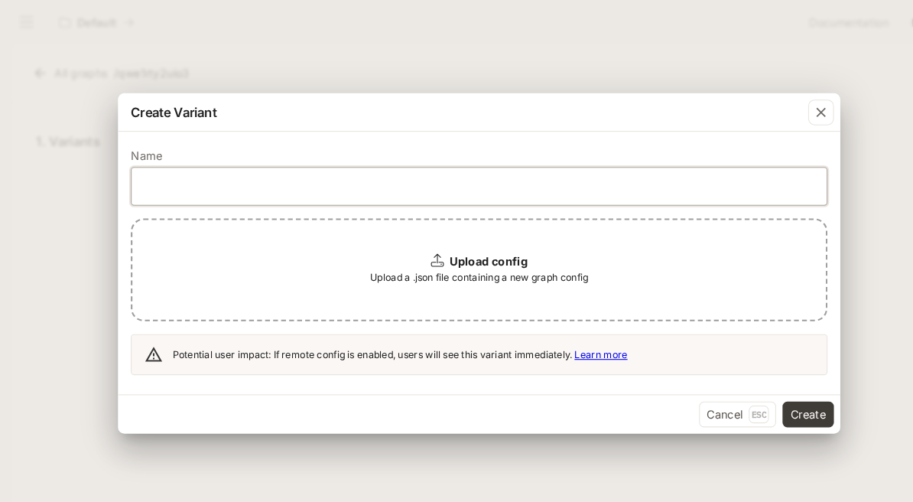
type input "*"
type input "****"
click at [770, 394] on button "Create" at bounding box center [770, 394] width 49 height 24
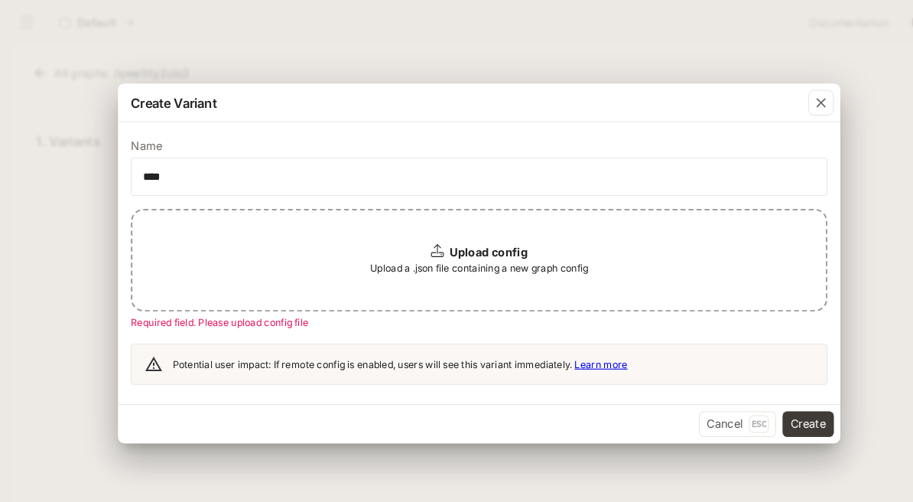
click at [865, 29] on div "Create Variant Name **** ​ Upload config Upload a .json file containing a new g…" at bounding box center [456, 251] width 913 height 502
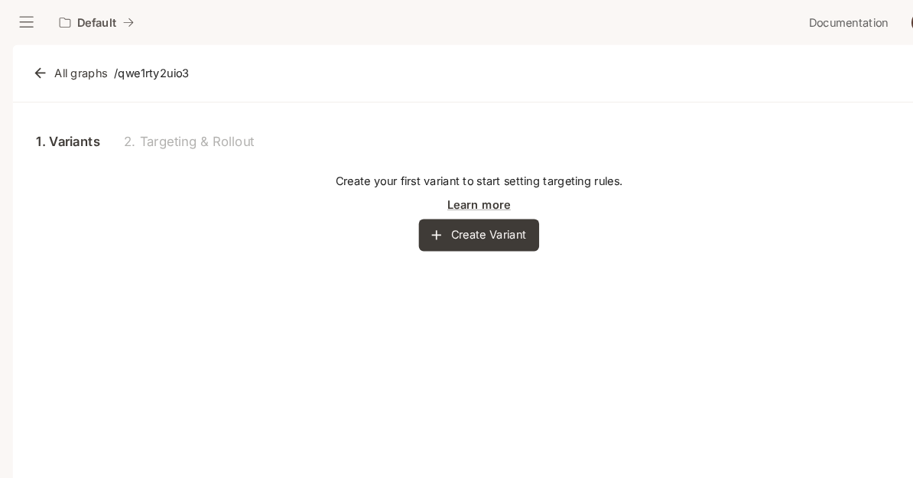
click at [495, 235] on button "Create Variant" at bounding box center [456, 224] width 115 height 31
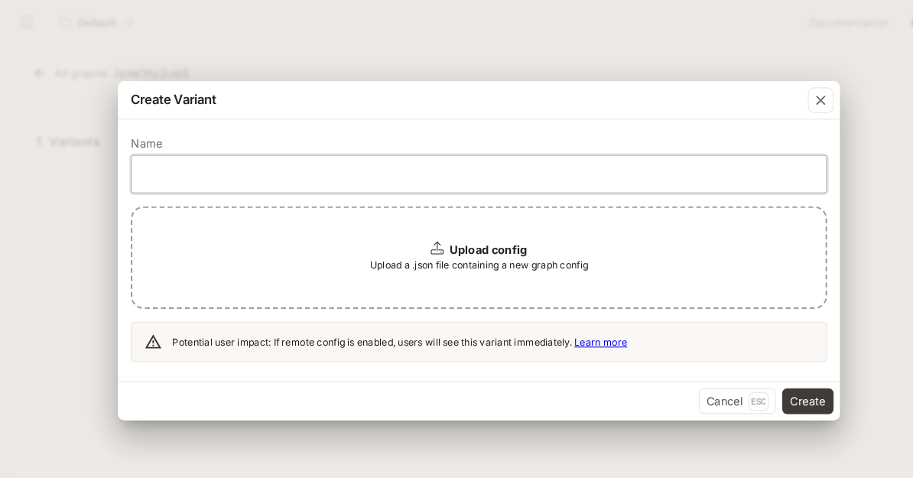
click at [567, 168] on input "text" at bounding box center [456, 165] width 662 height 15
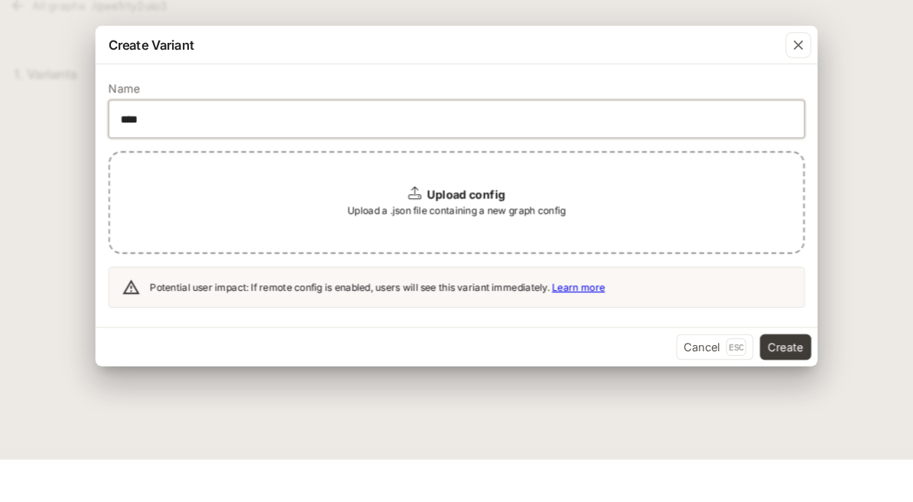
click at [145, 170] on input "****" at bounding box center [456, 177] width 662 height 15
type input "****"
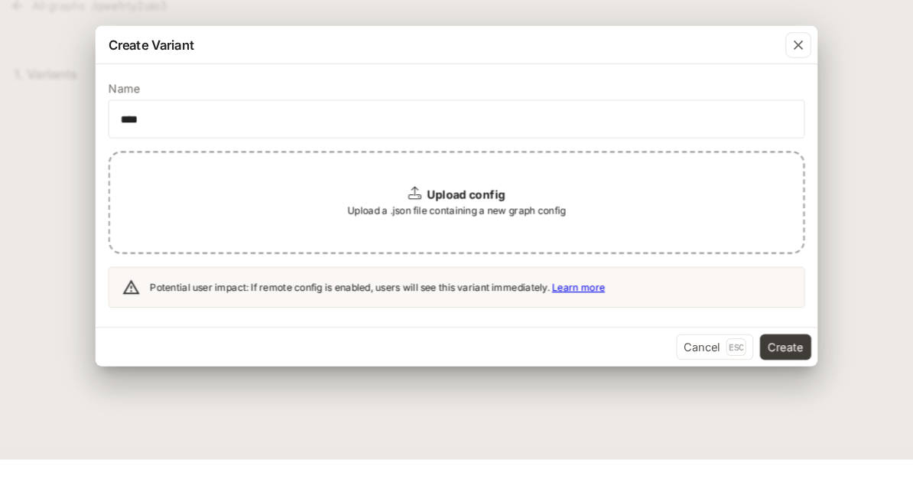
click at [125, 143] on p "Name" at bounding box center [140, 148] width 30 height 11
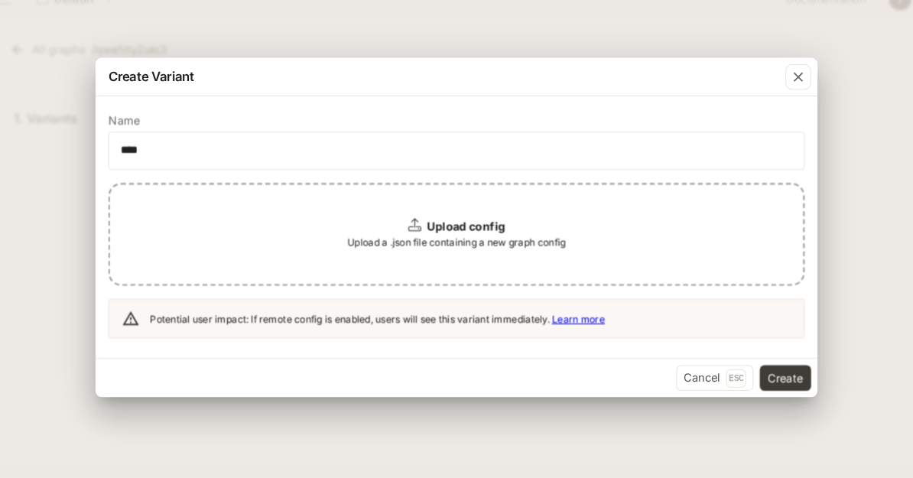
click at [146, 226] on div "Upload config Upload a .json file containing a new graph config" at bounding box center [457, 246] width 664 height 98
click at [170, 235] on div "Upload config Upload a .json file containing a new graph config" at bounding box center [457, 246] width 664 height 98
click at [756, 370] on button "Create" at bounding box center [770, 382] width 49 height 24
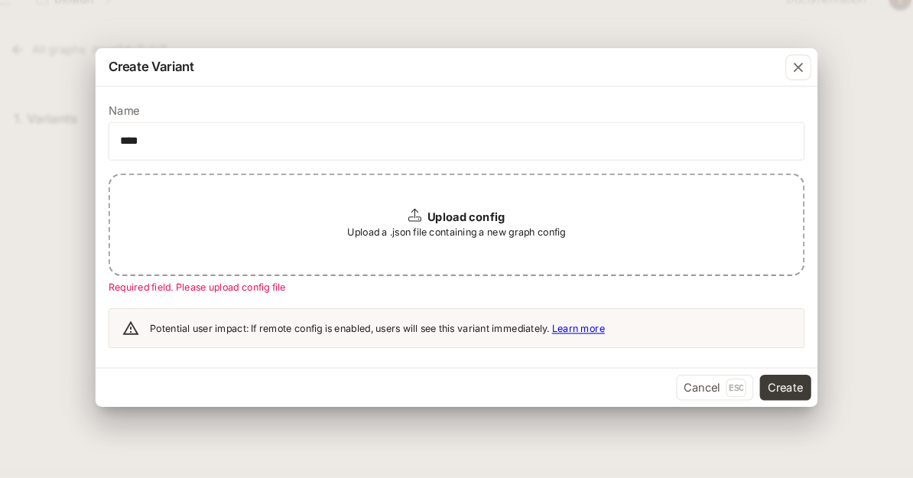
click at [145, 262] on div "Upload config Upload a .json file containing a new graph config" at bounding box center [457, 236] width 664 height 98
click at [157, 226] on div "Upload config Upload a .json file containing a new graph config" at bounding box center [457, 236] width 664 height 98
click at [171, 223] on div "Upload config Upload a .json file containing a new graph config" at bounding box center [457, 236] width 664 height 98
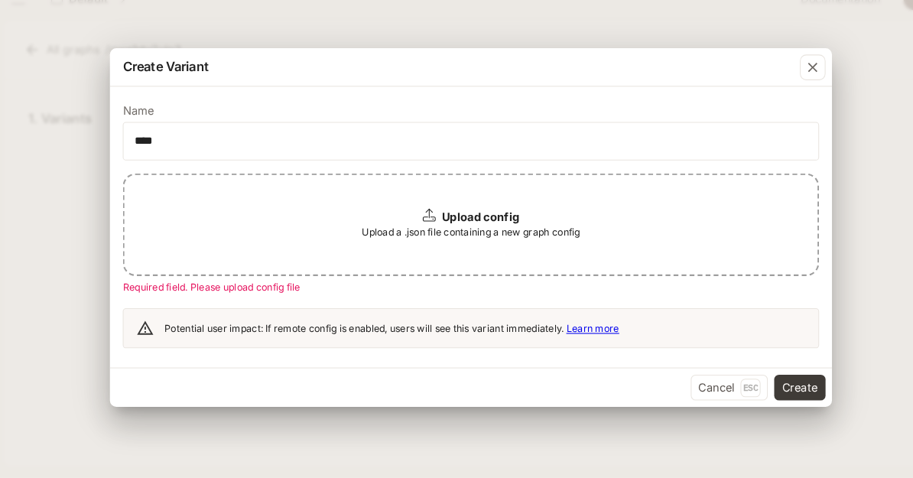
click at [512, 240] on div "Upload config Upload a .json file containing a new graph config" at bounding box center [457, 236] width 664 height 98
click at [514, 260] on div "Upload config Upload a .json file containing a new graph config" at bounding box center [457, 236] width 664 height 98
click at [525, 249] on div "Upload config Upload a .json file containing a new graph config" at bounding box center [457, 236] width 664 height 98
click at [567, 330] on link "Learn more" at bounding box center [573, 335] width 50 height 11
click at [148, 209] on div "Upload config Upload a .json file containing a new graph config" at bounding box center [457, 236] width 664 height 98
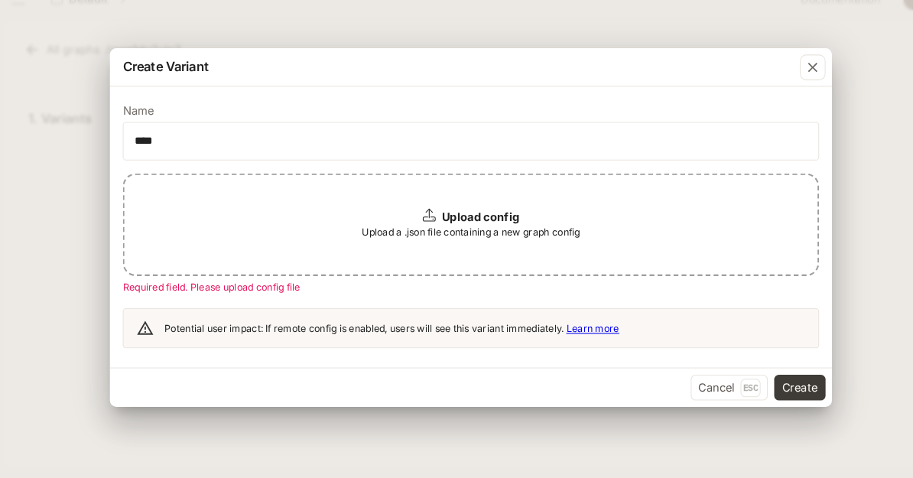
click at [148, 209] on div "Upload config Upload a .json file containing a new graph config" at bounding box center [457, 236] width 664 height 98
click at [171, 224] on div "Upload config Upload a .json file containing a new graph config" at bounding box center [457, 236] width 664 height 98
click at [419, 198] on div "Upload config Upload a .json file containing a new graph config" at bounding box center [457, 236] width 664 height 98
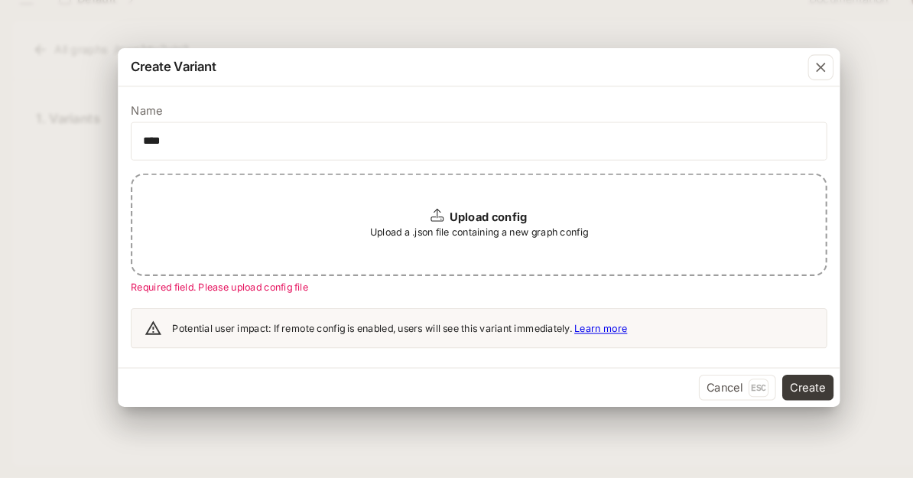
click at [342, 222] on div "Upload config Upload a .json file containing a new graph config" at bounding box center [457, 236] width 664 height 98
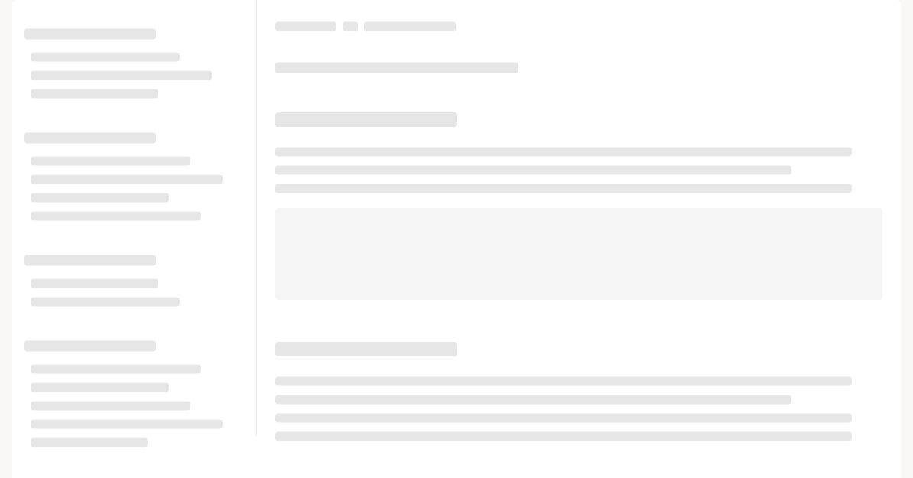
click at [31, 165] on span at bounding box center [111, 160] width 160 height 9
